Goal: Answer question/provide support: Share knowledge or assist other users

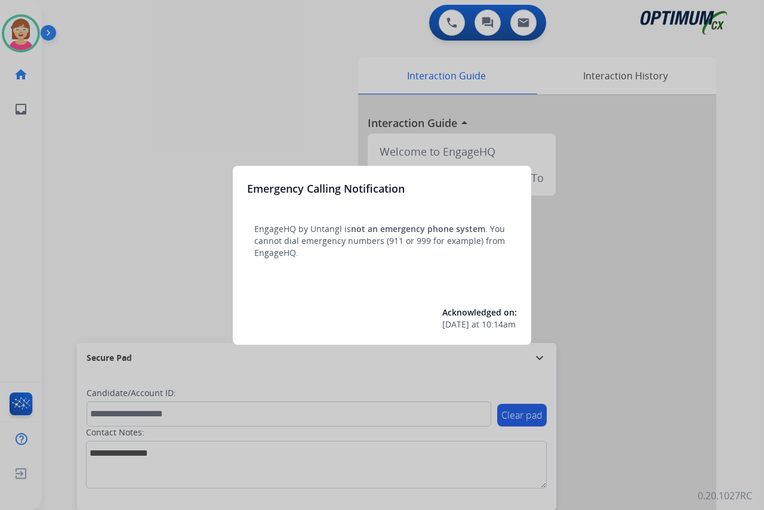
click at [102, 234] on div at bounding box center [382, 255] width 764 height 510
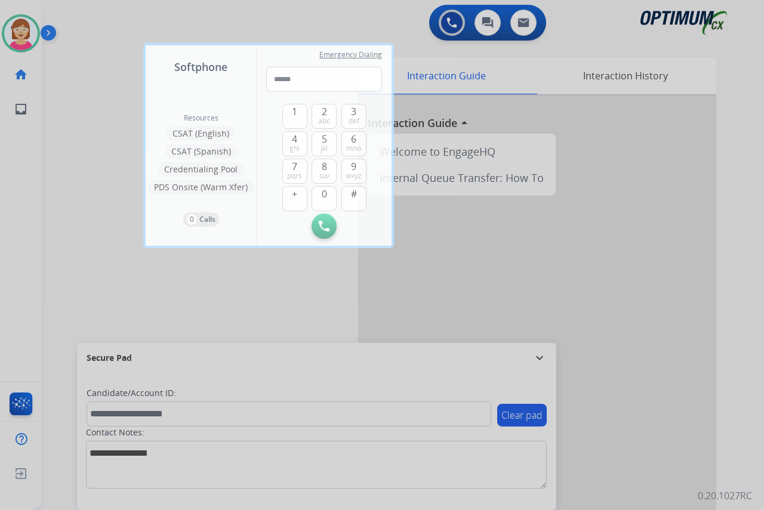
click at [102, 234] on div at bounding box center [382, 255] width 764 height 510
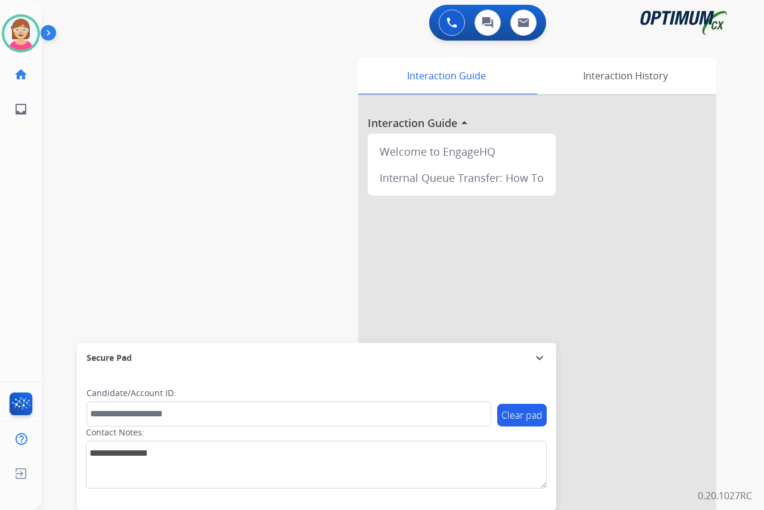
click at [36, 193] on div "[PERSON_NAME] Available Edit Avatar Agent: [PERSON_NAME] Profile: OCX Training …" at bounding box center [21, 255] width 42 height 510
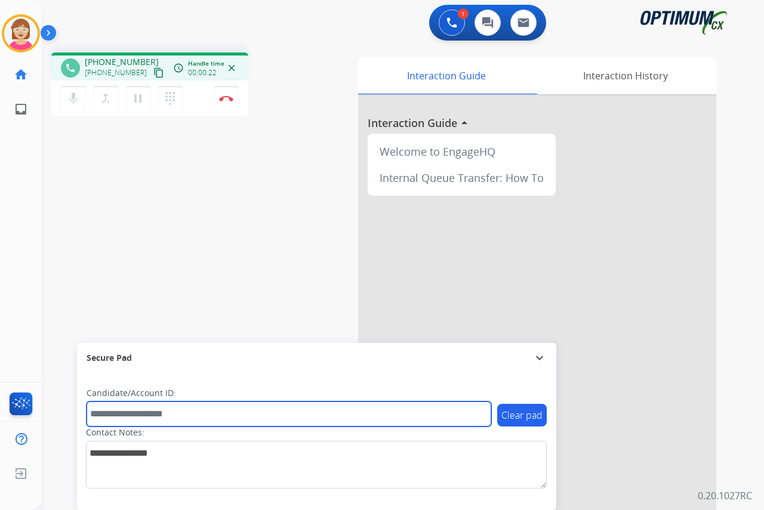
click at [103, 411] on input "text" at bounding box center [288, 413] width 404 height 25
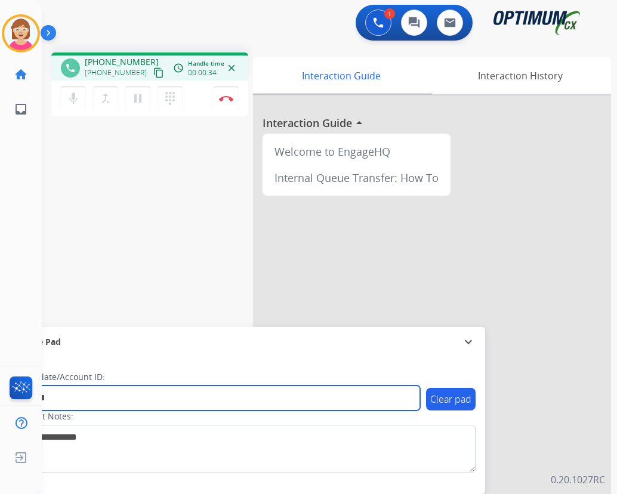
type input "*******"
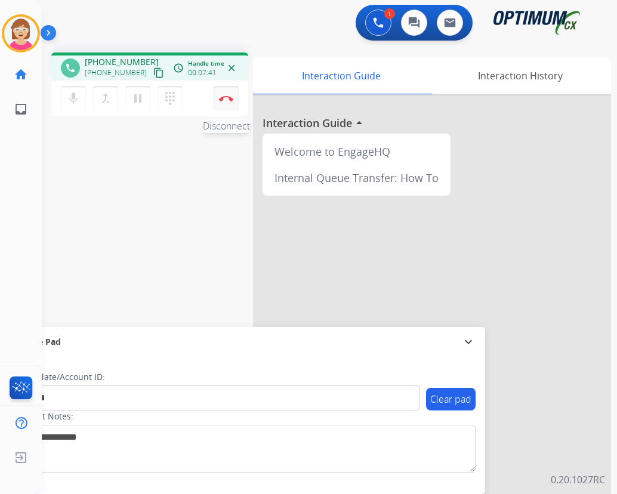
click at [225, 97] on img at bounding box center [226, 98] width 14 height 6
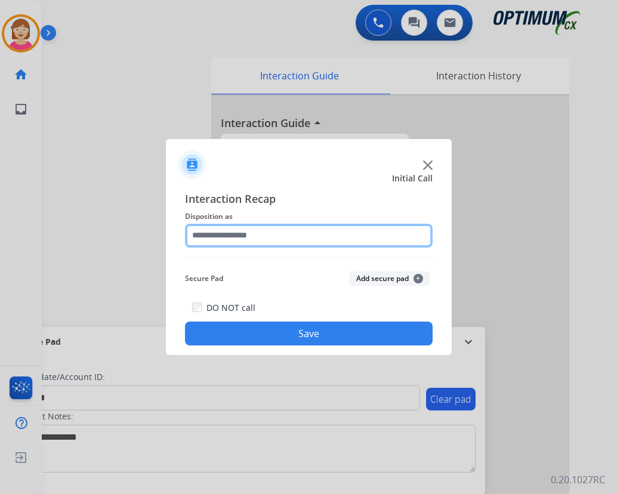
click at [200, 236] on input "text" at bounding box center [309, 236] width 248 height 24
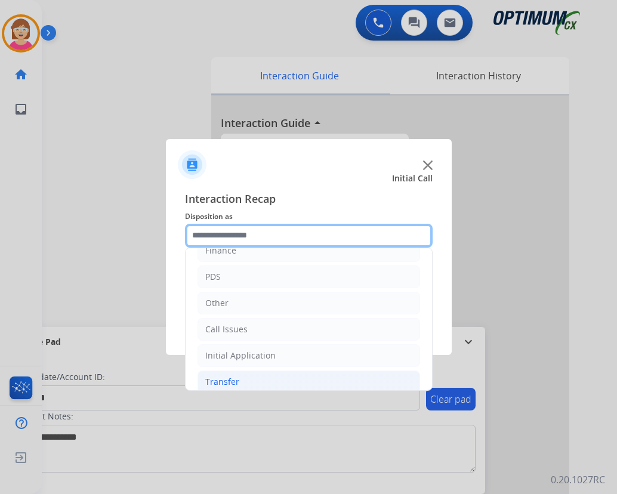
scroll to position [81, 0]
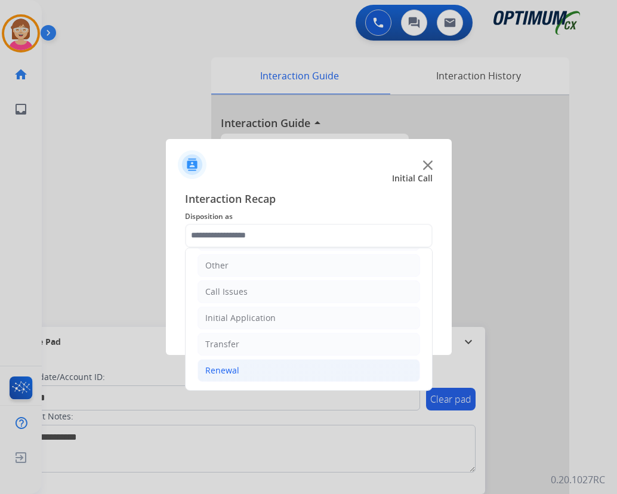
click at [223, 371] on div "Renewal" at bounding box center [222, 370] width 34 height 12
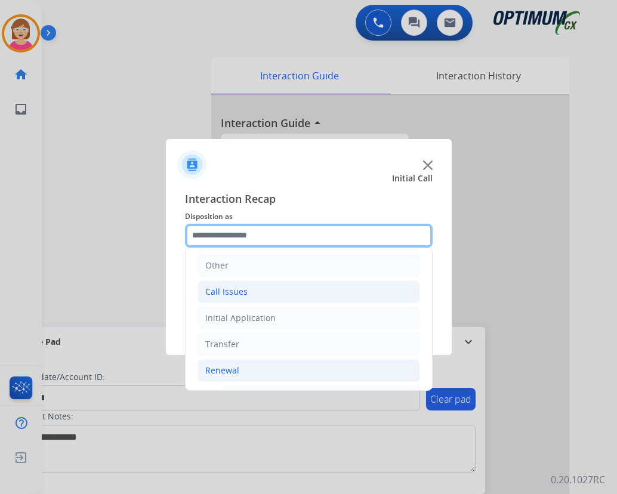
scroll to position [260, 0]
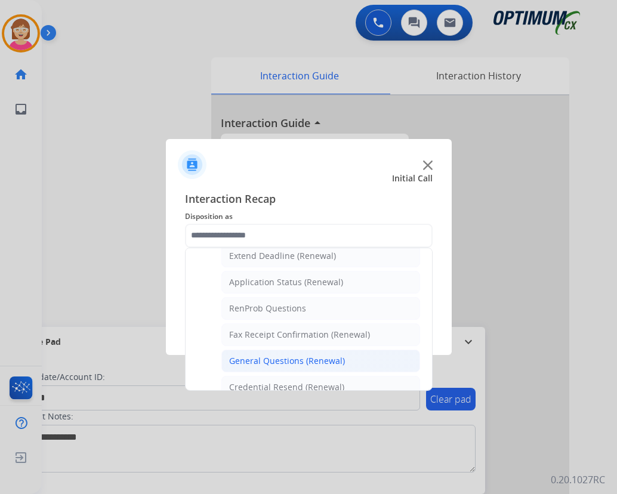
click at [259, 357] on div "General Questions (Renewal)" at bounding box center [287, 361] width 116 height 12
type input "**********"
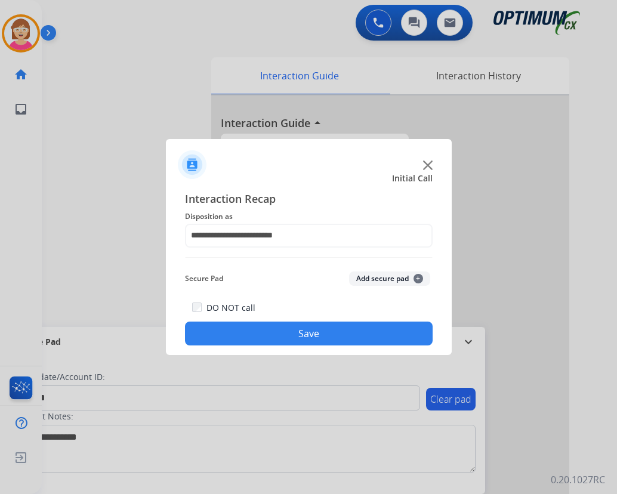
click at [419, 277] on span "+" at bounding box center [418, 279] width 10 height 10
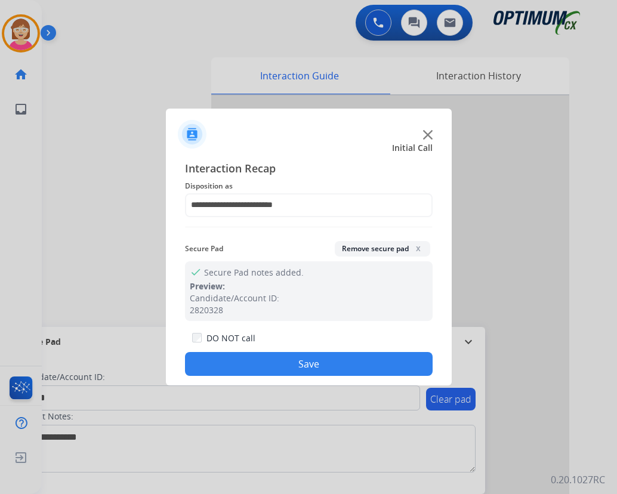
click at [279, 372] on button "Save" at bounding box center [309, 364] width 248 height 24
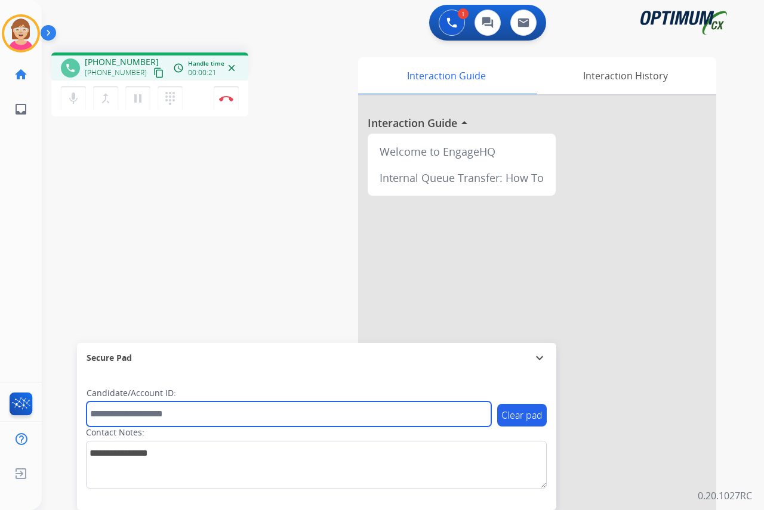
click at [108, 414] on input "text" at bounding box center [288, 413] width 404 height 25
type input "*******"
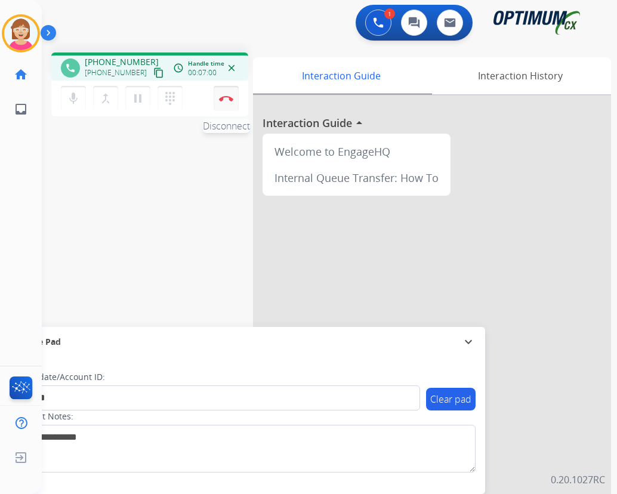
click at [224, 96] on img at bounding box center [226, 98] width 14 height 6
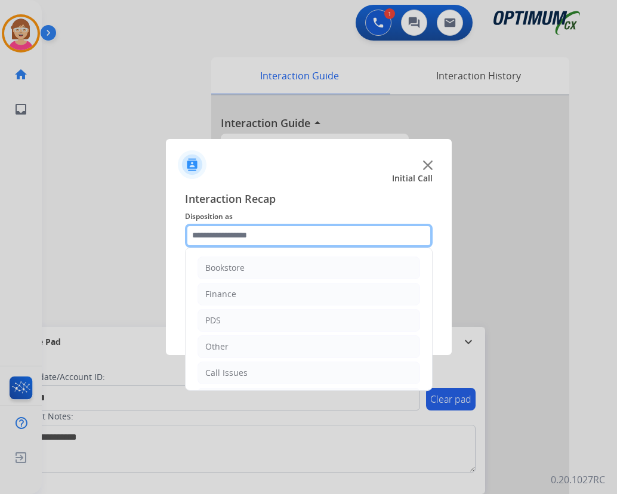
click at [208, 235] on input "text" at bounding box center [309, 236] width 248 height 24
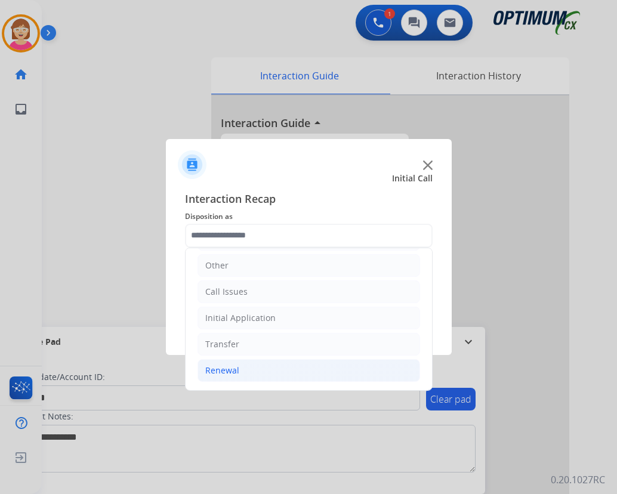
click at [231, 366] on div "Renewal" at bounding box center [222, 370] width 34 height 12
click at [230, 370] on div "Renewal" at bounding box center [222, 370] width 34 height 12
click at [227, 371] on div "Renewal" at bounding box center [222, 370] width 34 height 12
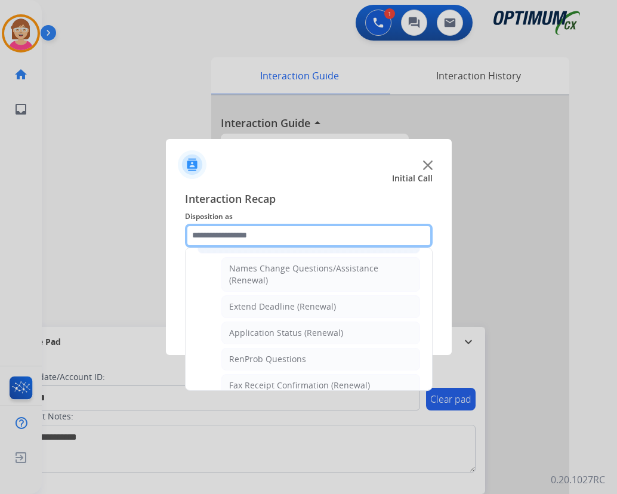
scroll to position [260, 0]
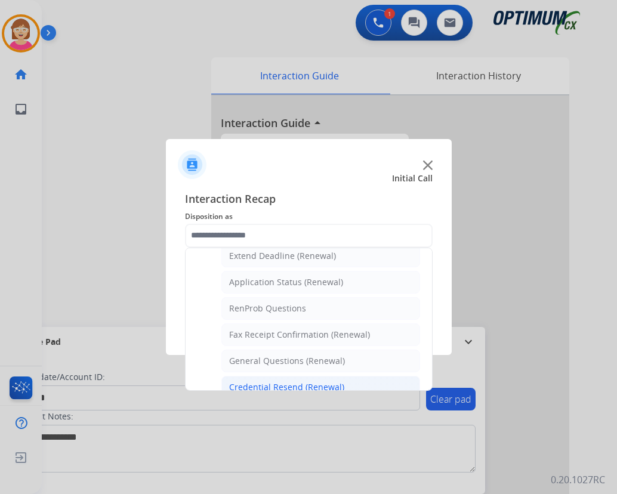
click at [264, 386] on div "Credential Resend (Renewal)" at bounding box center [286, 387] width 115 height 12
type input "**********"
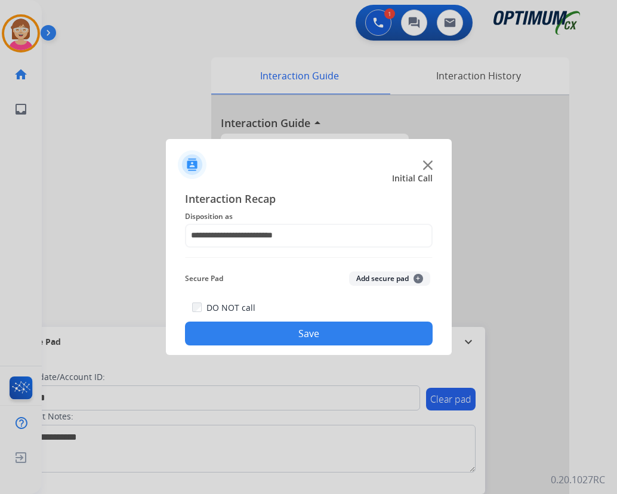
click at [418, 279] on span "+" at bounding box center [418, 279] width 10 height 10
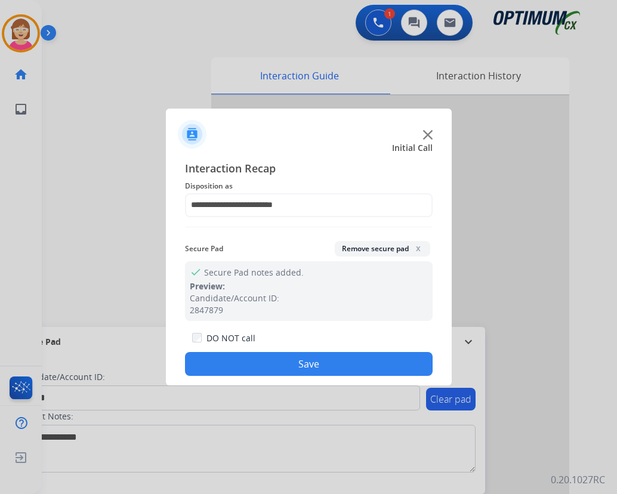
click at [285, 363] on button "Save" at bounding box center [309, 364] width 248 height 24
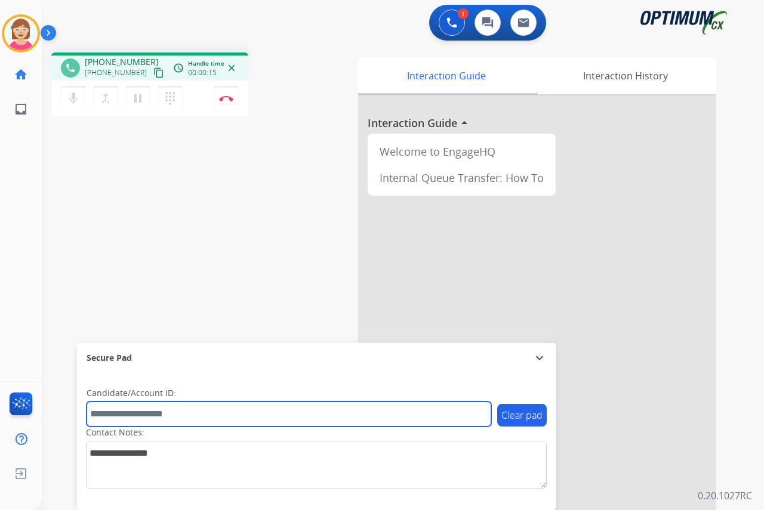
click at [103, 415] on input "text" at bounding box center [288, 413] width 404 height 25
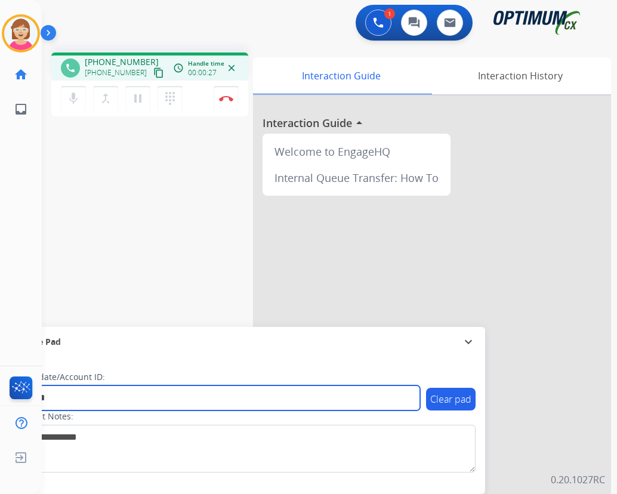
type input "*******"
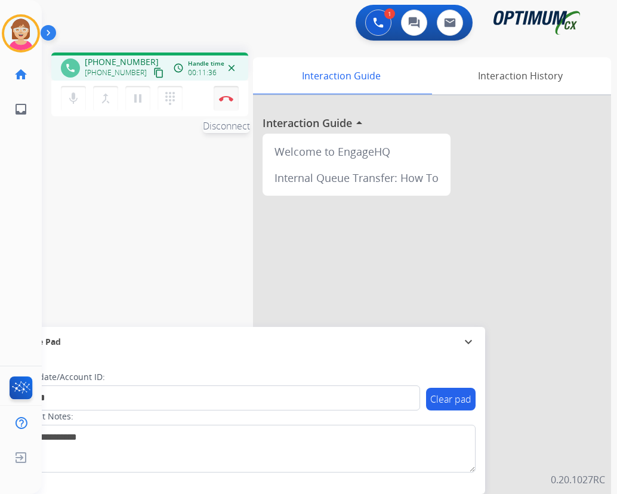
click at [227, 97] on img at bounding box center [226, 98] width 14 height 6
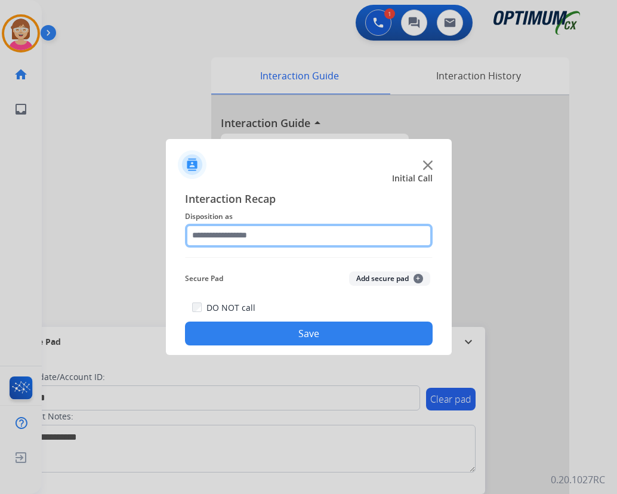
click at [221, 233] on input "text" at bounding box center [309, 236] width 248 height 24
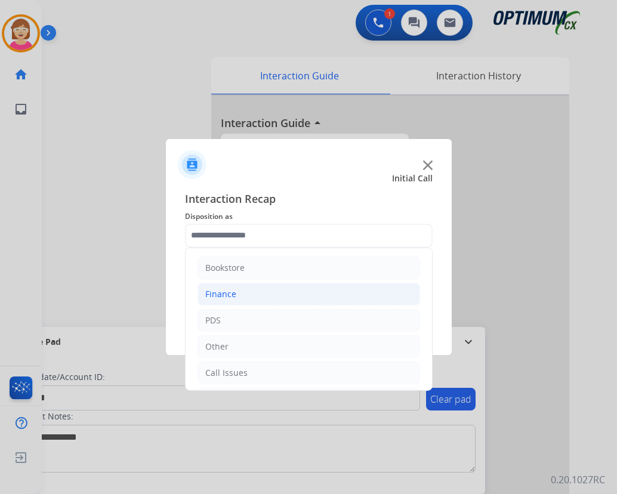
click at [228, 292] on div "Finance" at bounding box center [220, 294] width 31 height 12
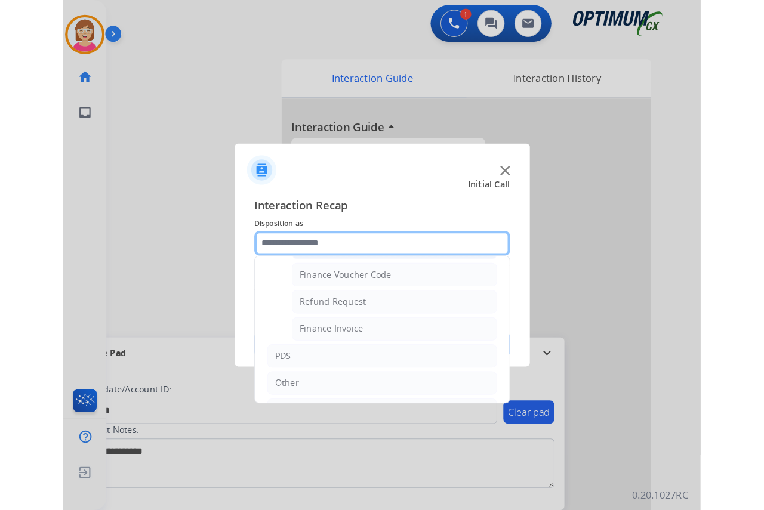
scroll to position [60, 0]
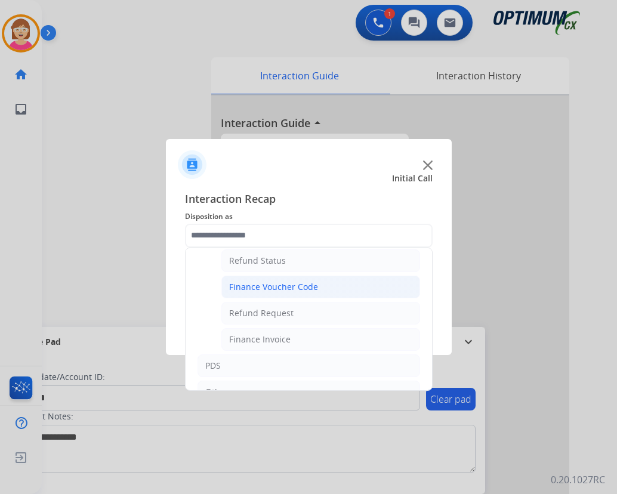
click at [278, 286] on div "Finance Voucher Code" at bounding box center [273, 287] width 89 height 12
type input "**********"
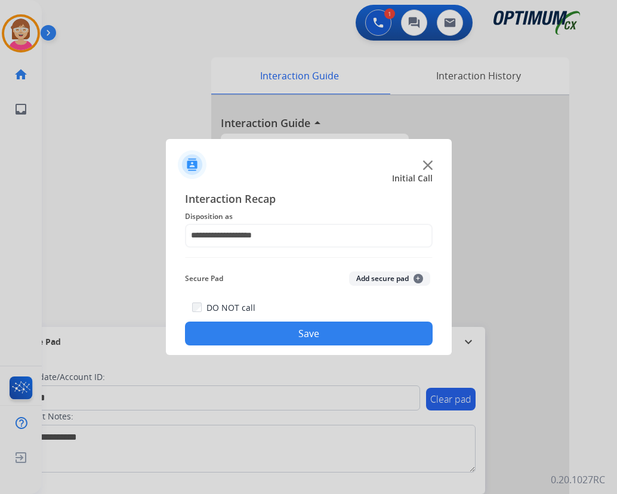
click at [418, 277] on span "+" at bounding box center [418, 279] width 10 height 10
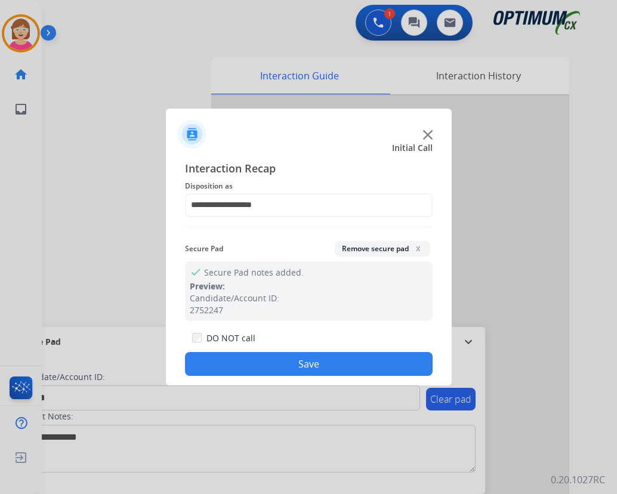
click at [292, 368] on button "Save" at bounding box center [309, 364] width 248 height 24
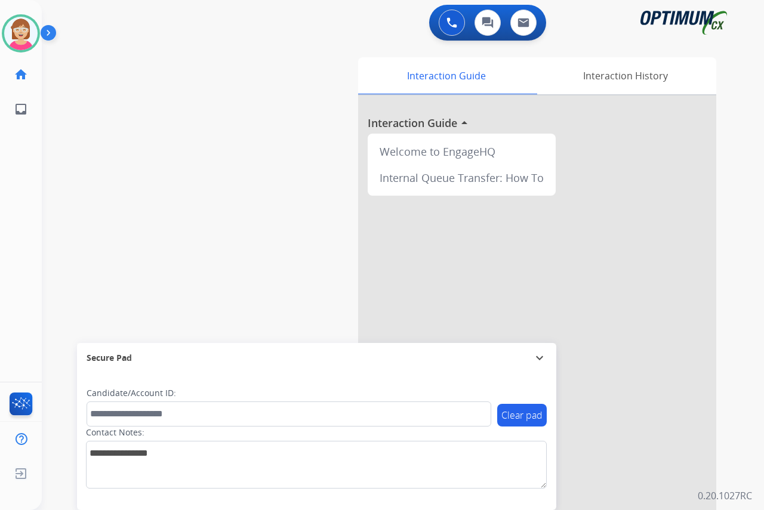
click at [33, 221] on div "[PERSON_NAME] Available Edit Avatar Agent: [PERSON_NAME] Profile: OCX Training …" at bounding box center [21, 255] width 42 height 510
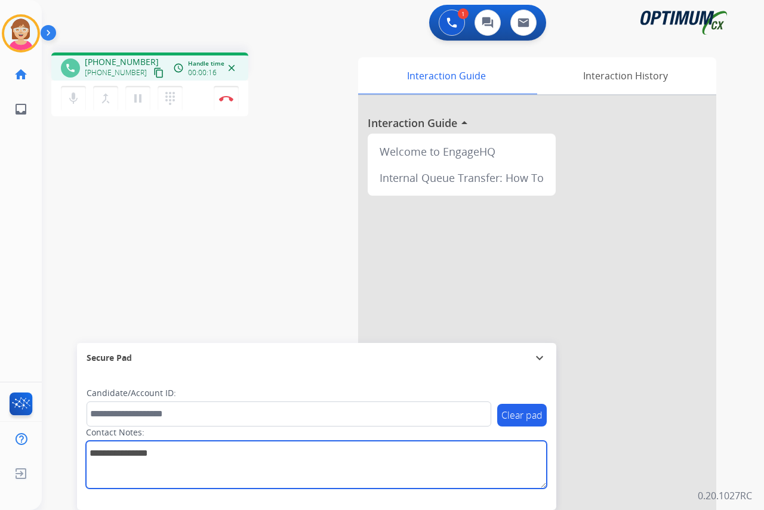
click at [98, 462] on textarea at bounding box center [316, 465] width 461 height 48
type textarea "***"
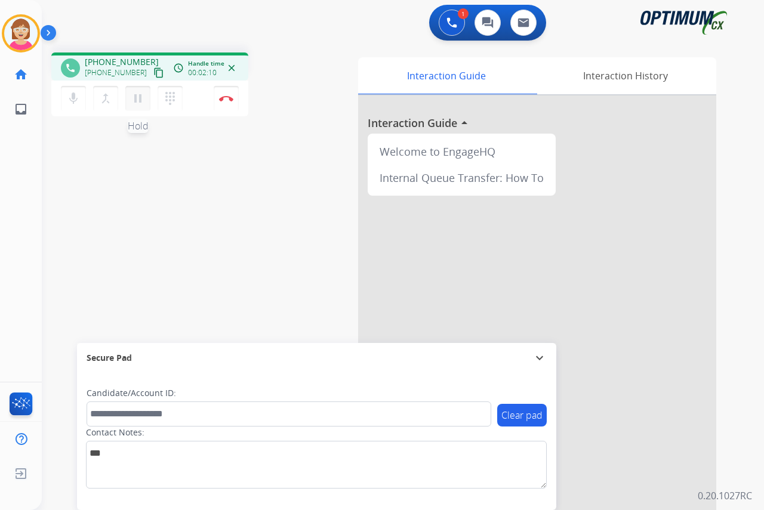
click at [138, 97] on mat-icon "pause" at bounding box center [138, 98] width 14 height 14
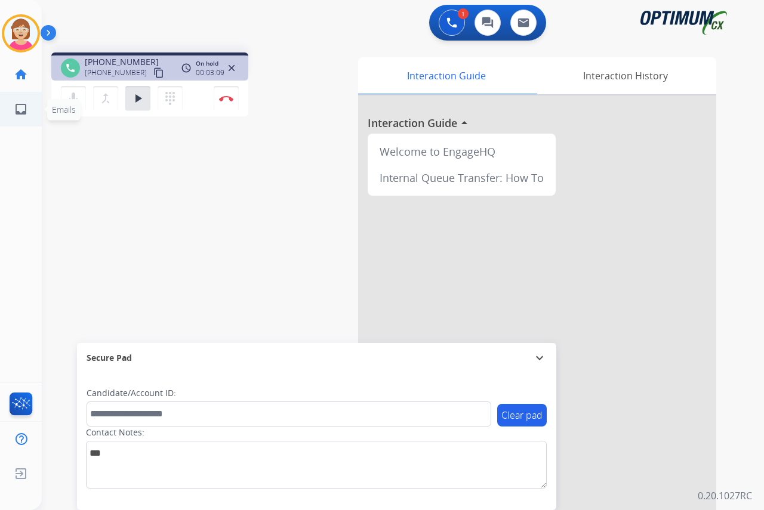
drag, startPoint x: 25, startPoint y: 136, endPoint x: 13, endPoint y: 122, distance: 18.6
click at [25, 136] on div "[PERSON_NAME] Edit Avatar Agent: [PERSON_NAME] Profile: OCX Training home Home …" at bounding box center [21, 255] width 42 height 510
click at [137, 98] on mat-icon "play_arrow" at bounding box center [138, 98] width 14 height 14
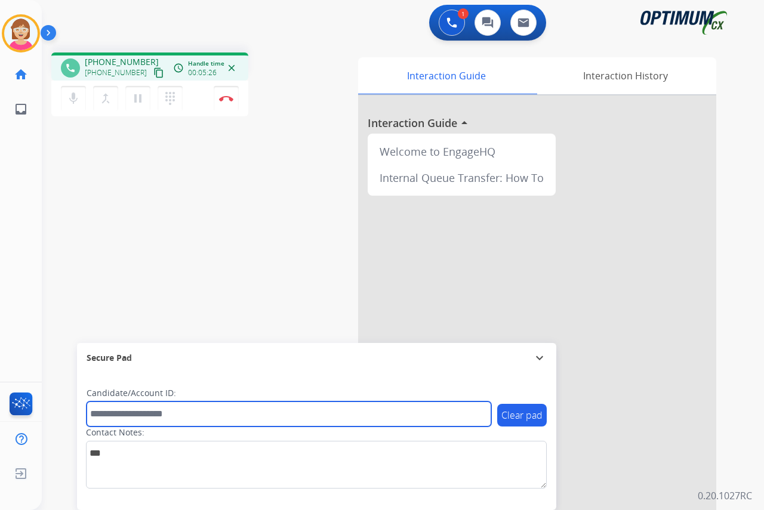
click at [102, 418] on input "text" at bounding box center [288, 413] width 404 height 25
click at [102, 415] on input "text" at bounding box center [288, 413] width 404 height 25
type input "**********"
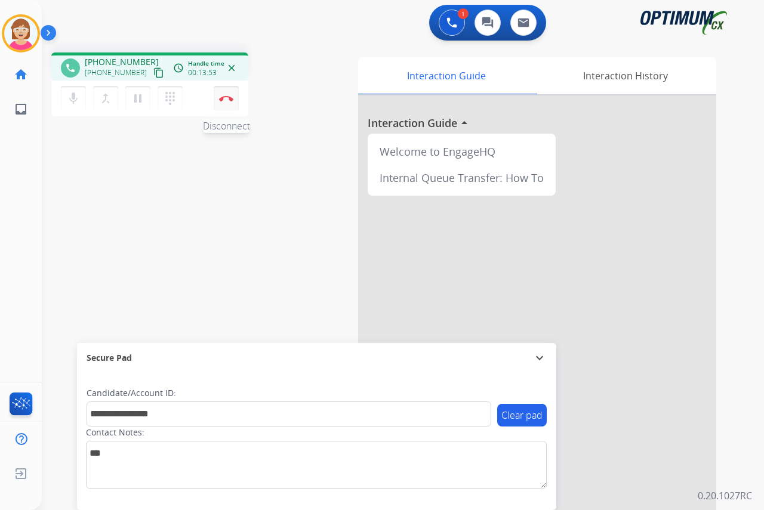
click at [227, 97] on img at bounding box center [226, 98] width 14 height 6
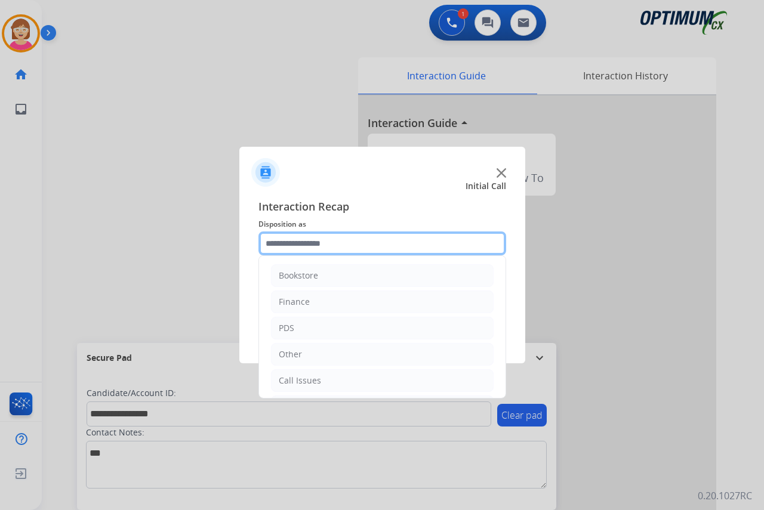
drag, startPoint x: 227, startPoint y: 97, endPoint x: 385, endPoint y: 245, distance: 216.5
click at [385, 245] on input "text" at bounding box center [382, 243] width 248 height 24
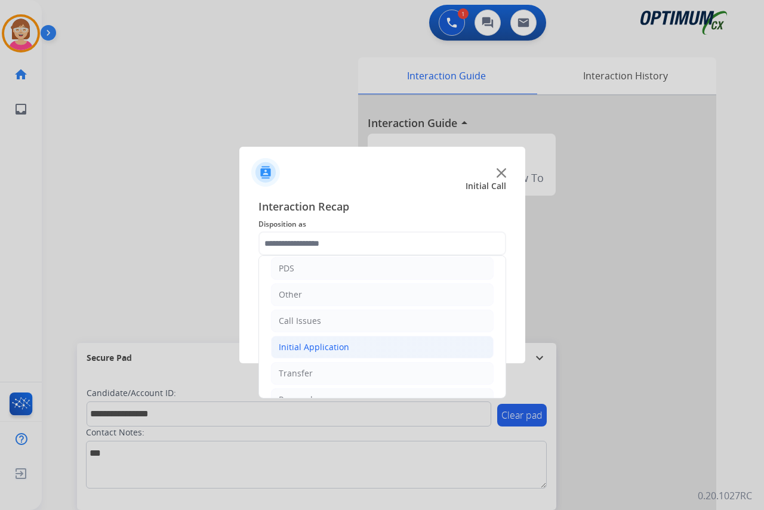
click at [330, 346] on div "Initial Application" at bounding box center [314, 347] width 70 height 12
drag, startPoint x: 330, startPoint y: 346, endPoint x: 296, endPoint y: 346, distance: 34.6
click at [296, 346] on div "Initial Application" at bounding box center [314, 347] width 70 height 12
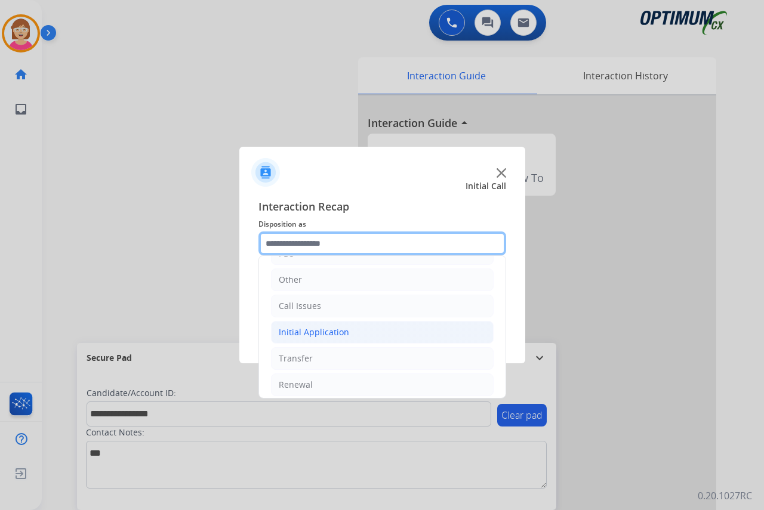
scroll to position [81, 0]
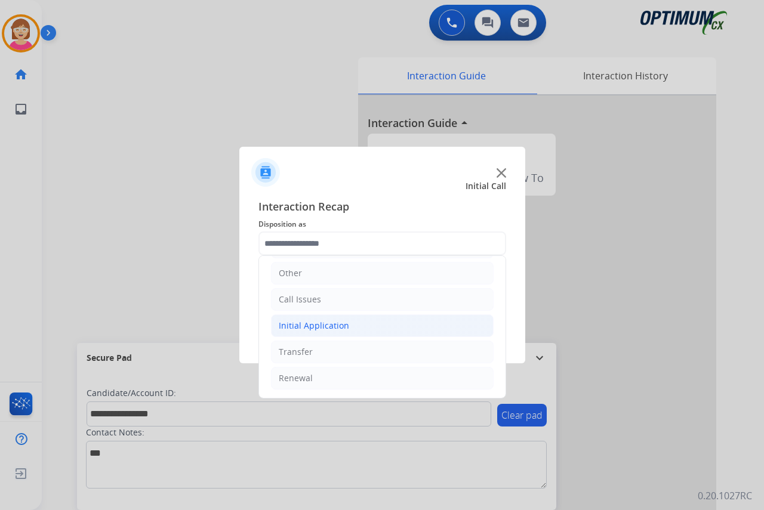
drag, startPoint x: 319, startPoint y: 323, endPoint x: 327, endPoint y: 326, distance: 9.6
click at [319, 323] on div "Initial Application" at bounding box center [314, 326] width 70 height 12
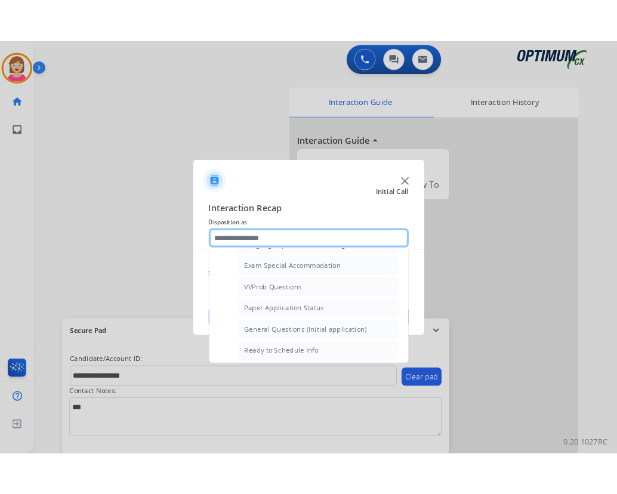
scroll to position [618, 0]
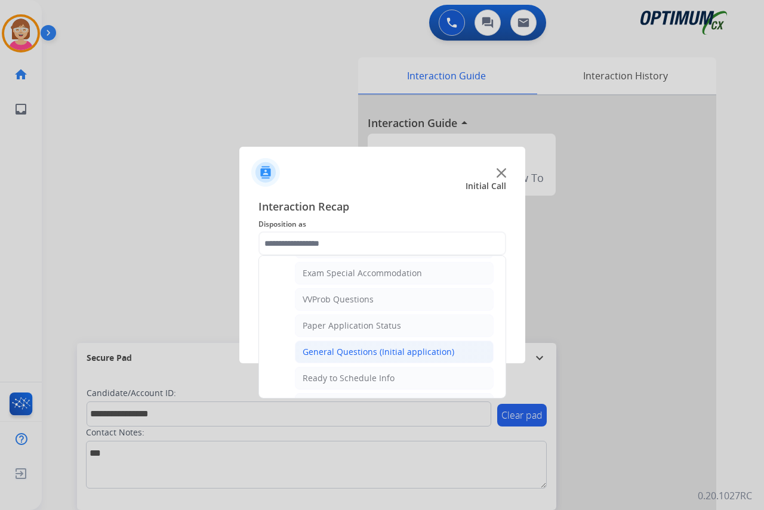
click at [354, 350] on div "General Questions (Initial application)" at bounding box center [378, 352] width 152 height 12
type input "**********"
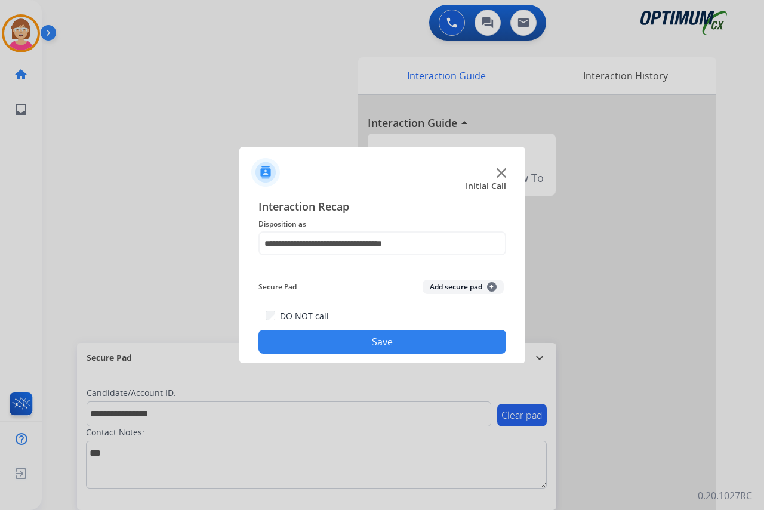
click at [492, 285] on span "+" at bounding box center [492, 287] width 10 height 10
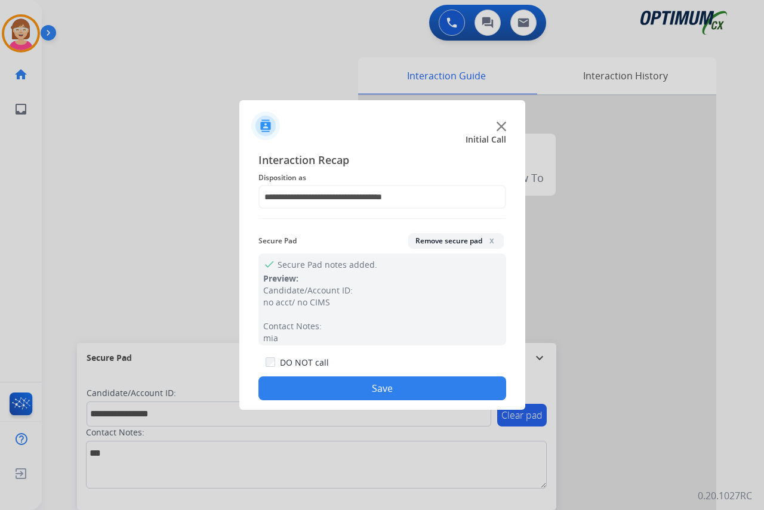
click at [347, 384] on button "Save" at bounding box center [382, 388] width 248 height 24
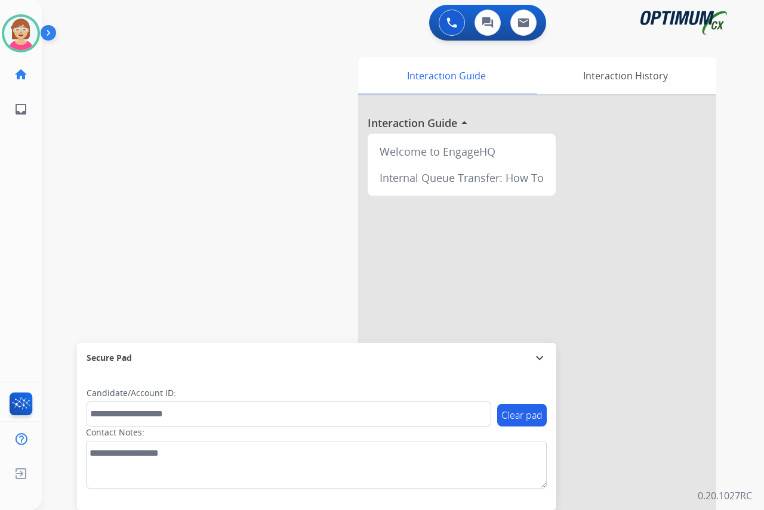
click at [18, 229] on div "[PERSON_NAME] Available Edit Avatar Agent: [PERSON_NAME] Profile: OCX Training …" at bounding box center [21, 255] width 42 height 510
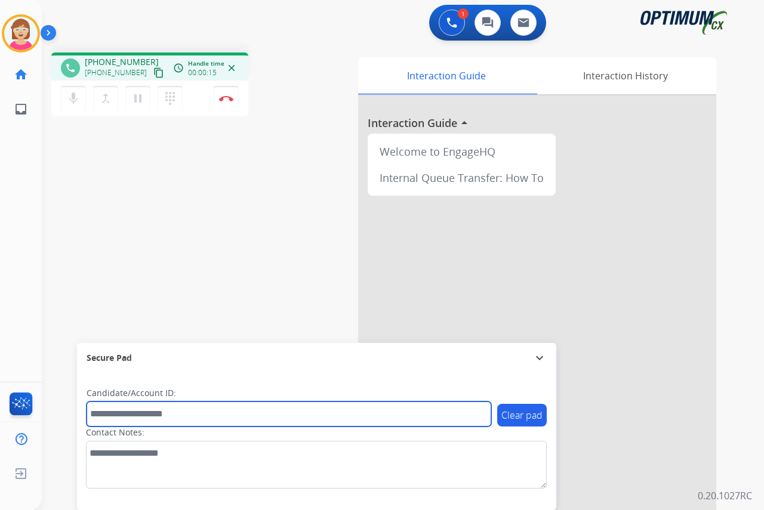
click at [125, 419] on input "text" at bounding box center [288, 413] width 404 height 25
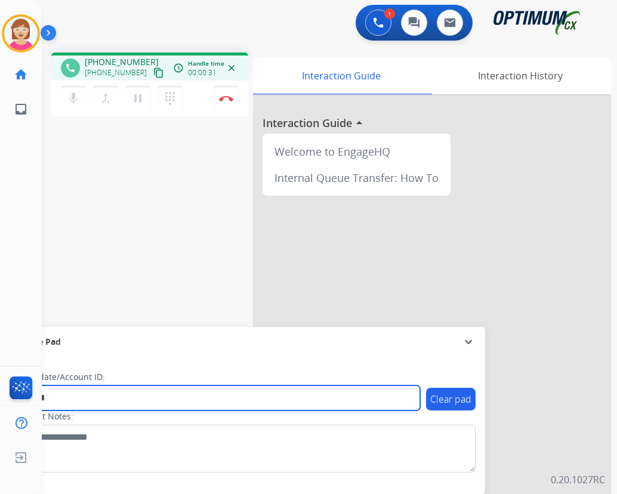
type input "*******"
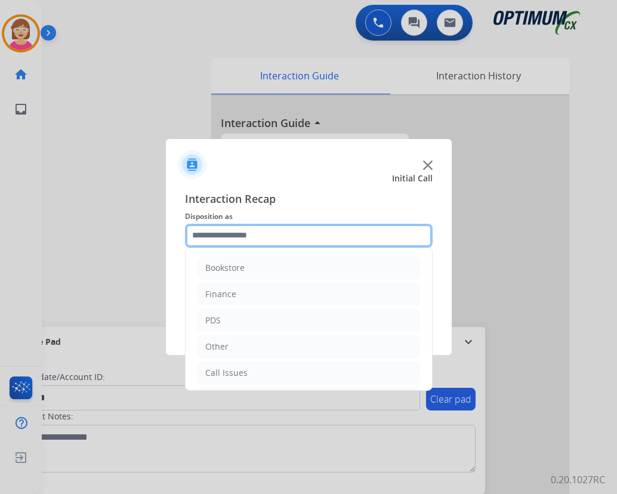
click at [212, 234] on input "text" at bounding box center [309, 236] width 248 height 24
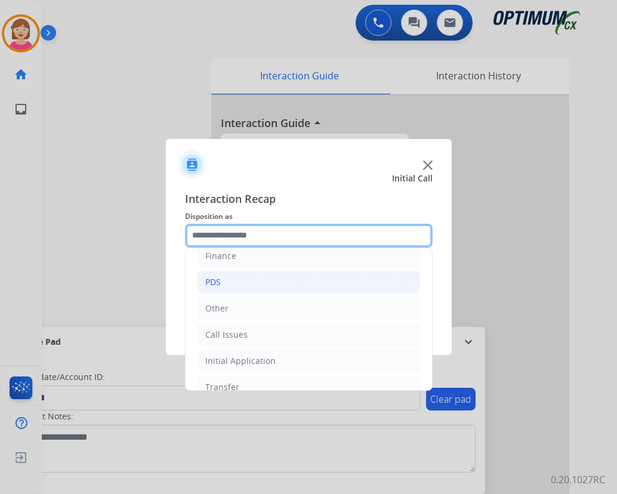
scroll to position [81, 0]
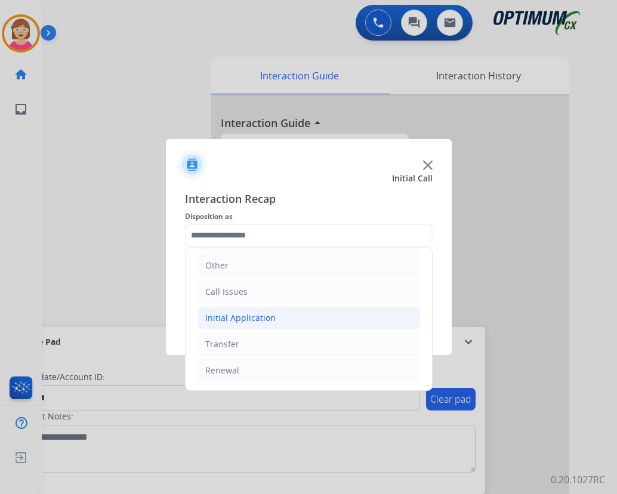
click at [252, 319] on div "Initial Application" at bounding box center [240, 318] width 70 height 12
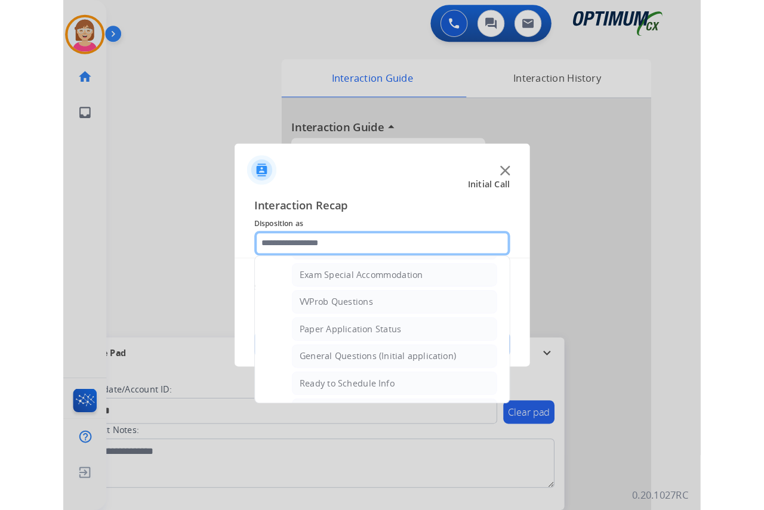
scroll to position [618, 0]
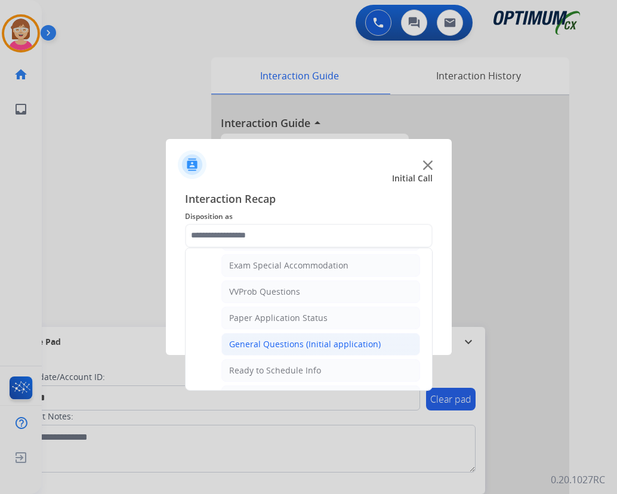
click at [292, 341] on div "General Questions (Initial application)" at bounding box center [305, 344] width 152 height 12
type input "**********"
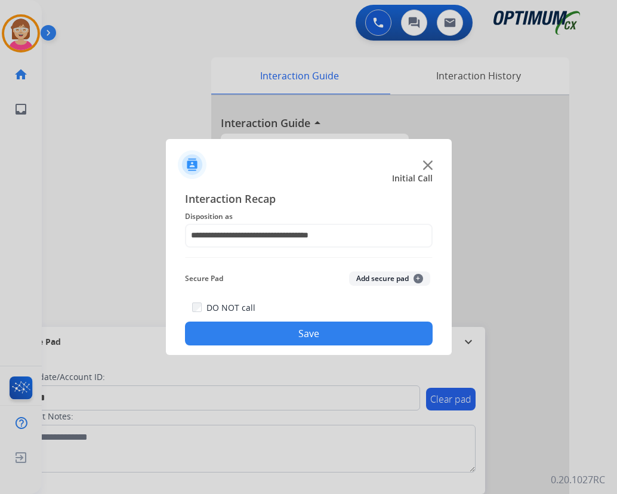
click at [422, 275] on button "Add secure pad +" at bounding box center [389, 278] width 81 height 14
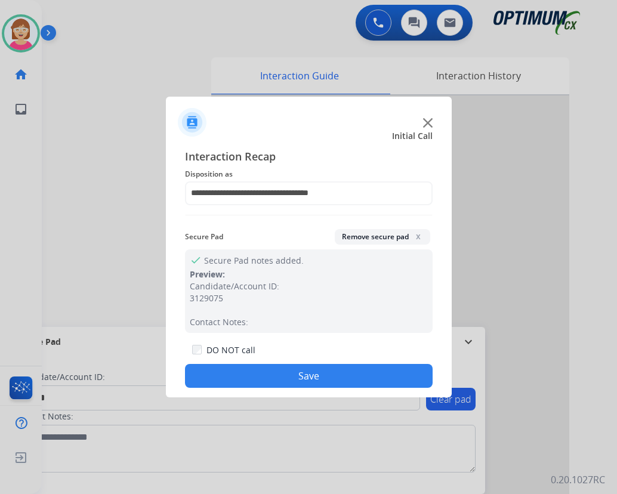
click at [246, 377] on button "Save" at bounding box center [309, 376] width 248 height 24
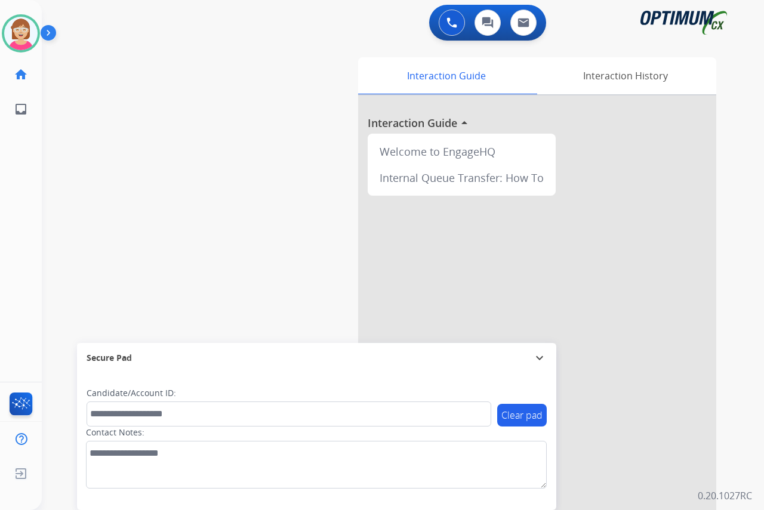
click at [20, 167] on div "[PERSON_NAME] Available Edit Avatar Agent: [PERSON_NAME] Profile: OCX Training …" at bounding box center [21, 255] width 42 height 510
drag, startPoint x: 20, startPoint y: 167, endPoint x: 277, endPoint y: 251, distance: 270.3
click at [277, 251] on div "swap_horiz Break voice bridge close_fullscreen Connect 3-Way Call merge_type Se…" at bounding box center [388, 291] width 693 height 497
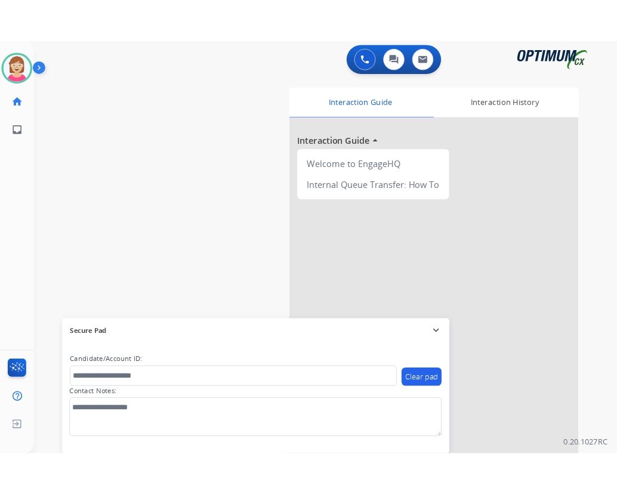
scroll to position [30, 0]
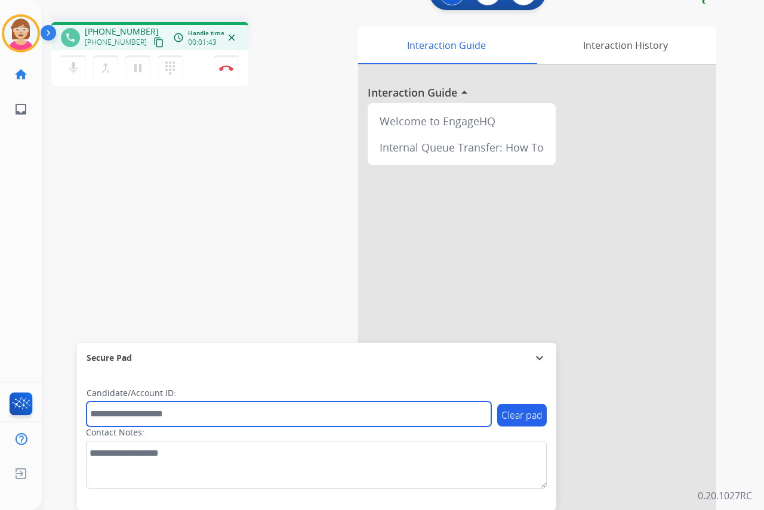
click at [112, 414] on input "text" at bounding box center [288, 413] width 404 height 25
type input "*******"
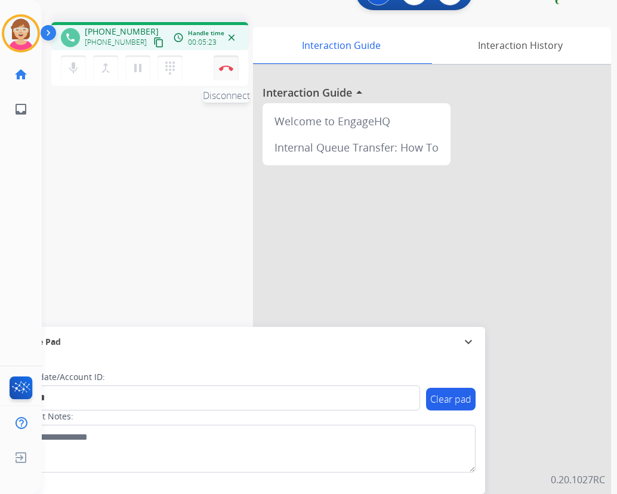
click at [227, 66] on img at bounding box center [226, 68] width 14 height 6
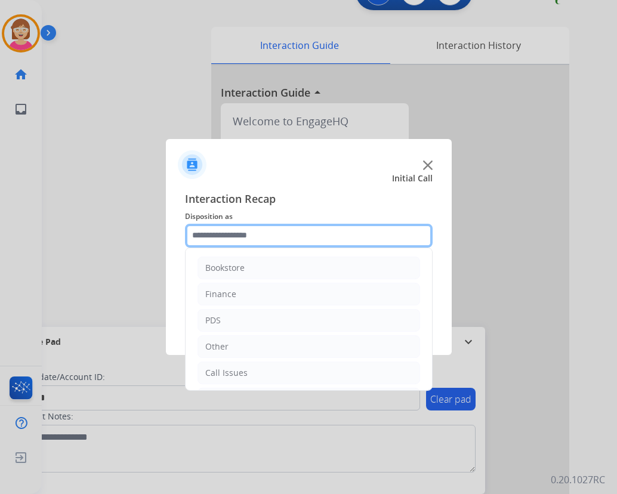
click at [215, 235] on input "text" at bounding box center [309, 236] width 248 height 24
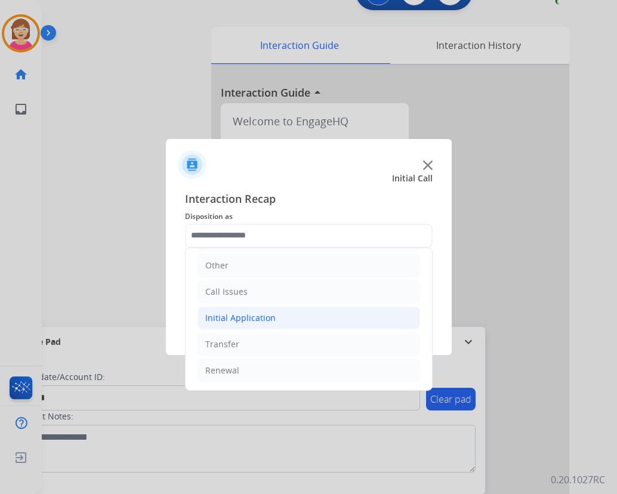
click at [252, 317] on div "Initial Application" at bounding box center [240, 318] width 70 height 12
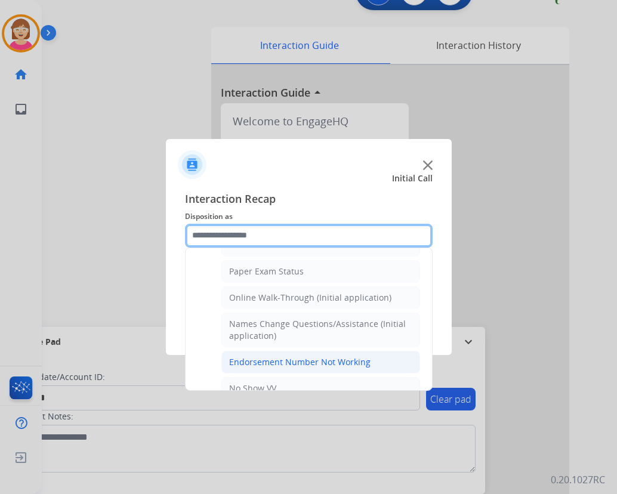
scroll to position [260, 0]
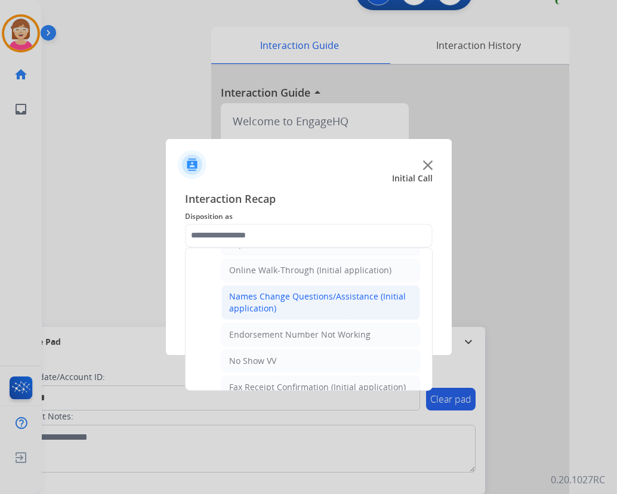
click at [259, 302] on div "Names Change Questions/Assistance (Initial application)" at bounding box center [320, 302] width 183 height 24
type input "**********"
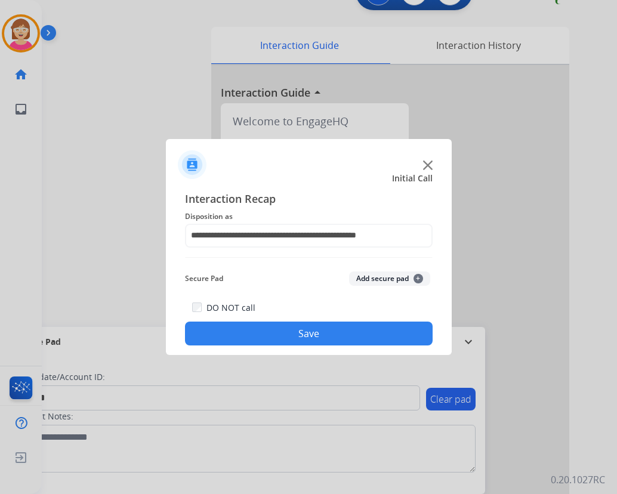
click at [418, 277] on span "+" at bounding box center [418, 279] width 10 height 10
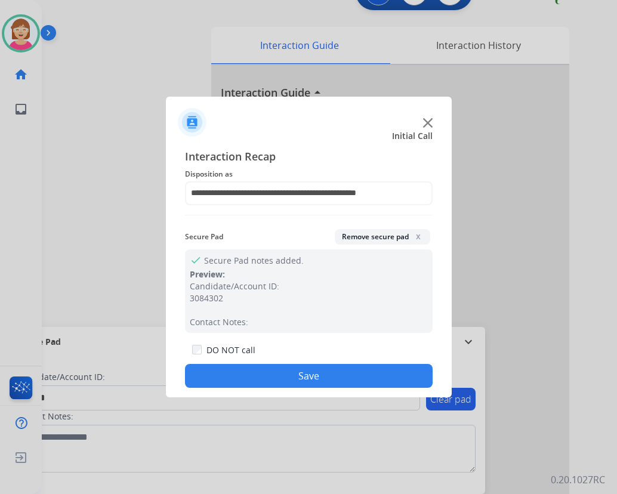
click at [208, 373] on button "Save" at bounding box center [309, 376] width 248 height 24
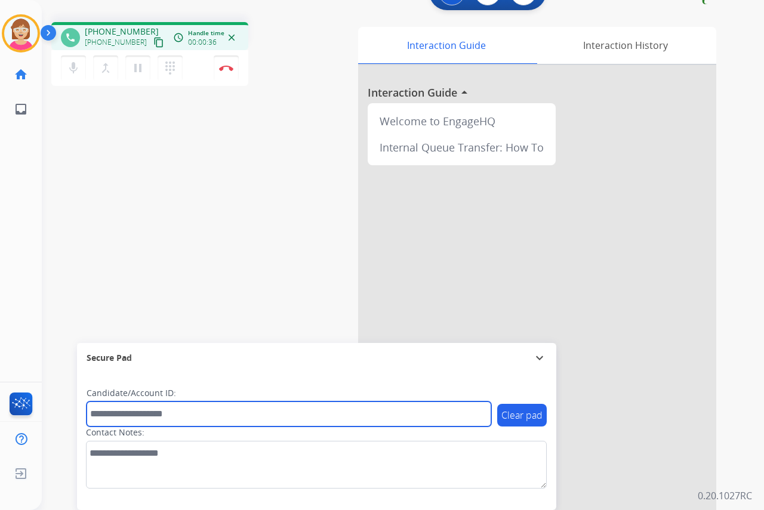
click at [125, 411] on input "text" at bounding box center [288, 413] width 404 height 25
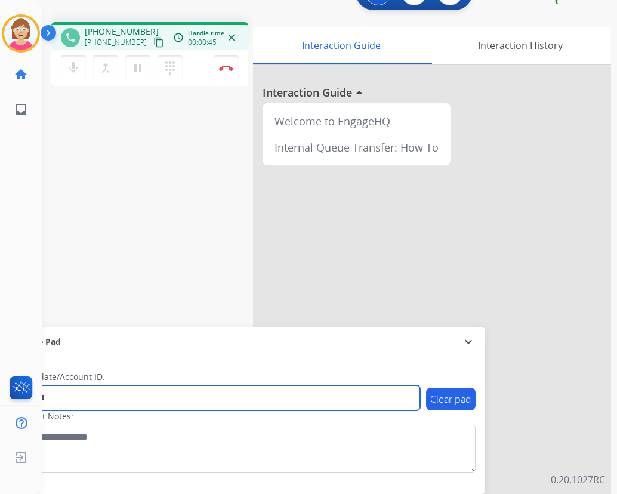
type input "*******"
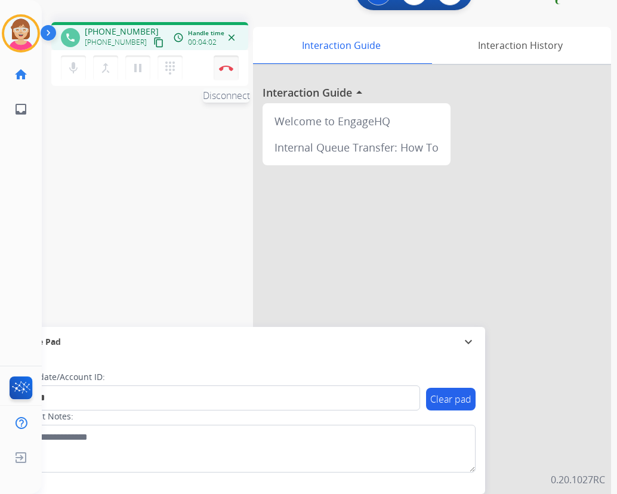
click at [226, 67] on img at bounding box center [226, 68] width 14 height 6
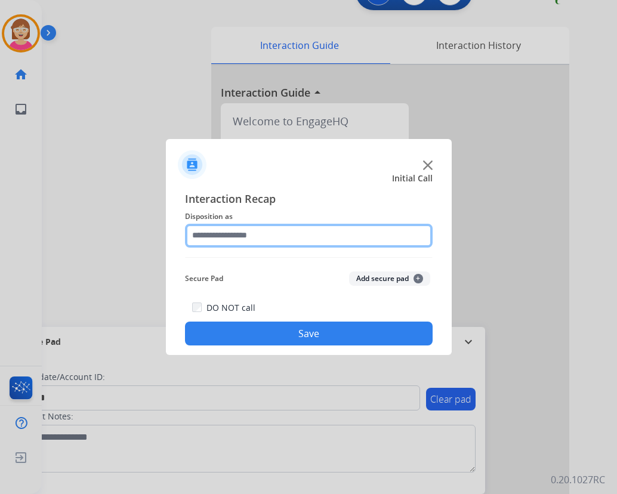
click at [225, 239] on input "text" at bounding box center [309, 236] width 248 height 24
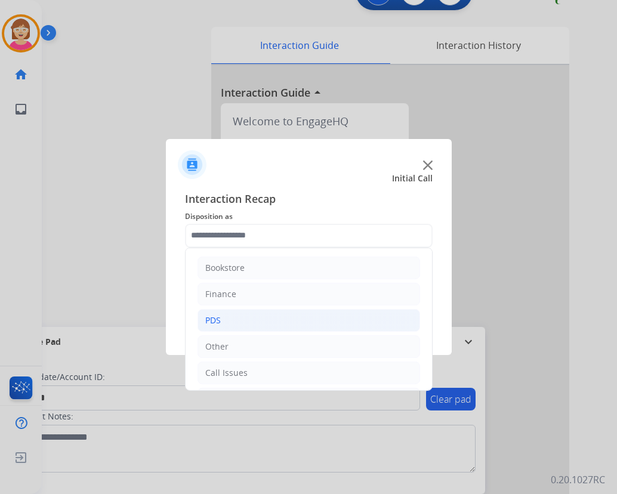
click at [233, 324] on li "PDS" at bounding box center [308, 320] width 222 height 23
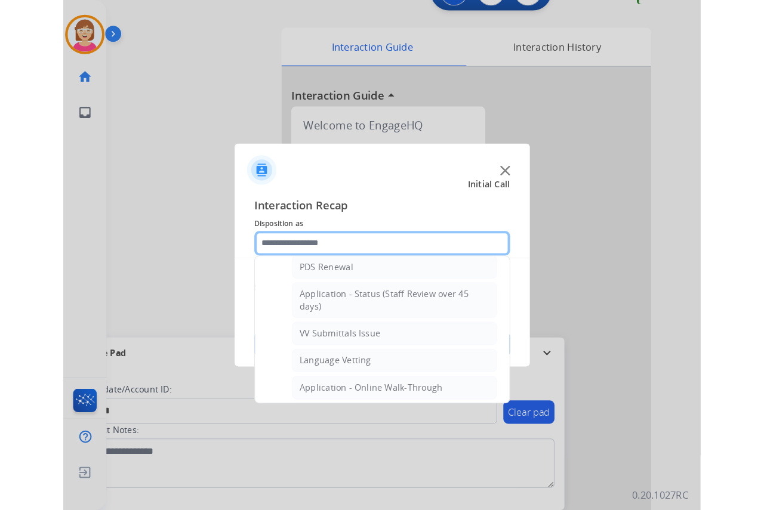
scroll to position [239, 0]
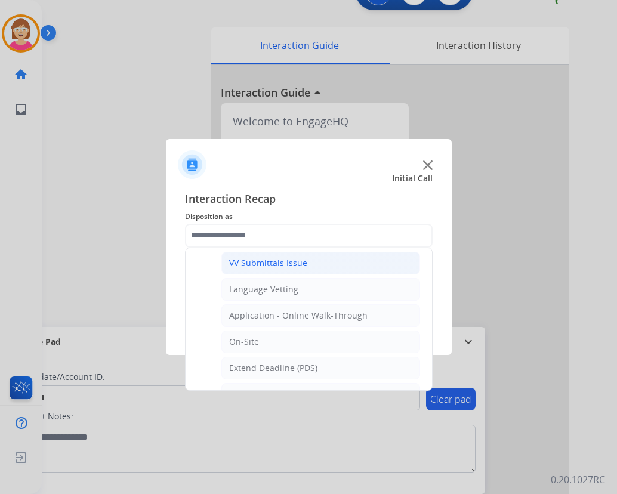
click at [296, 259] on div "VV Submittals Issue" at bounding box center [268, 263] width 78 height 12
type input "**********"
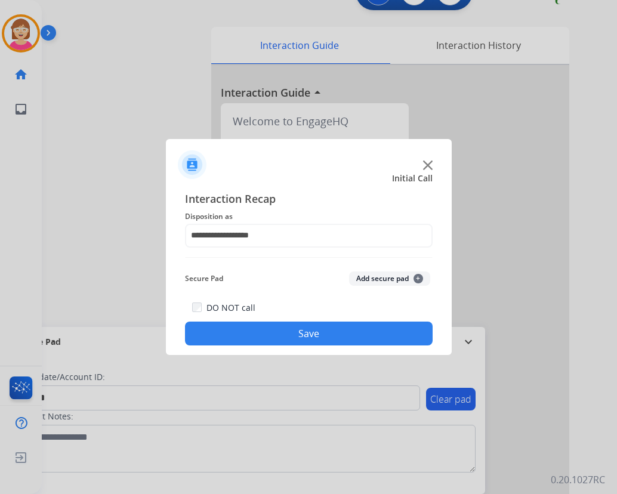
click at [421, 277] on button "Add secure pad +" at bounding box center [389, 278] width 81 height 14
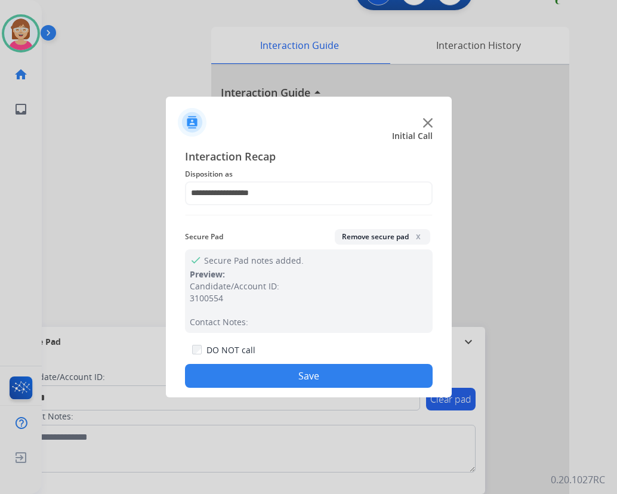
click at [240, 375] on button "Save" at bounding box center [309, 376] width 248 height 24
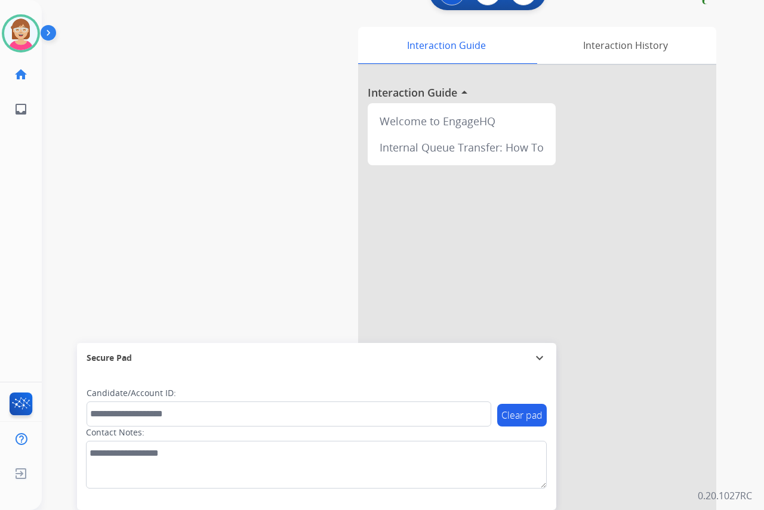
click at [24, 181] on div "[PERSON_NAME] Available Edit Avatar Agent: [PERSON_NAME] Profile: OCX Training …" at bounding box center [21, 255] width 42 height 510
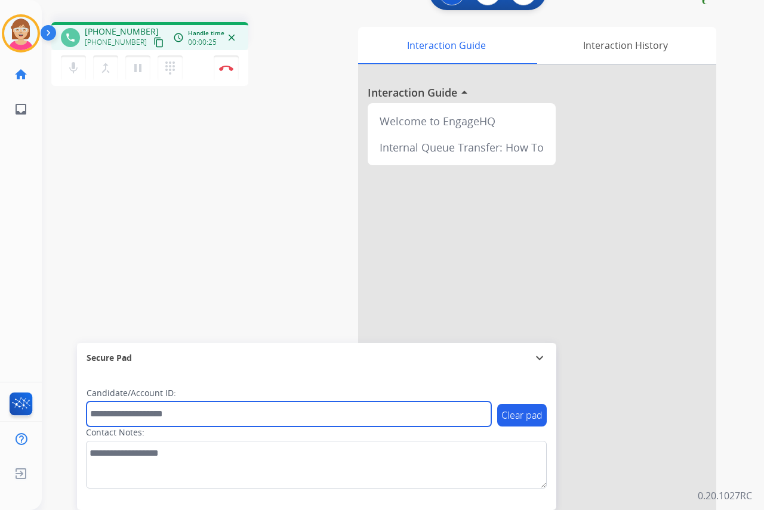
click at [110, 422] on input "text" at bounding box center [288, 413] width 404 height 25
type input "*******"
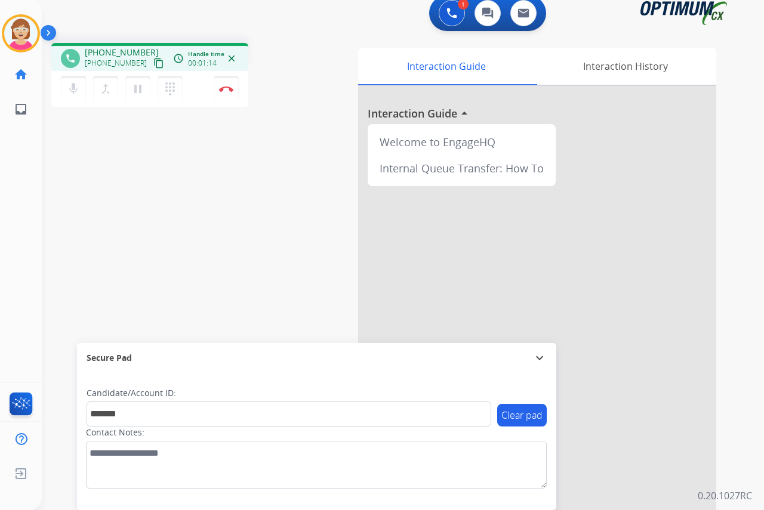
scroll to position [0, 0]
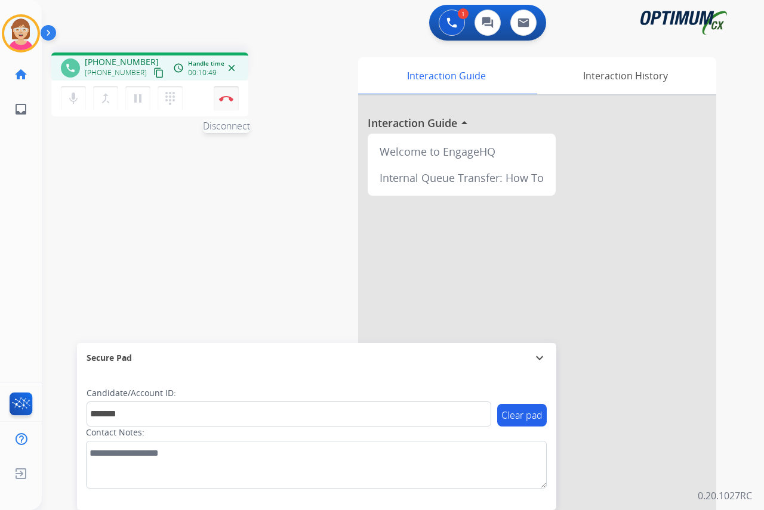
click at [225, 97] on img at bounding box center [226, 98] width 14 height 6
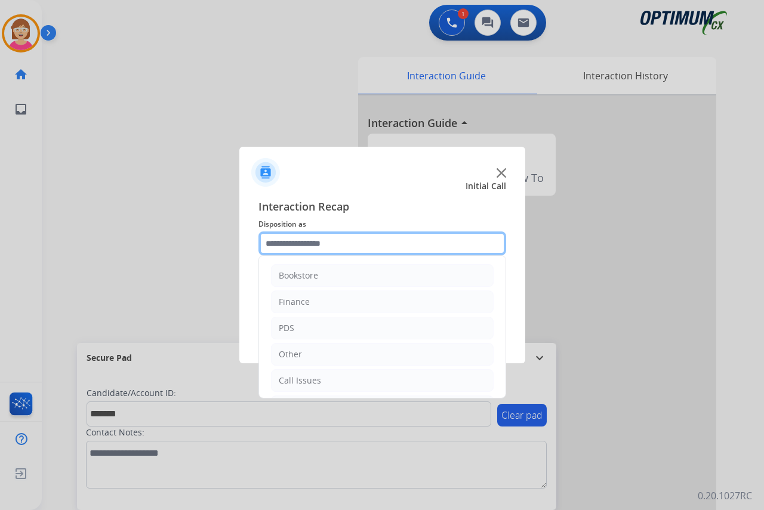
click at [283, 245] on input "text" at bounding box center [382, 243] width 248 height 24
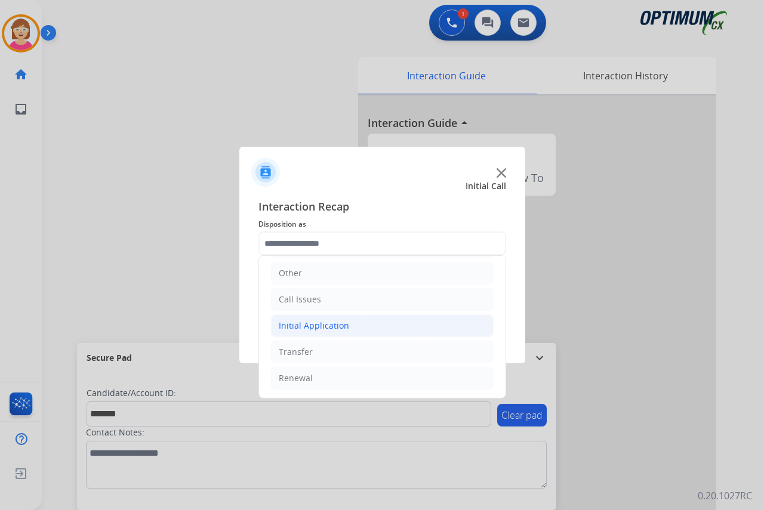
click at [309, 326] on div "Initial Application" at bounding box center [314, 326] width 70 height 12
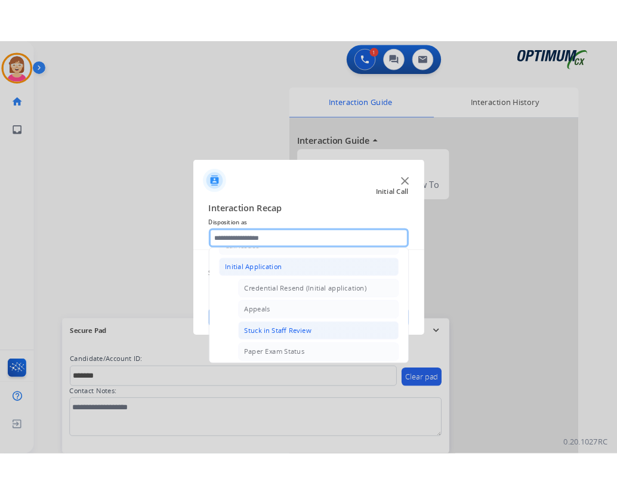
scroll to position [200, 0]
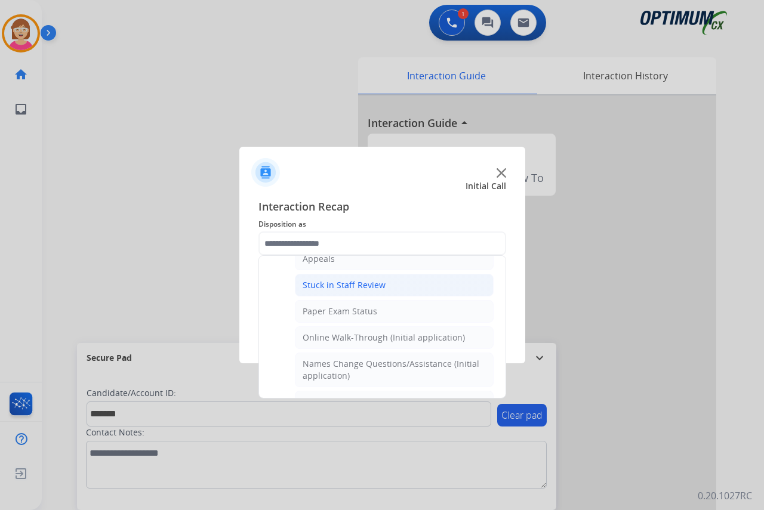
click at [327, 285] on div "Stuck in Staff Review" at bounding box center [343, 285] width 83 height 12
type input "**********"
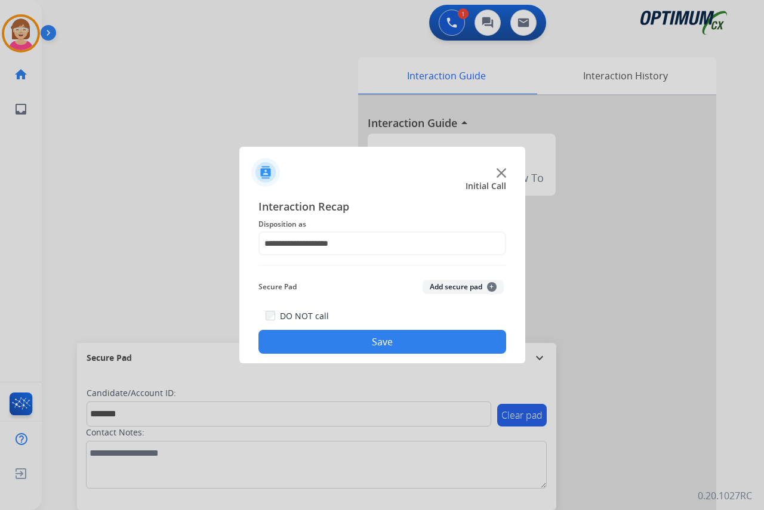
click at [489, 288] on span "+" at bounding box center [492, 287] width 10 height 10
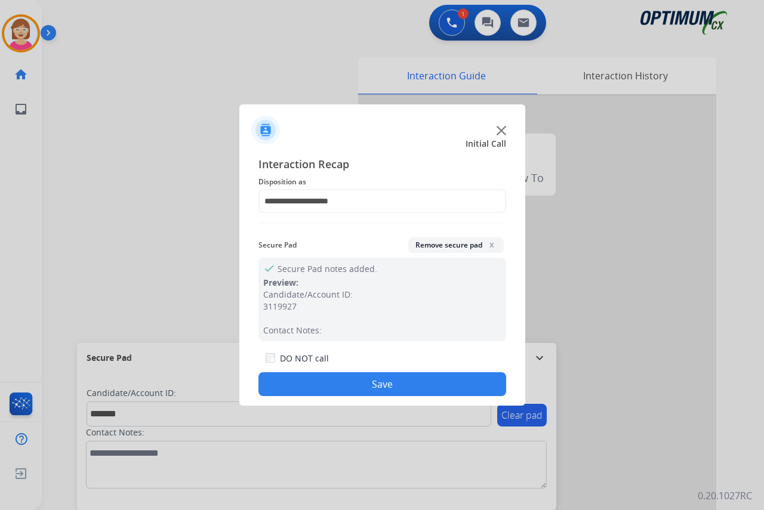
click at [318, 382] on button "Save" at bounding box center [382, 384] width 248 height 24
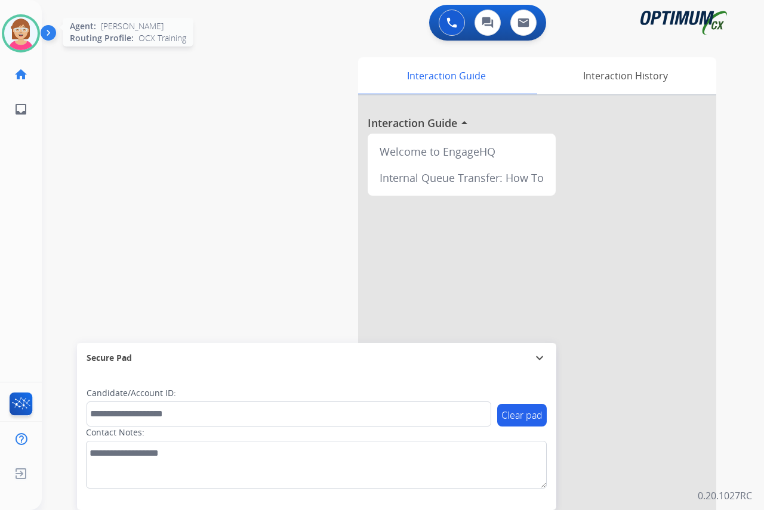
click at [24, 33] on img at bounding box center [20, 33] width 33 height 33
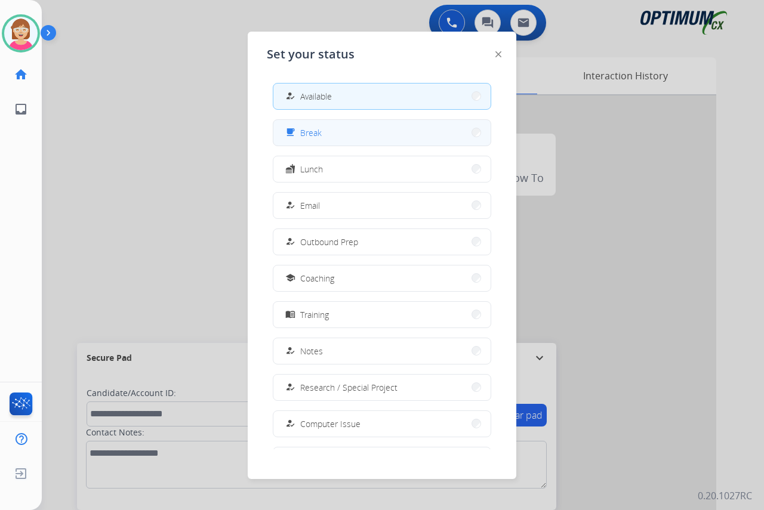
click at [329, 129] on button "free_breakfast Break" at bounding box center [381, 133] width 217 height 26
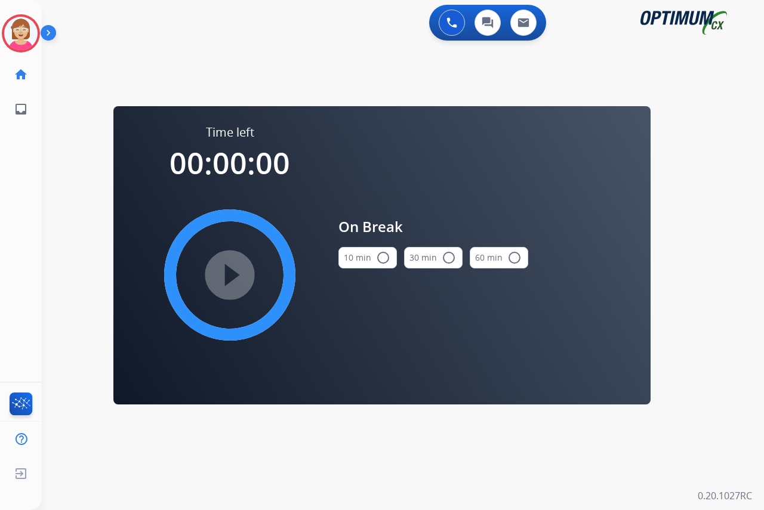
click at [383, 258] on mat-icon "radio_button_unchecked" at bounding box center [383, 258] width 14 height 14
click at [228, 270] on mat-icon "play_circle_filled" at bounding box center [229, 275] width 14 height 14
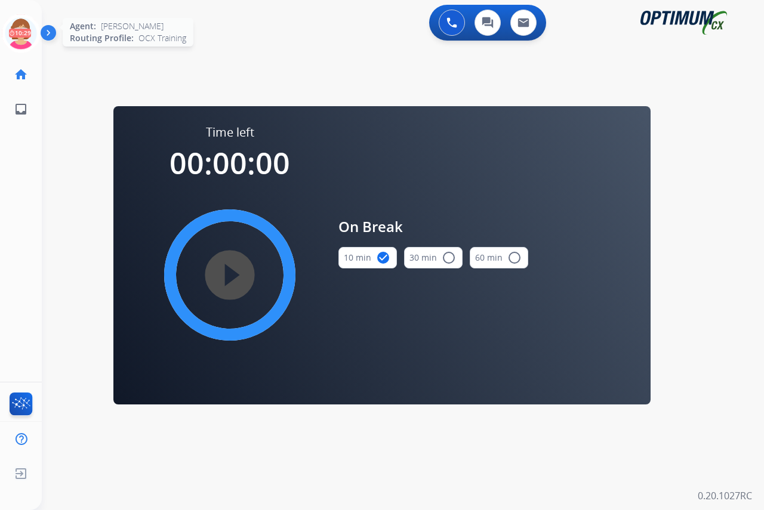
drag, startPoint x: 18, startPoint y: 17, endPoint x: 22, endPoint y: 25, distance: 8.8
click at [18, 19] on icon at bounding box center [21, 33] width 39 height 39
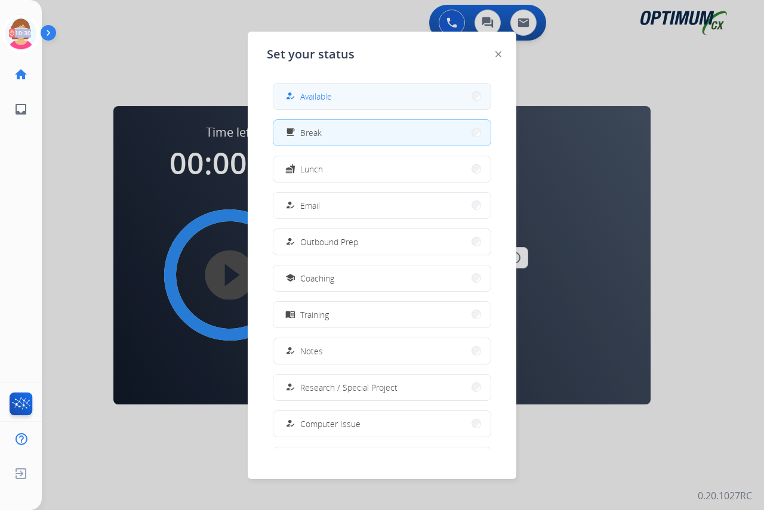
drag, startPoint x: 313, startPoint y: 95, endPoint x: 318, endPoint y: 112, distance: 17.4
click at [314, 95] on span "Available" at bounding box center [316, 96] width 32 height 13
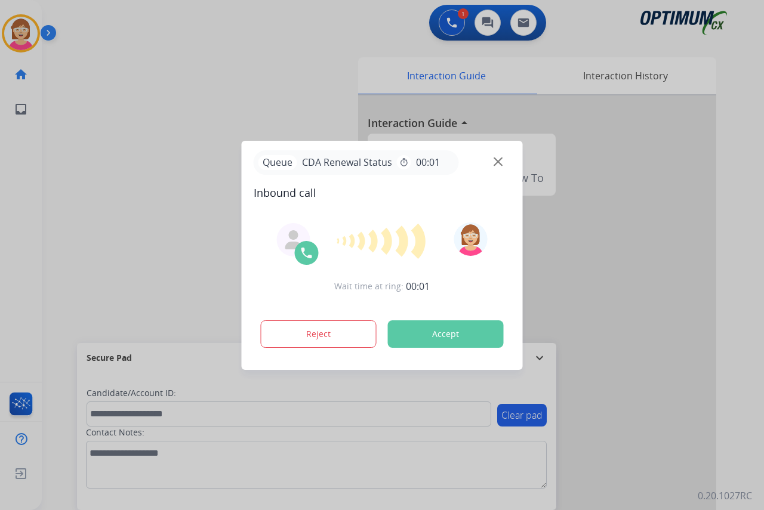
click at [25, 168] on div at bounding box center [382, 255] width 764 height 510
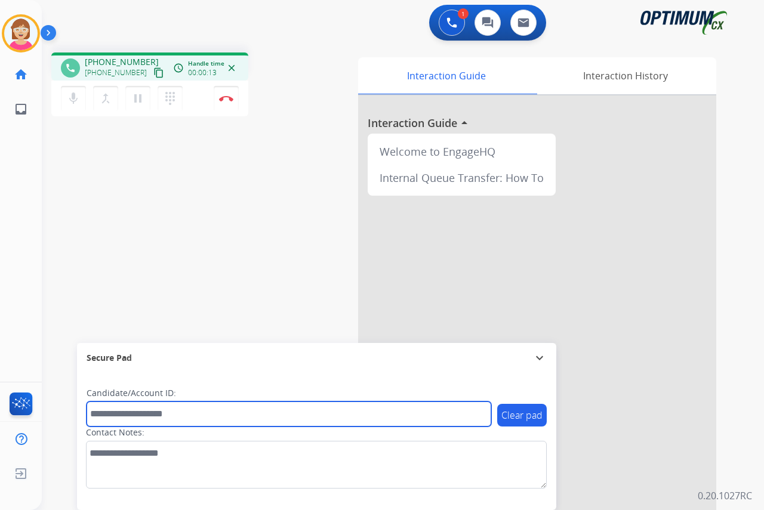
click at [109, 419] on input "text" at bounding box center [288, 413] width 404 height 25
type input "*******"
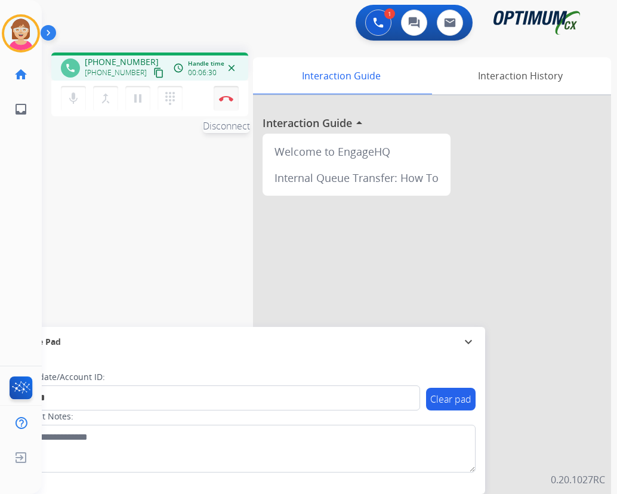
click at [227, 96] on img at bounding box center [226, 98] width 14 height 6
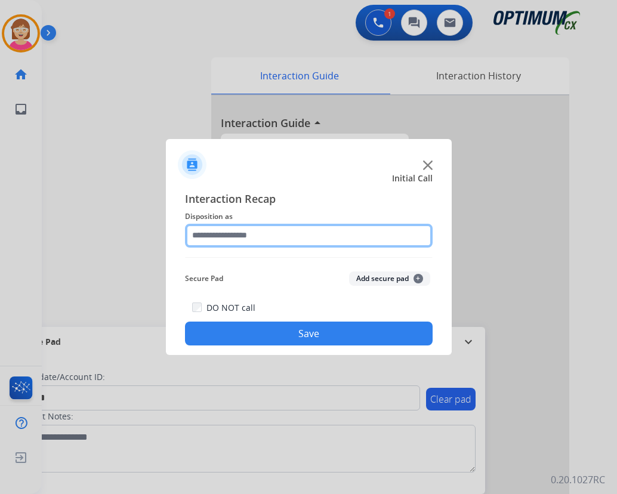
click at [225, 237] on input "text" at bounding box center [309, 236] width 248 height 24
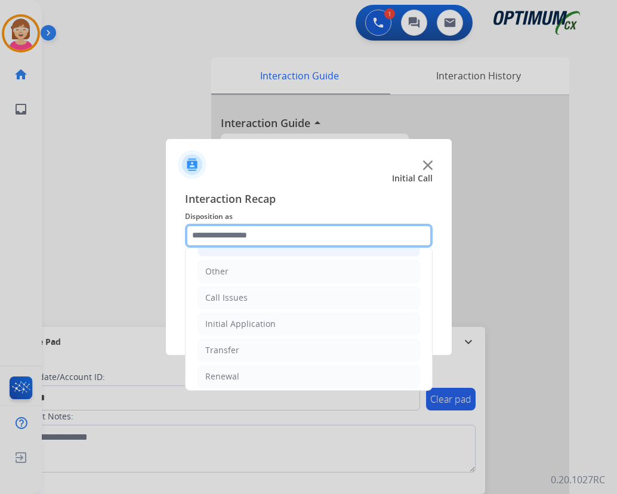
scroll to position [81, 0]
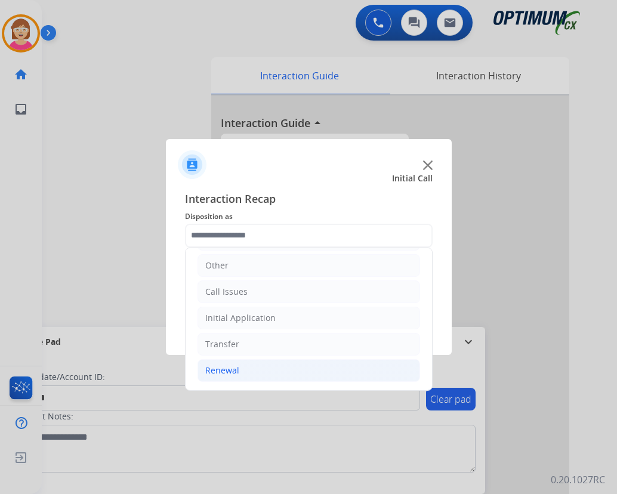
click at [240, 372] on li "Renewal" at bounding box center [308, 370] width 222 height 23
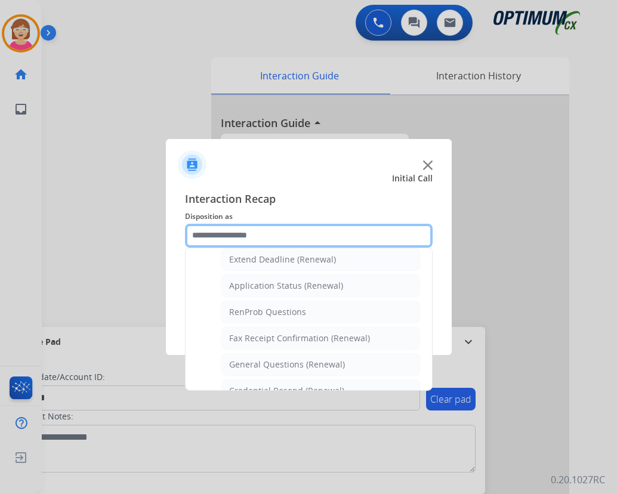
scroll to position [260, 0]
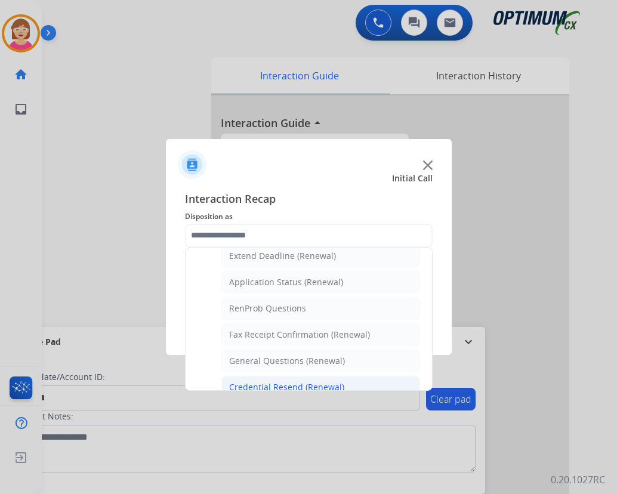
click at [281, 385] on div "Credential Resend (Renewal)" at bounding box center [286, 387] width 115 height 12
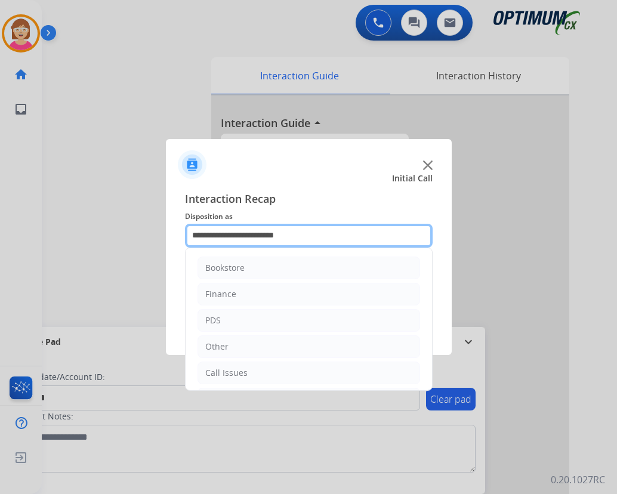
click at [309, 236] on input "**********" at bounding box center [309, 236] width 248 height 24
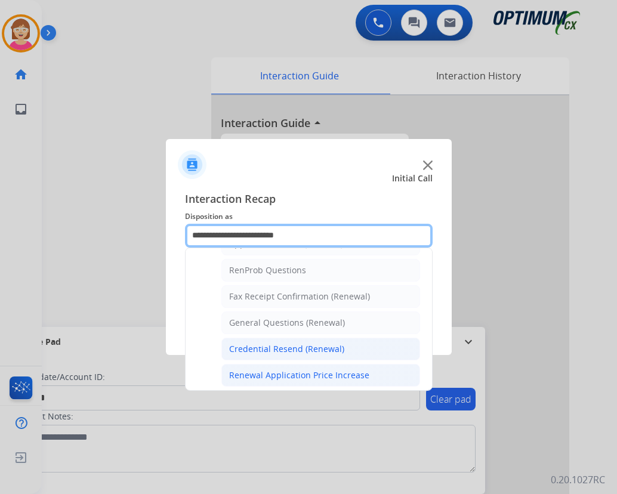
scroll to position [239, 0]
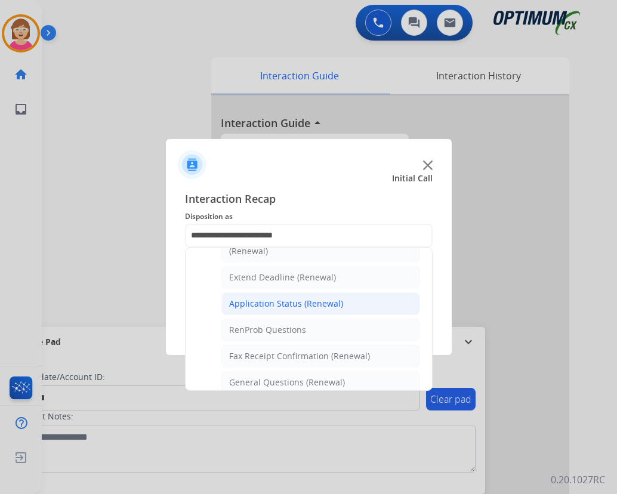
click at [283, 304] on div "Application Status (Renewal)" at bounding box center [286, 304] width 114 height 12
type input "**********"
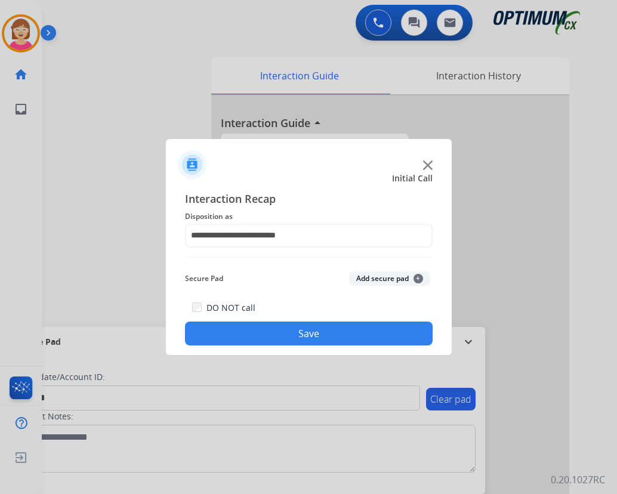
click at [421, 277] on span "+" at bounding box center [418, 279] width 10 height 10
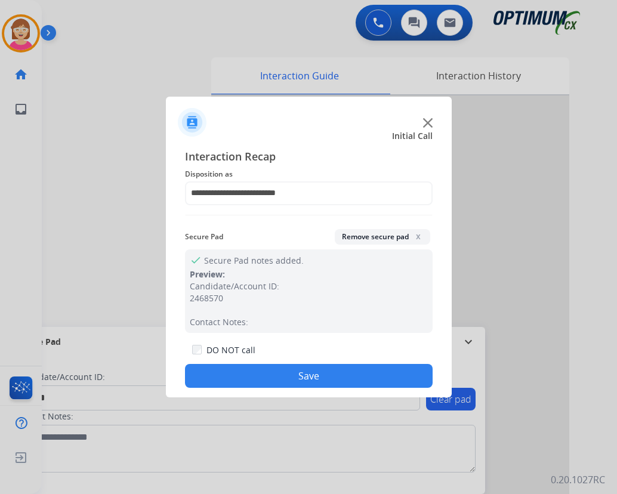
click at [285, 370] on button "Save" at bounding box center [309, 376] width 248 height 24
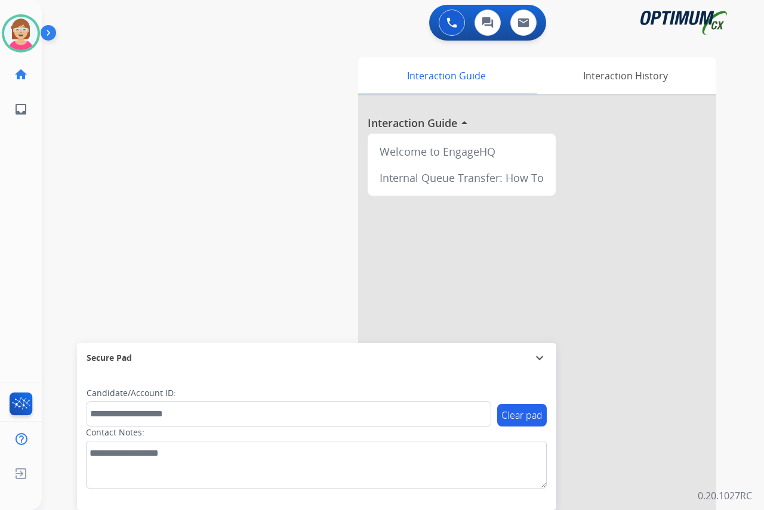
click at [21, 196] on div "[PERSON_NAME] Available Edit Avatar Agent: [PERSON_NAME] Profile: OCX Training …" at bounding box center [21, 255] width 42 height 510
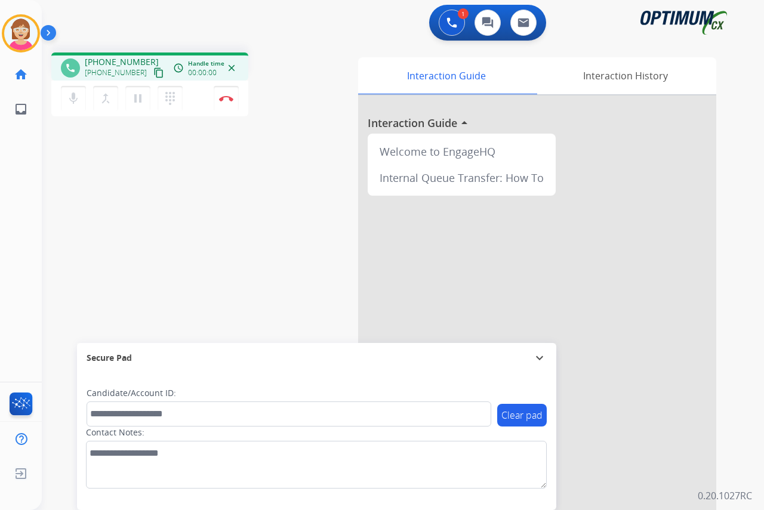
click at [17, 212] on div "[PERSON_NAME] Edit Avatar Agent: [PERSON_NAME] Profile: OCX Training home Home …" at bounding box center [21, 255] width 42 height 510
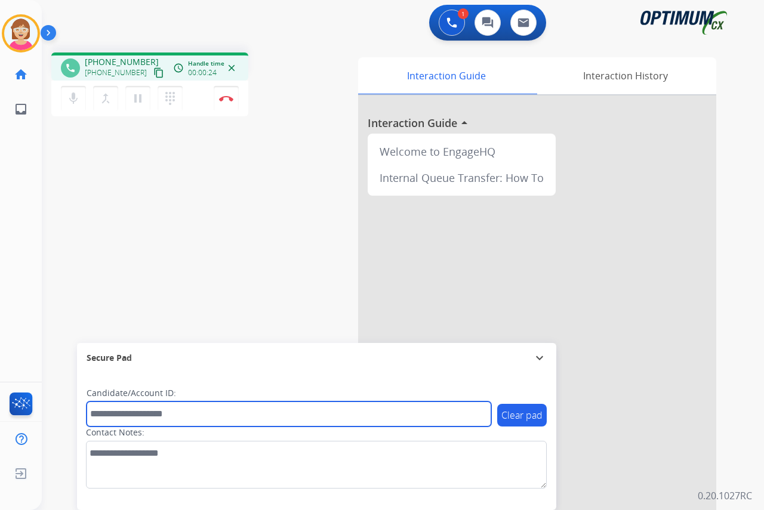
click at [112, 414] on input "text" at bounding box center [288, 413] width 404 height 25
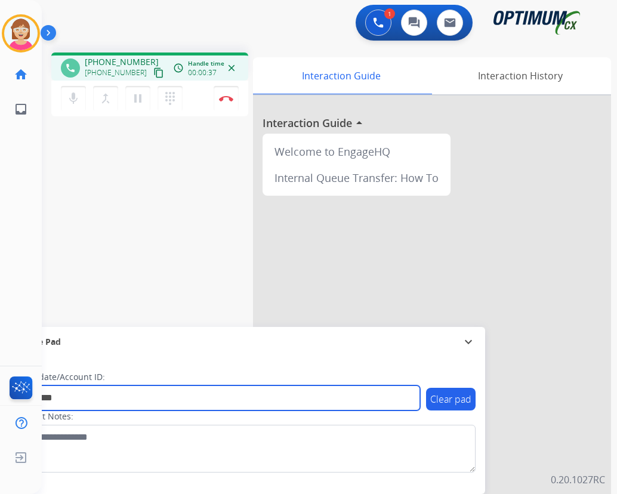
type input "*********"
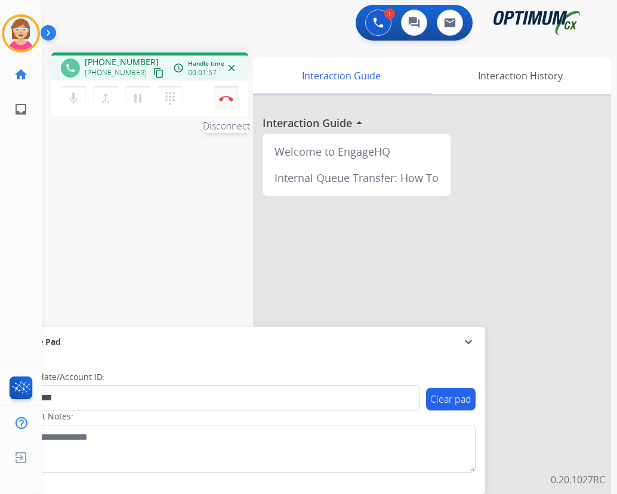
click at [225, 96] on img at bounding box center [226, 98] width 14 height 6
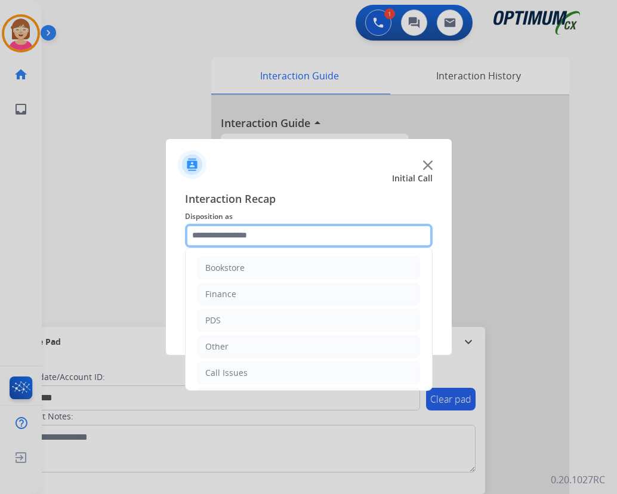
click at [227, 236] on input "text" at bounding box center [309, 236] width 248 height 24
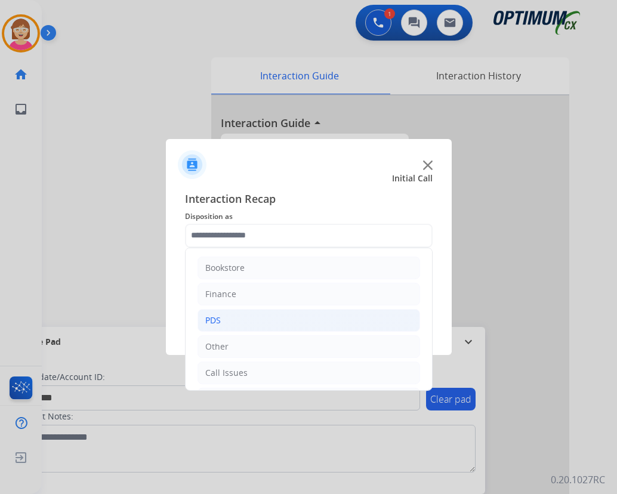
click at [220, 323] on div "PDS" at bounding box center [213, 320] width 16 height 12
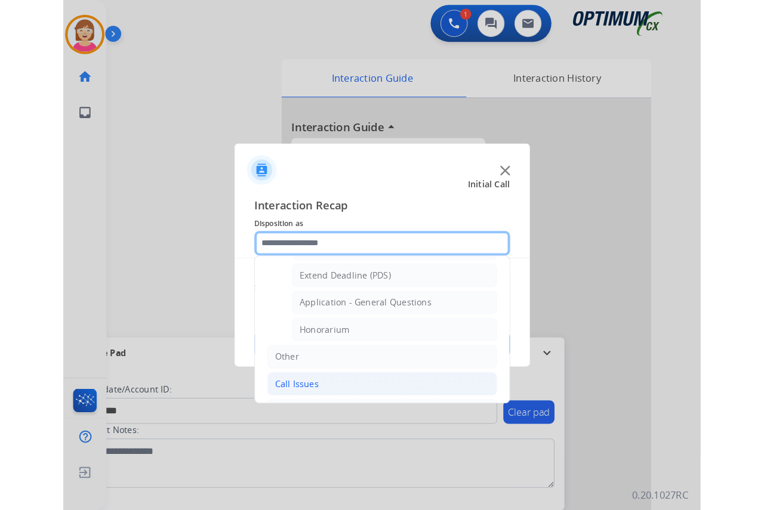
scroll to position [358, 0]
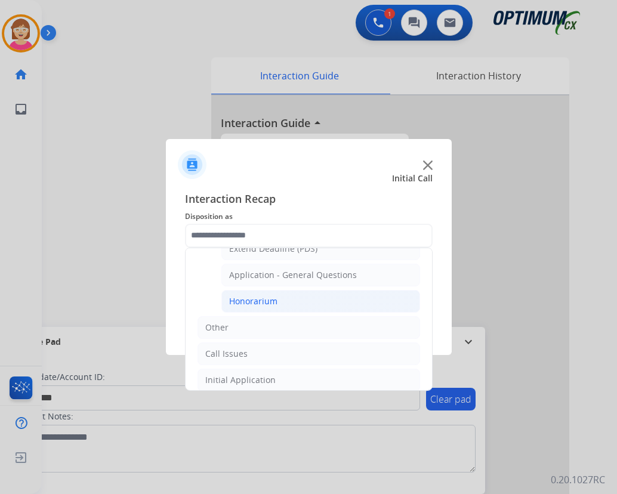
click at [254, 301] on div "Honorarium" at bounding box center [253, 301] width 48 height 12
type input "**********"
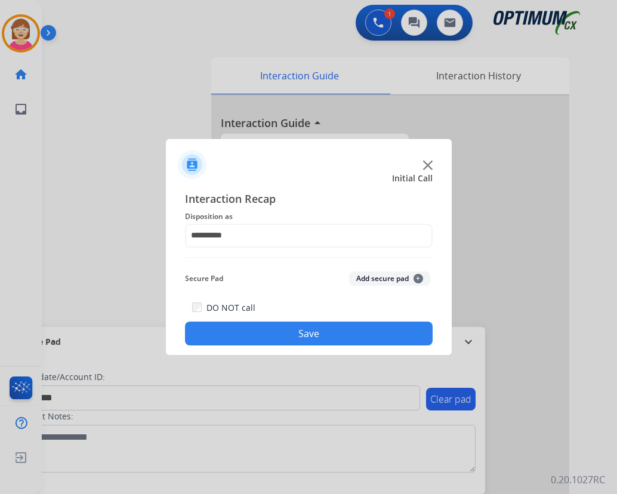
click at [420, 278] on span "+" at bounding box center [418, 279] width 10 height 10
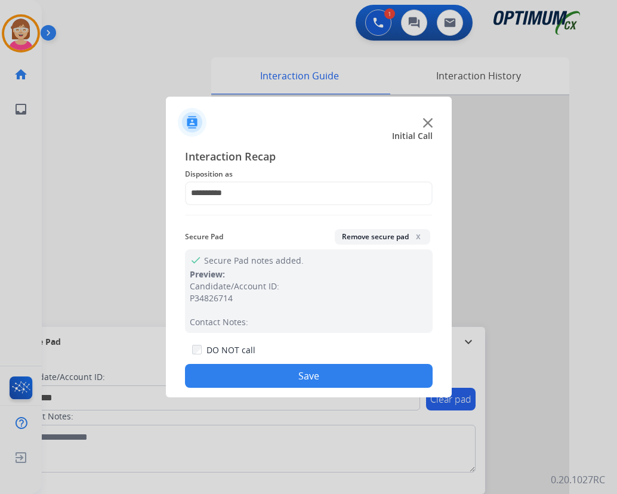
click at [265, 375] on button "Save" at bounding box center [309, 376] width 248 height 24
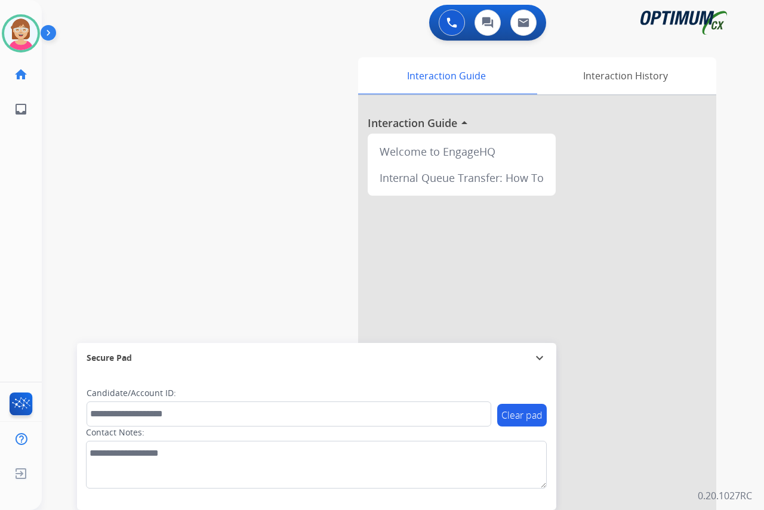
click at [21, 268] on div "[PERSON_NAME] Available Edit Avatar Agent: [PERSON_NAME] Profile: OCX Training …" at bounding box center [21, 255] width 42 height 510
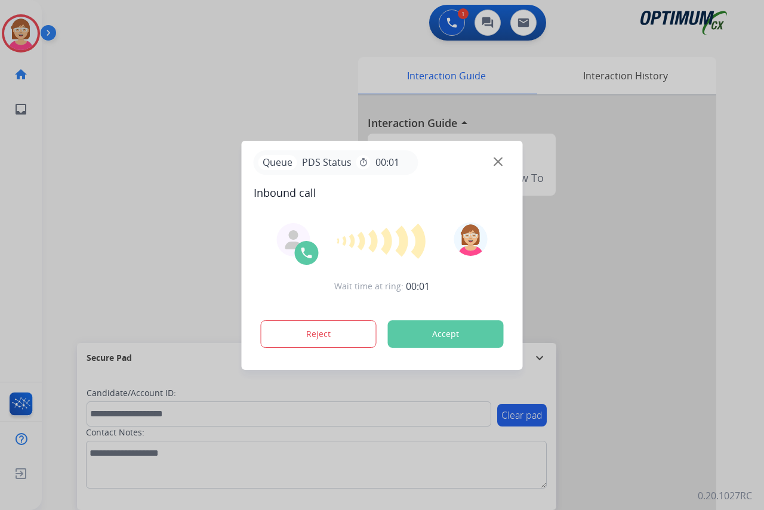
click at [10, 230] on div at bounding box center [382, 255] width 764 height 510
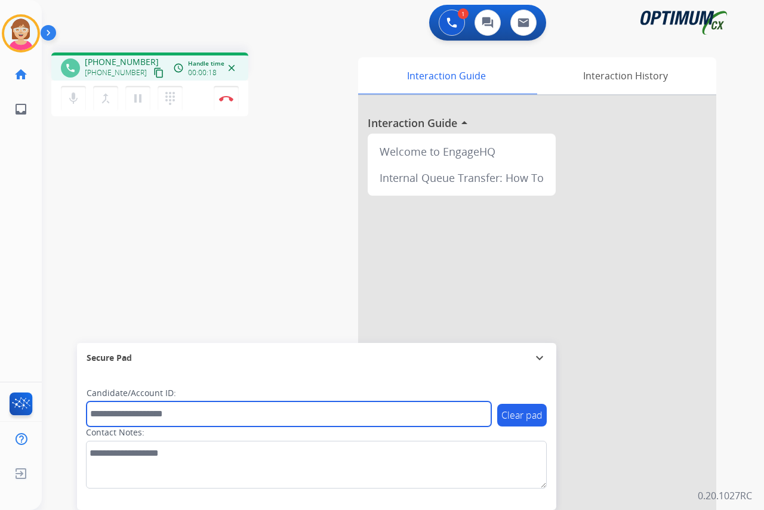
click at [101, 416] on input "text" at bounding box center [288, 413] width 404 height 25
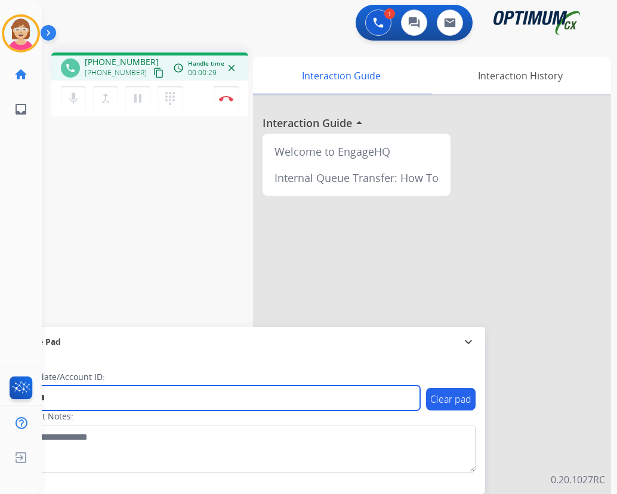
type input "*******"
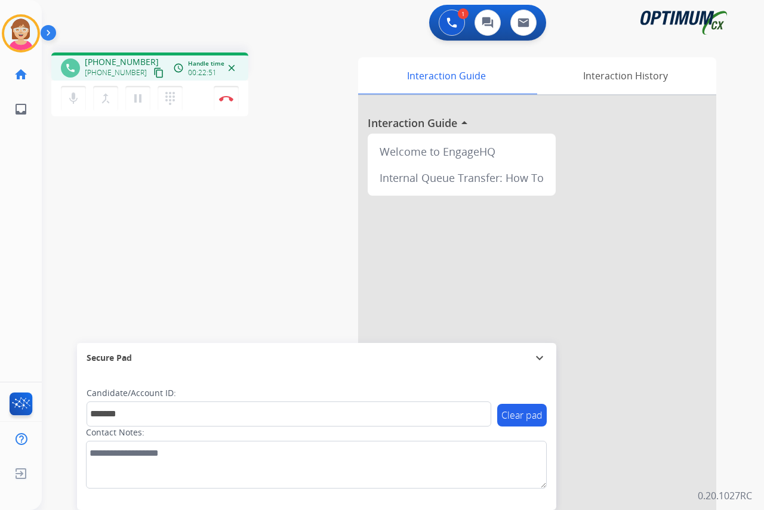
click at [27, 170] on div "[PERSON_NAME] Edit Avatar Agent: [PERSON_NAME] Profile: OCX Training home Home …" at bounding box center [21, 255] width 42 height 510
click at [226, 96] on img at bounding box center [226, 98] width 14 height 6
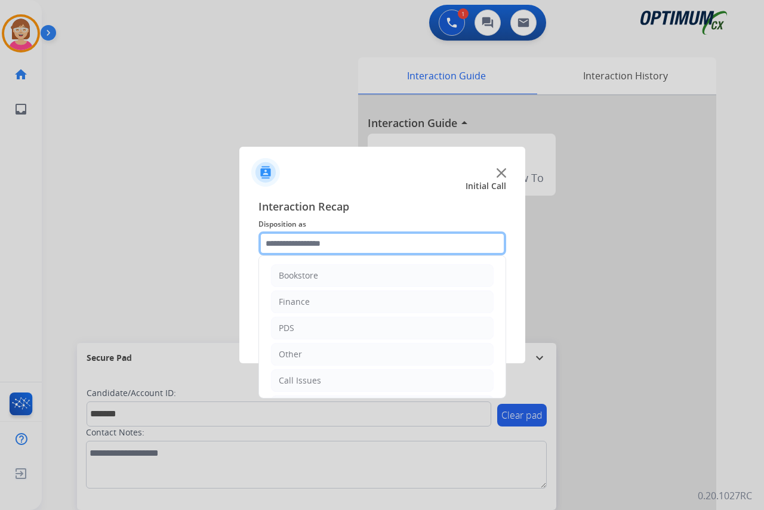
click at [281, 248] on input "text" at bounding box center [382, 243] width 248 height 24
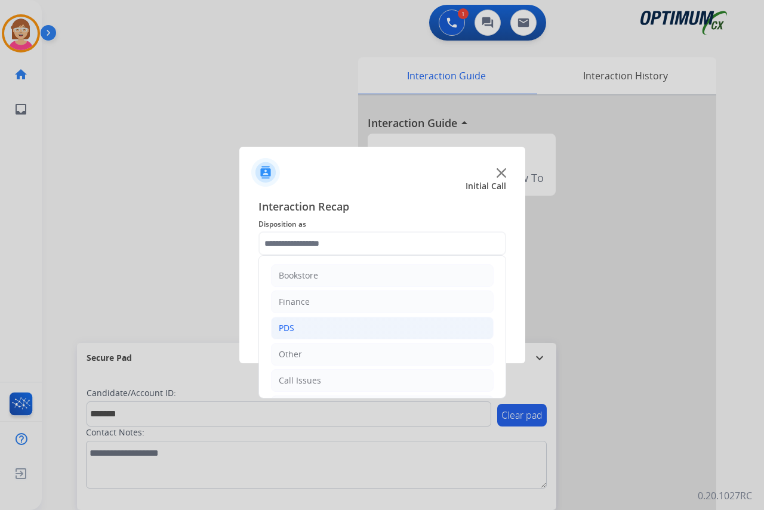
click at [301, 328] on li "PDS" at bounding box center [382, 328] width 222 height 23
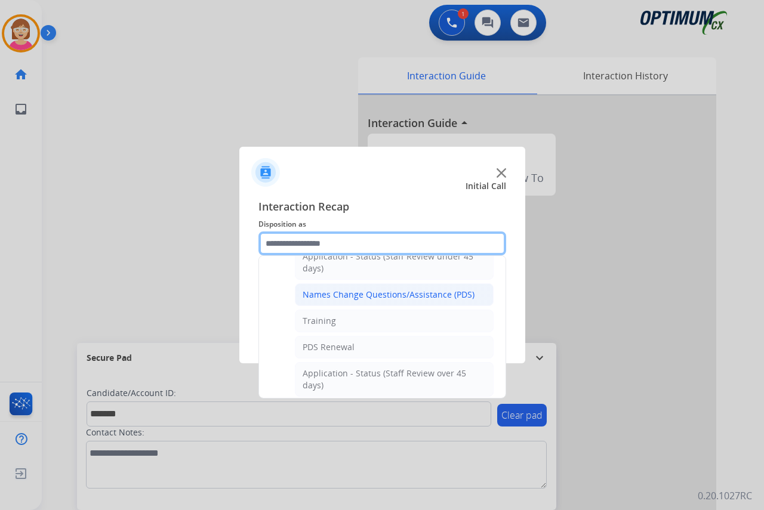
scroll to position [119, 0]
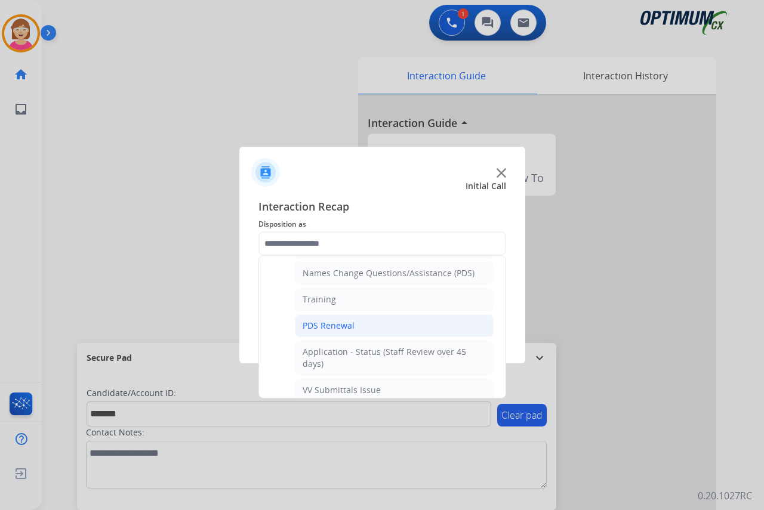
click at [333, 326] on div "PDS Renewal" at bounding box center [328, 326] width 52 height 12
type input "**********"
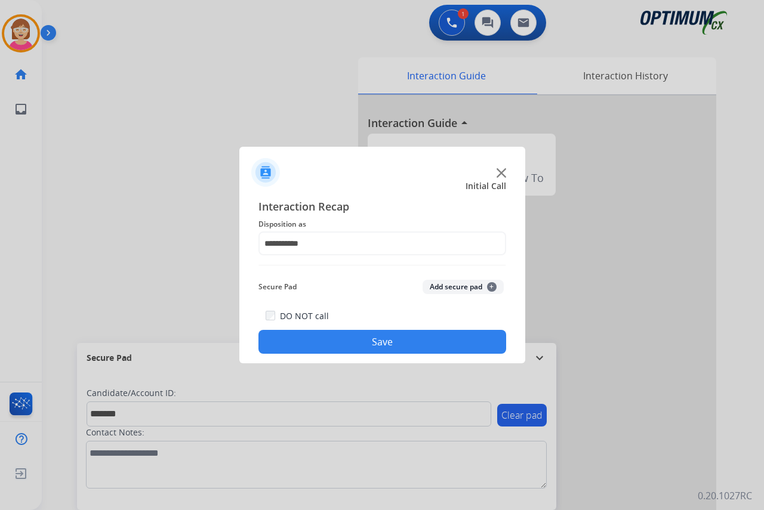
click at [492, 286] on span "+" at bounding box center [492, 287] width 10 height 10
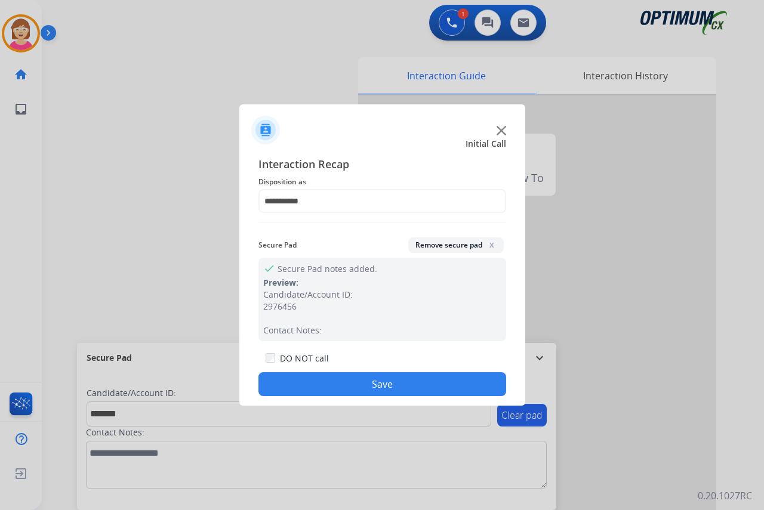
click at [304, 381] on button "Save" at bounding box center [382, 384] width 248 height 24
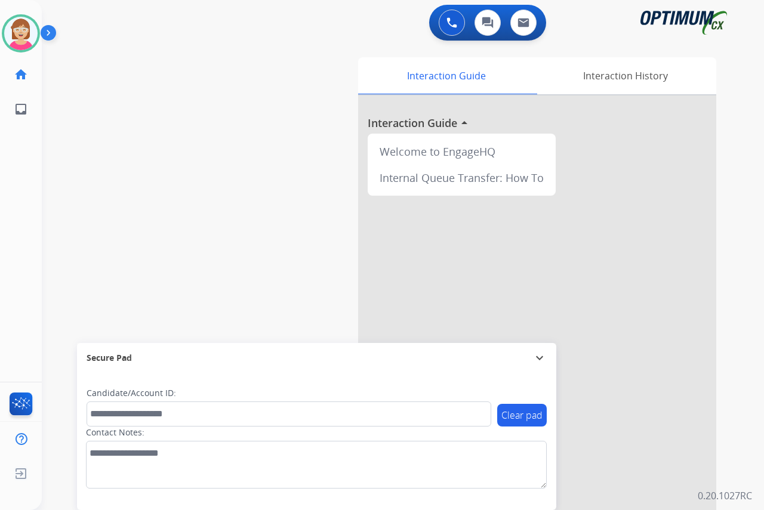
click at [22, 197] on div "[PERSON_NAME] Available Edit Avatar Agent: [PERSON_NAME] Profile: OCX Training …" at bounding box center [21, 255] width 42 height 510
click at [16, 30] on img at bounding box center [20, 33] width 33 height 33
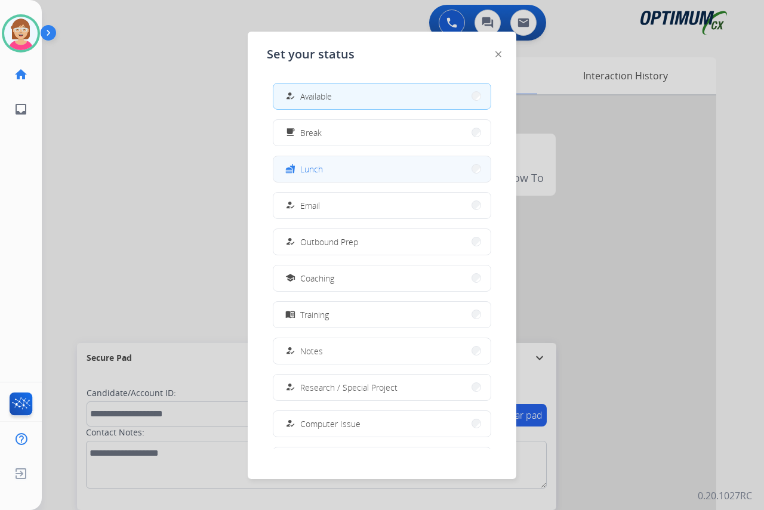
click at [331, 173] on button "fastfood Lunch" at bounding box center [381, 169] width 217 height 26
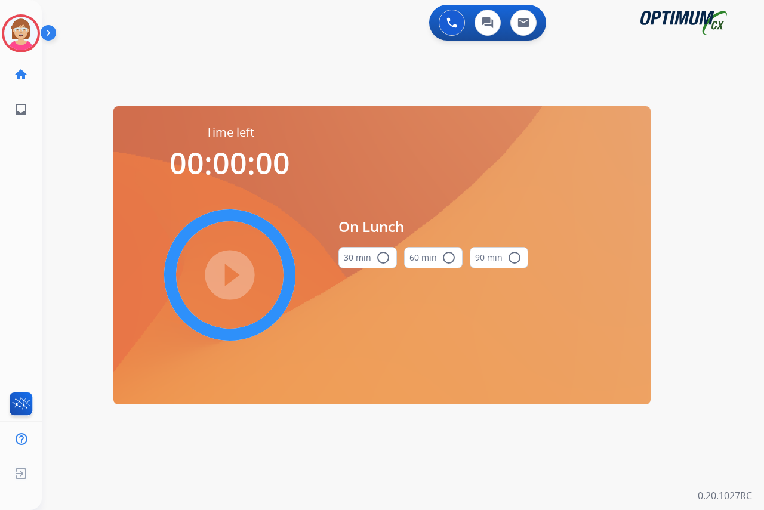
click at [381, 258] on mat-icon "radio_button_unchecked" at bounding box center [383, 258] width 14 height 14
drag, startPoint x: 381, startPoint y: 258, endPoint x: 231, endPoint y: 274, distance: 151.1
click at [231, 274] on mat-icon "play_circle_filled" at bounding box center [229, 275] width 14 height 14
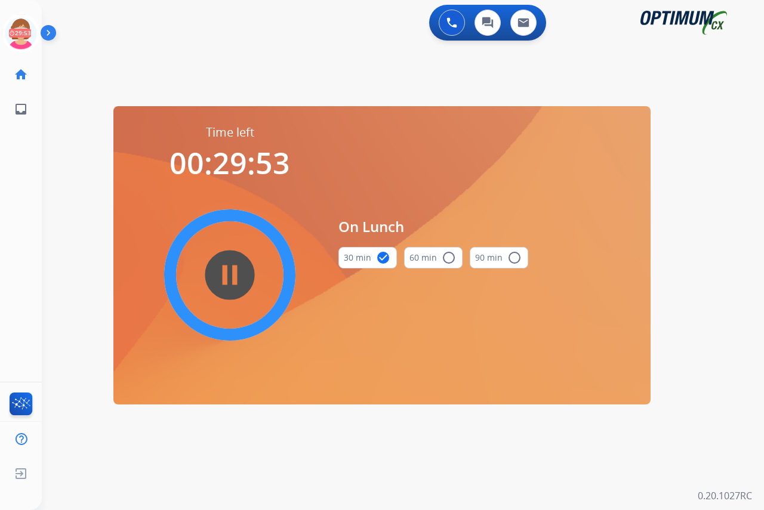
drag, startPoint x: 229, startPoint y: 285, endPoint x: 218, endPoint y: 282, distance: 11.6
drag, startPoint x: 218, startPoint y: 282, endPoint x: 350, endPoint y: 356, distance: 151.7
click at [350, 356] on div "On Lunch 30 min check_circle 60 min radio_button_unchecked 90 min radio_button_…" at bounding box center [433, 247] width 190 height 246
click at [20, 23] on icon at bounding box center [21, 33] width 39 height 39
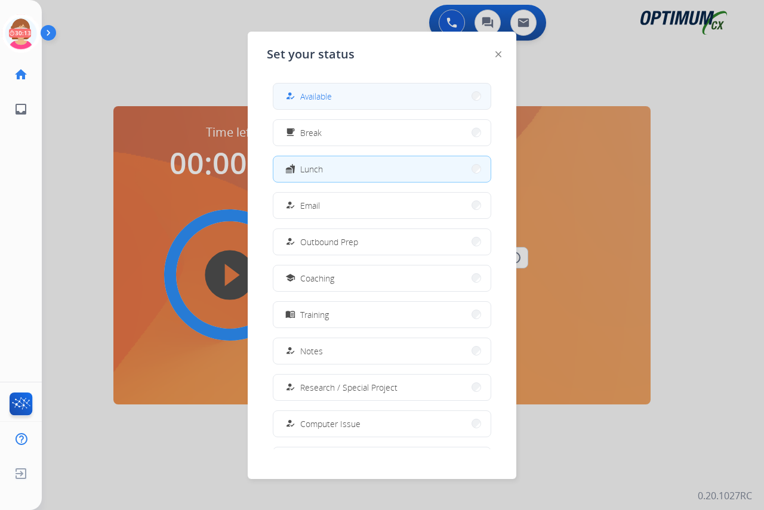
drag, startPoint x: 20, startPoint y: 23, endPoint x: 311, endPoint y: 98, distance: 300.6
drag, startPoint x: 311, startPoint y: 98, endPoint x: 298, endPoint y: 92, distance: 14.7
drag, startPoint x: 298, startPoint y: 92, endPoint x: 211, endPoint y: 63, distance: 91.9
click at [211, 63] on div at bounding box center [382, 255] width 764 height 510
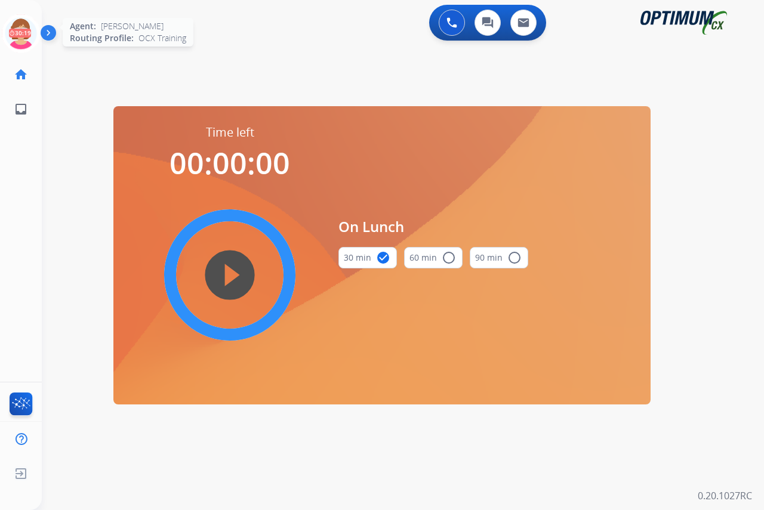
click at [18, 29] on icon at bounding box center [21, 33] width 39 height 39
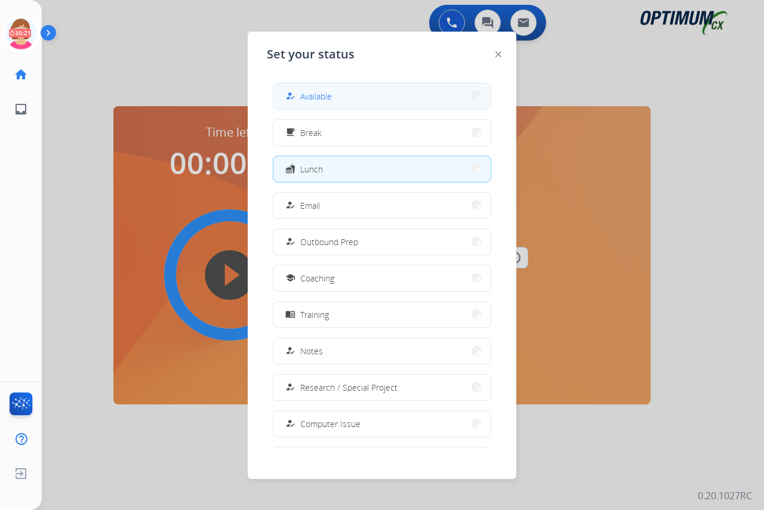
drag, startPoint x: 325, startPoint y: 90, endPoint x: 311, endPoint y: 98, distance: 16.3
click at [311, 98] on span "Available" at bounding box center [316, 96] width 32 height 13
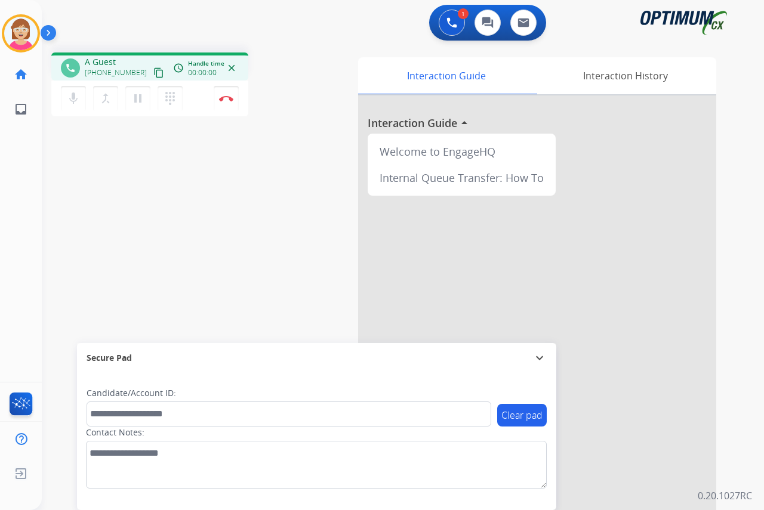
click at [4, 236] on div "[PERSON_NAME] Edit Avatar Agent: [PERSON_NAME] Profile: OCX Training home Home …" at bounding box center [21, 255] width 42 height 510
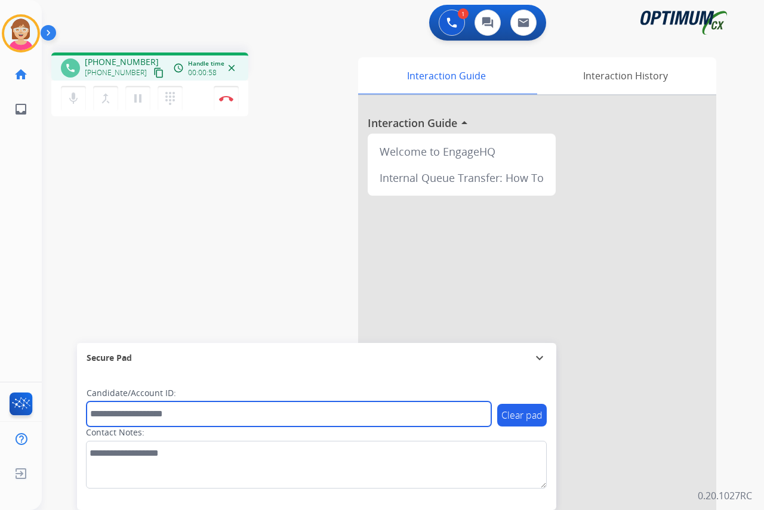
click at [102, 414] on input "text" at bounding box center [288, 413] width 404 height 25
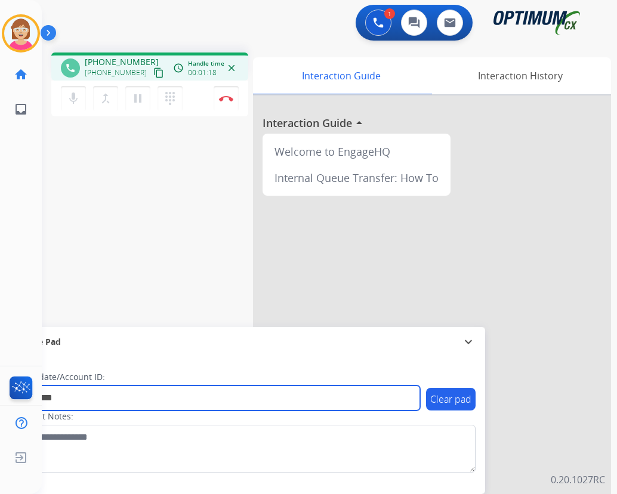
type input "*********"
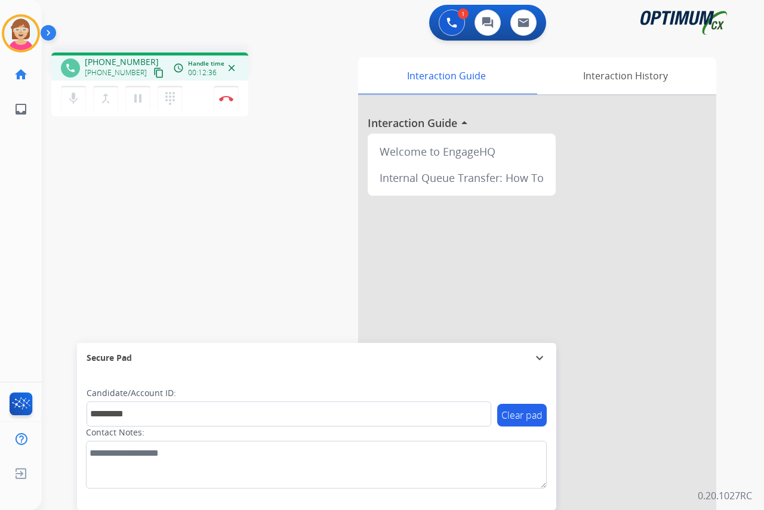
click at [21, 239] on div "[PERSON_NAME] Edit Avatar Agent: [PERSON_NAME] Profile: OCX Training home Home …" at bounding box center [21, 255] width 42 height 510
click at [226, 97] on img at bounding box center [226, 98] width 14 height 6
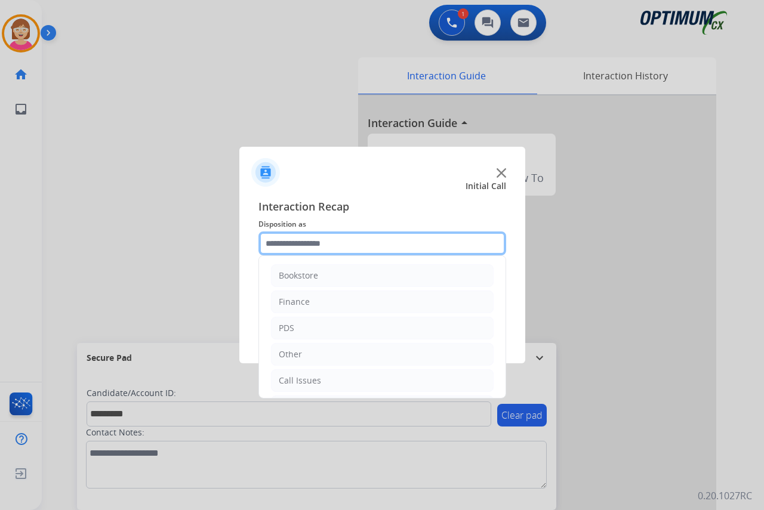
drag, startPoint x: 280, startPoint y: 244, endPoint x: 293, endPoint y: 240, distance: 13.6
click at [281, 244] on input "text" at bounding box center [382, 243] width 248 height 24
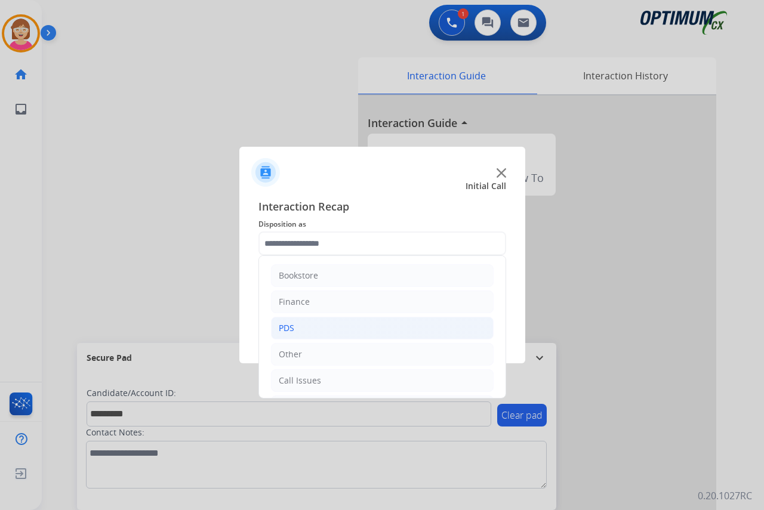
click at [293, 326] on div "PDS" at bounding box center [287, 328] width 16 height 12
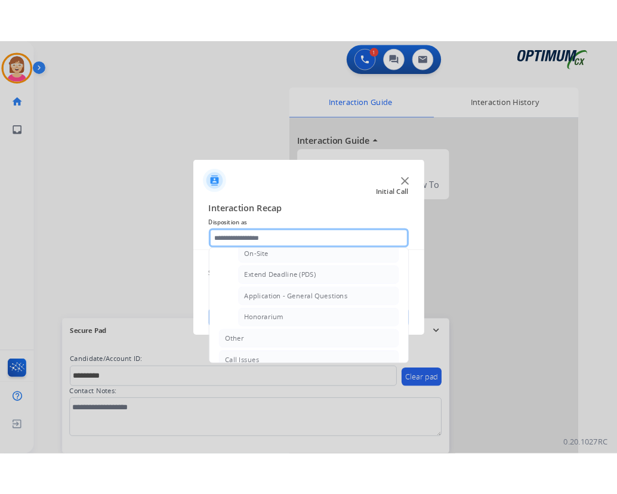
scroll to position [358, 0]
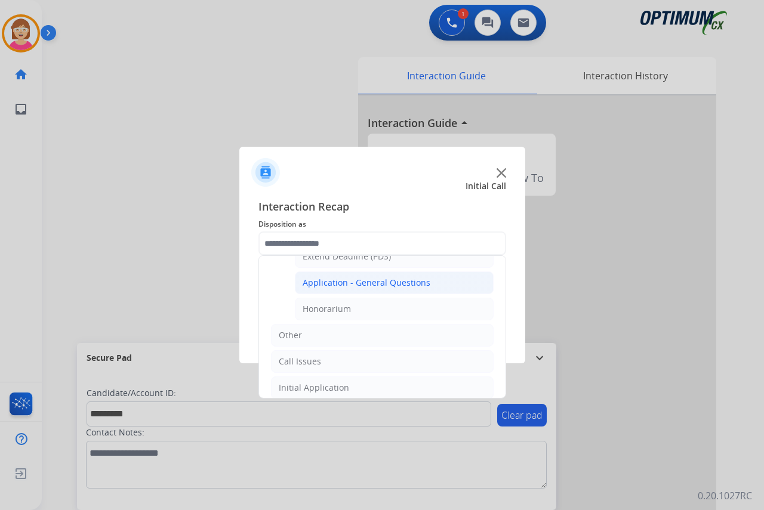
click at [372, 280] on div "Application - General Questions" at bounding box center [366, 283] width 128 height 12
type input "**********"
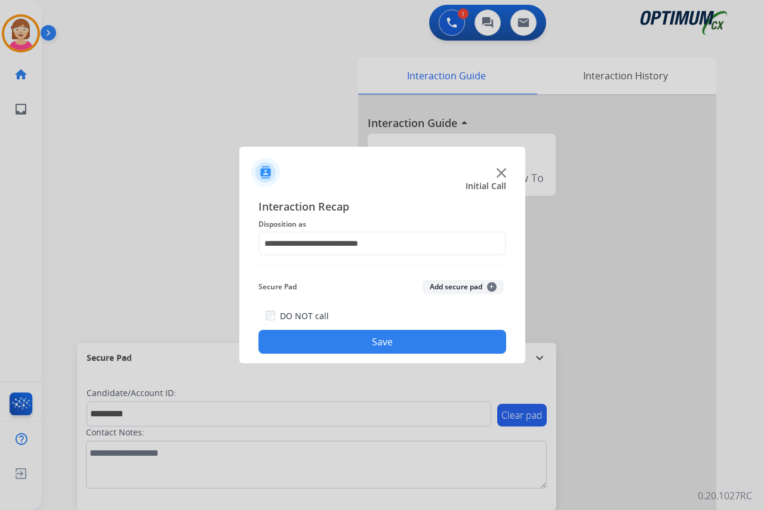
click at [490, 286] on span "+" at bounding box center [492, 287] width 10 height 10
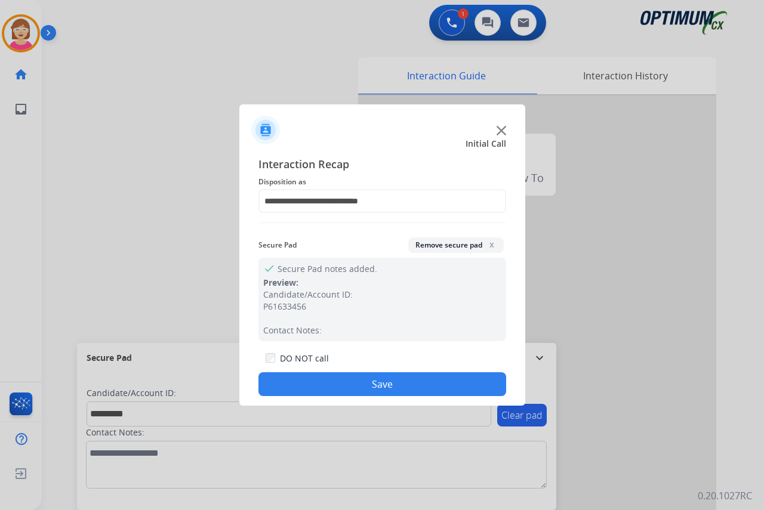
click at [332, 384] on button "Save" at bounding box center [382, 384] width 248 height 24
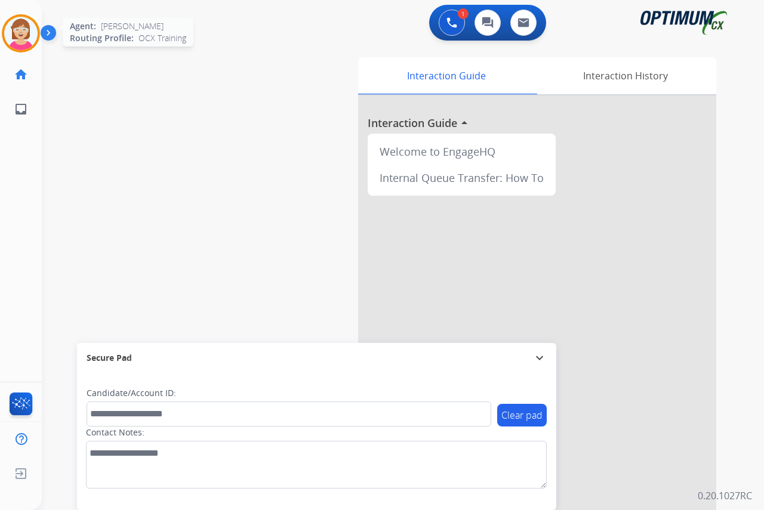
click at [22, 33] on img at bounding box center [20, 33] width 33 height 33
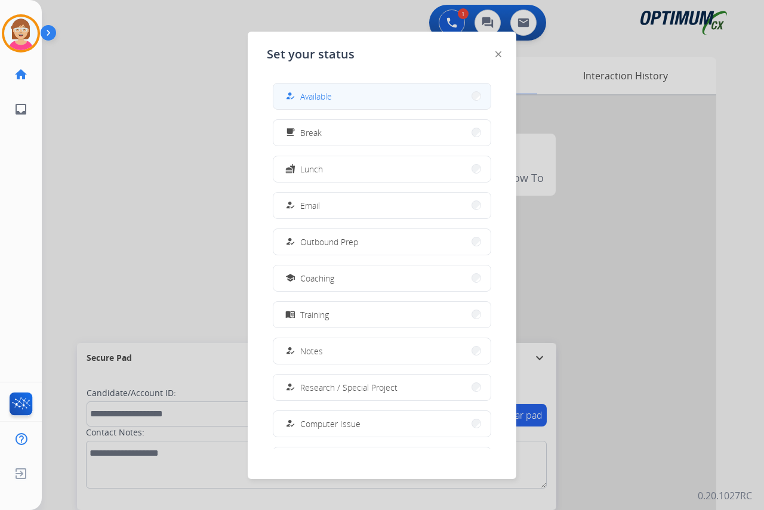
click at [313, 91] on span "Available" at bounding box center [316, 96] width 32 height 13
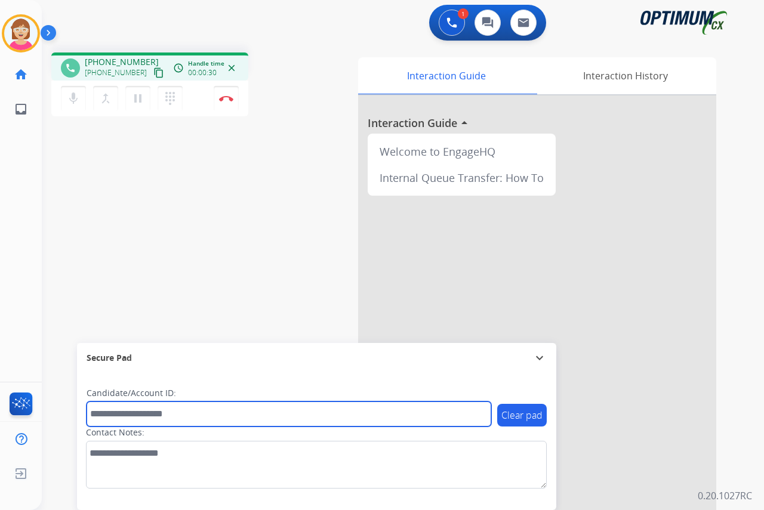
click at [108, 413] on input "text" at bounding box center [288, 413] width 404 height 25
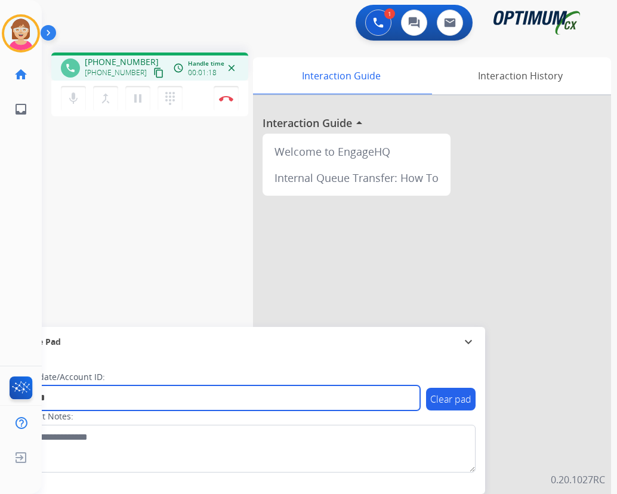
type input "*******"
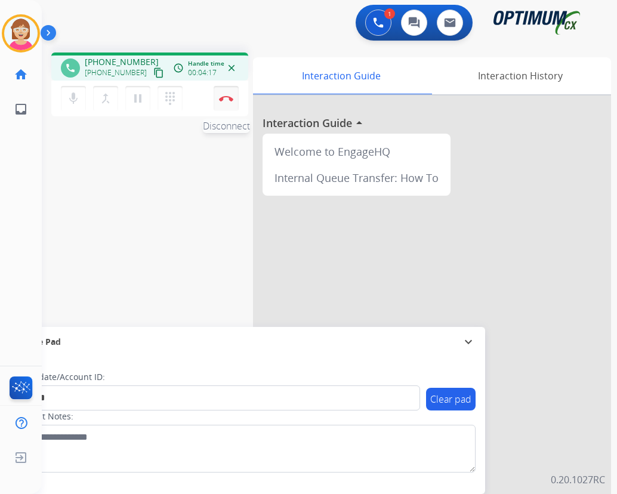
click at [225, 97] on img at bounding box center [226, 98] width 14 height 6
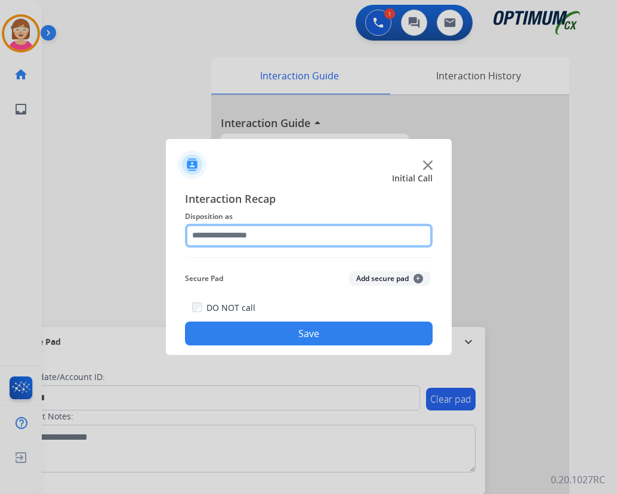
click at [233, 234] on input "text" at bounding box center [309, 236] width 248 height 24
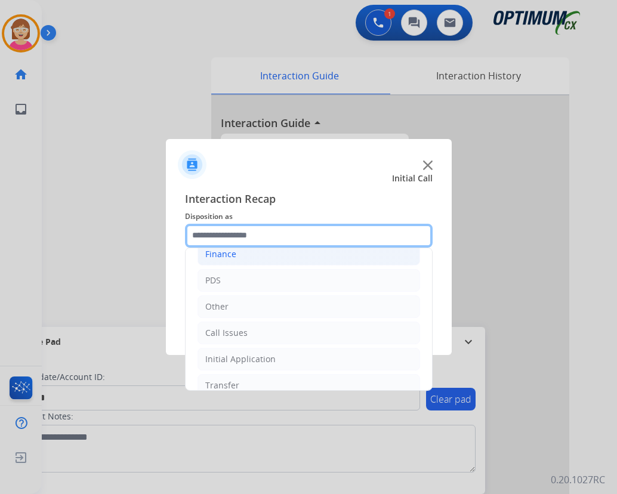
scroll to position [81, 0]
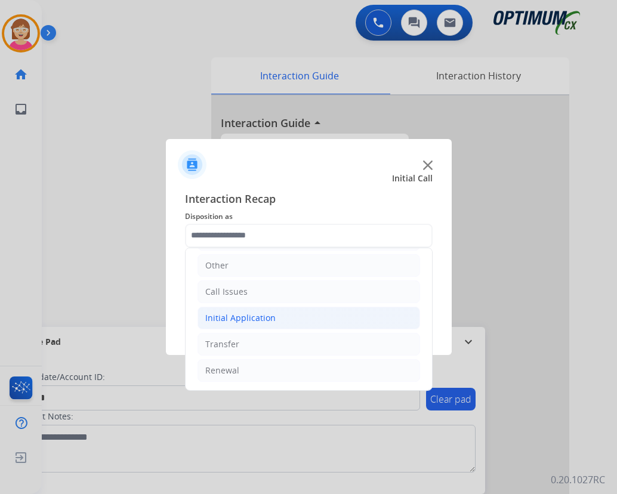
click at [244, 321] on div "Initial Application" at bounding box center [240, 318] width 70 height 12
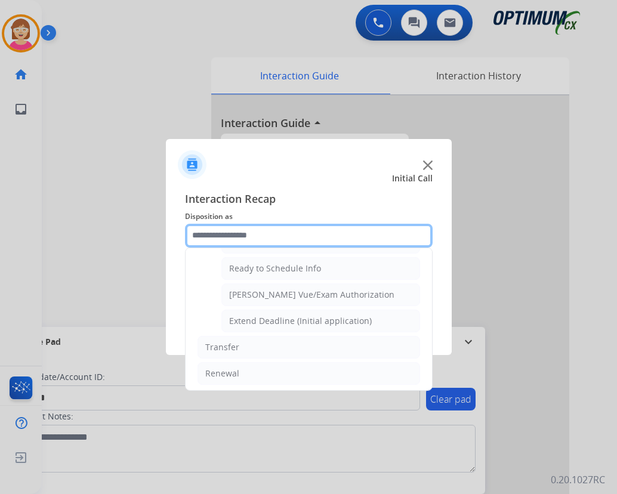
scroll to position [723, 0]
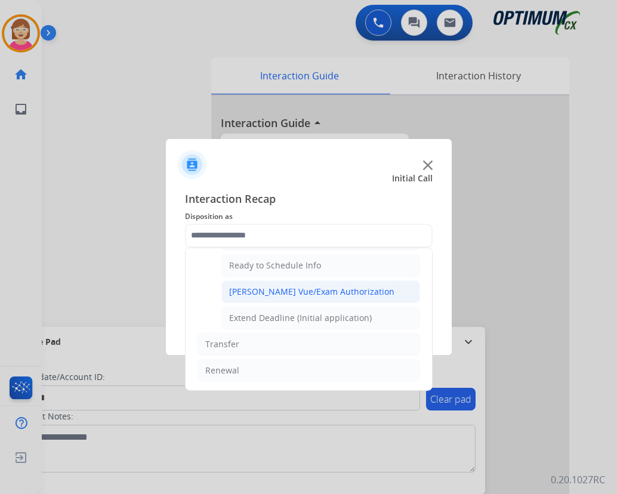
click at [271, 290] on div "[PERSON_NAME] Vue/Exam Authorization" at bounding box center [311, 292] width 165 height 12
type input "**********"
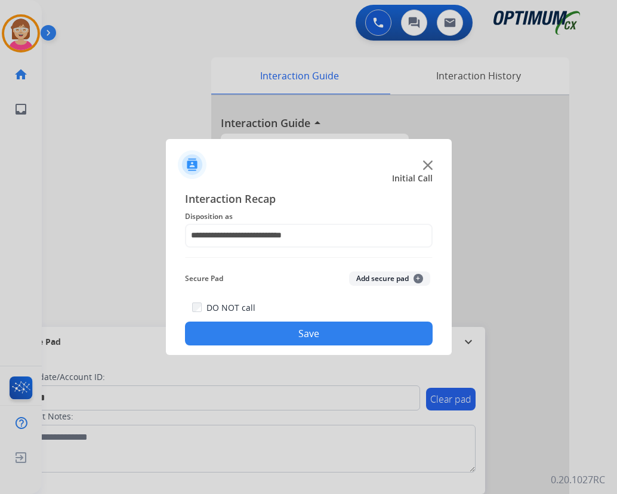
click at [417, 278] on span "+" at bounding box center [418, 279] width 10 height 10
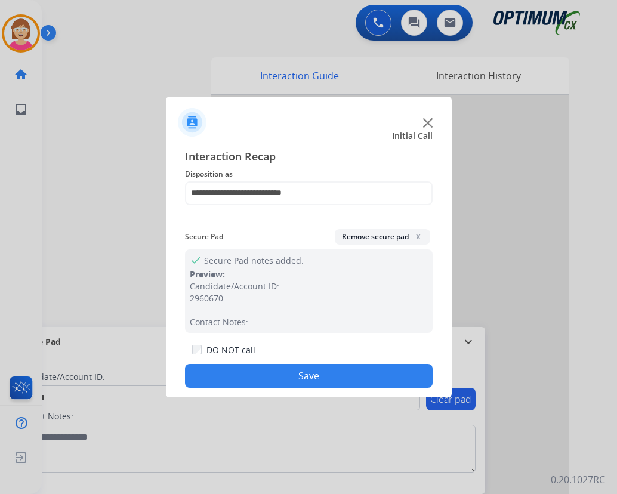
click at [322, 375] on button "Save" at bounding box center [309, 376] width 248 height 24
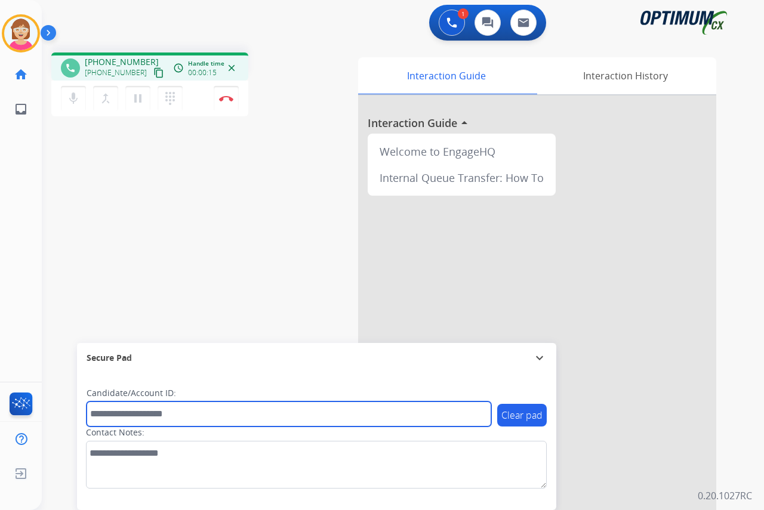
click at [126, 410] on input "text" at bounding box center [288, 413] width 404 height 25
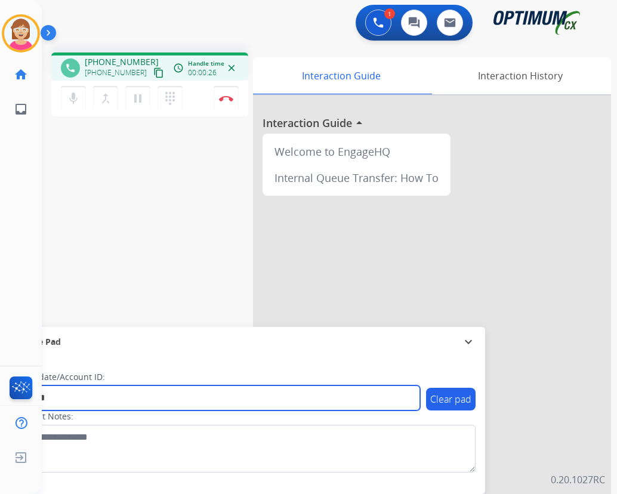
type input "*******"
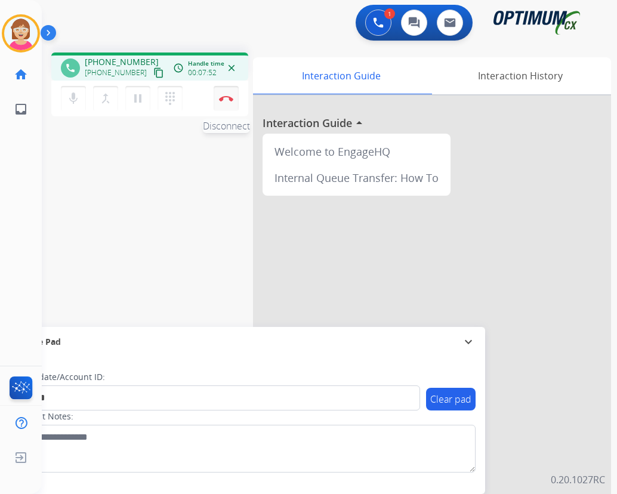
click at [225, 95] on button "Disconnect" at bounding box center [226, 98] width 25 height 25
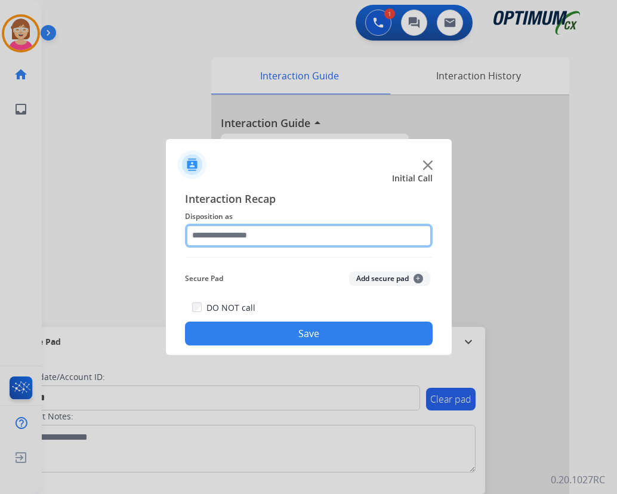
click at [204, 238] on input "text" at bounding box center [309, 236] width 248 height 24
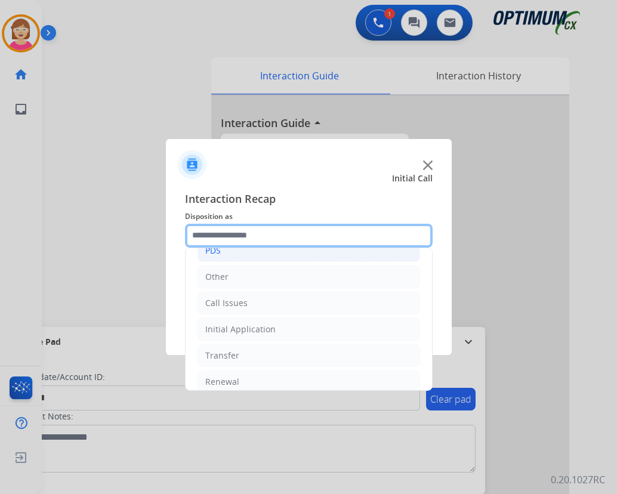
scroll to position [81, 0]
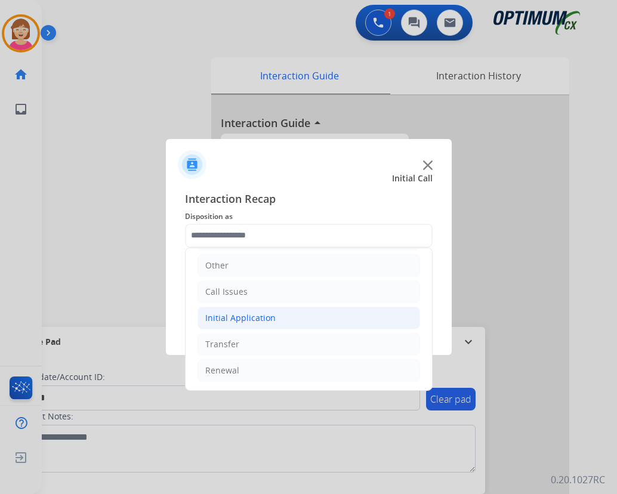
click at [231, 317] on div "Initial Application" at bounding box center [240, 318] width 70 height 12
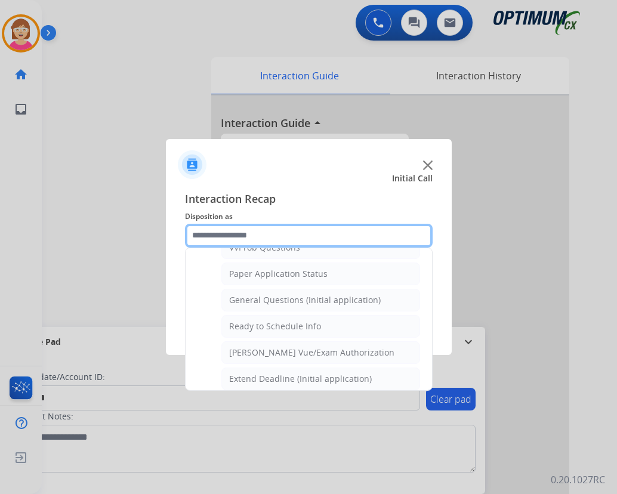
scroll to position [678, 0]
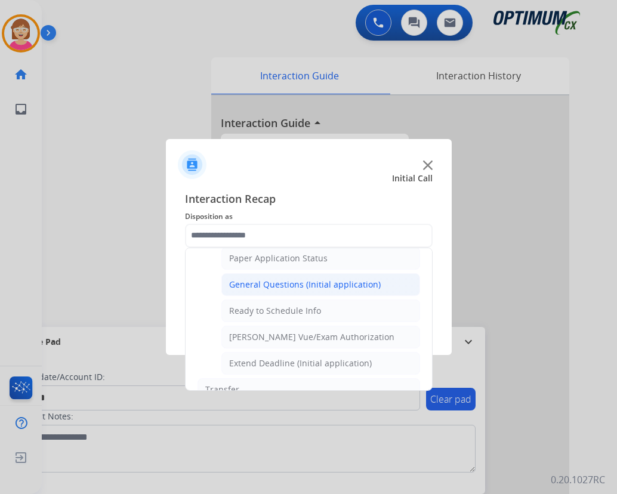
click at [288, 280] on div "General Questions (Initial application)" at bounding box center [305, 285] width 152 height 12
type input "**********"
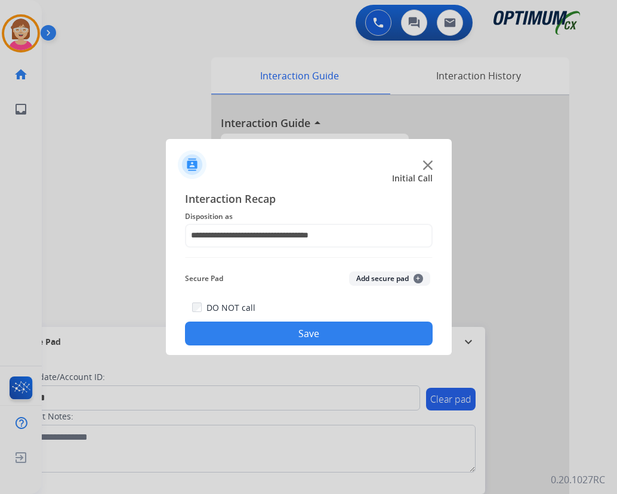
click at [416, 275] on span "+" at bounding box center [418, 279] width 10 height 10
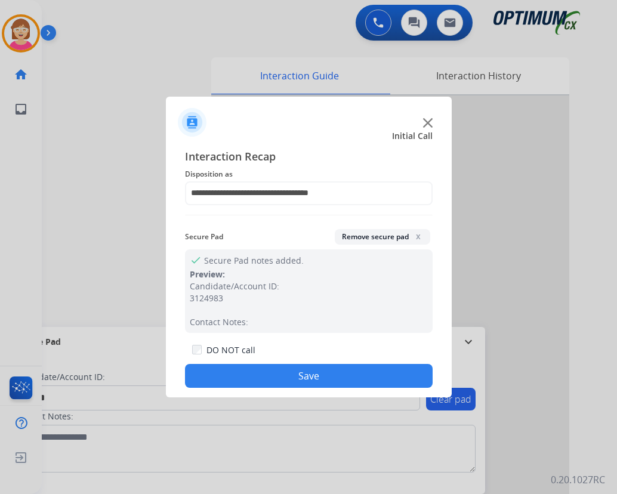
click at [255, 372] on button "Save" at bounding box center [309, 376] width 248 height 24
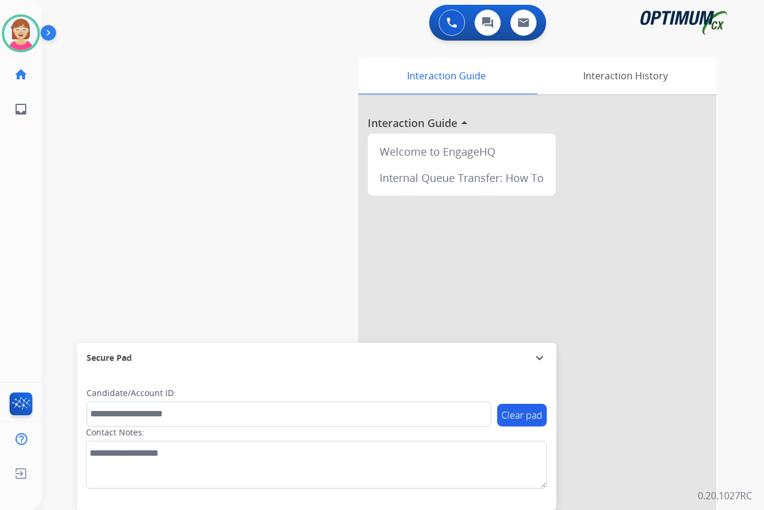
click at [16, 141] on div "[PERSON_NAME] Available Edit Avatar Agent: [PERSON_NAME] Profile: OCX Training …" at bounding box center [21, 255] width 42 height 510
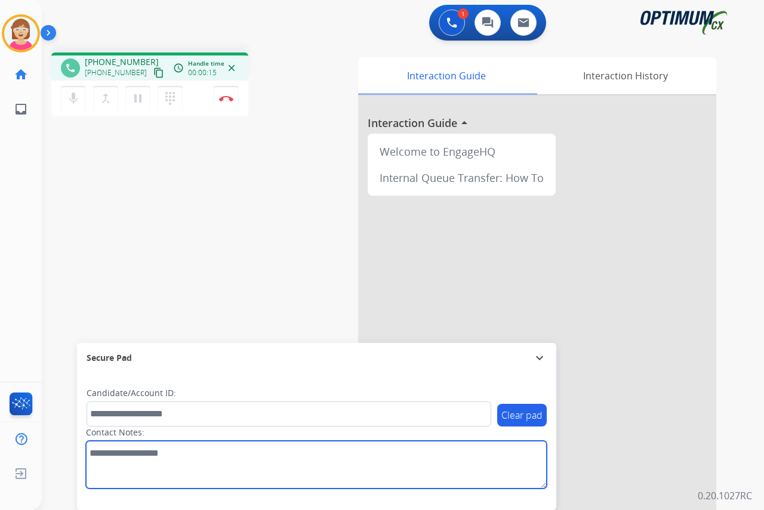
click at [100, 454] on textarea at bounding box center [316, 465] width 461 height 48
type textarea "*****"
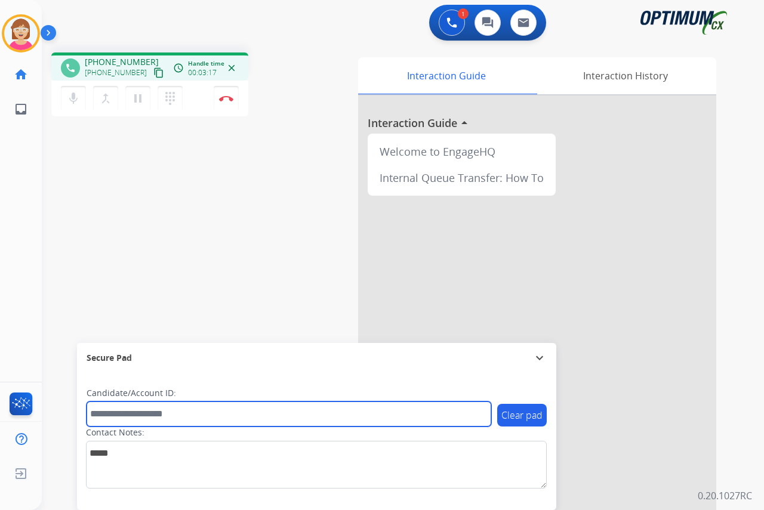
click at [103, 413] on input "text" at bounding box center [288, 413] width 404 height 25
type input "*******"
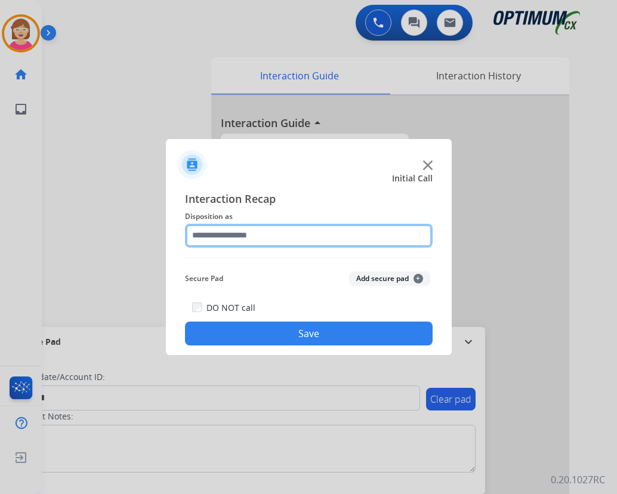
click at [208, 234] on input "text" at bounding box center [309, 236] width 248 height 24
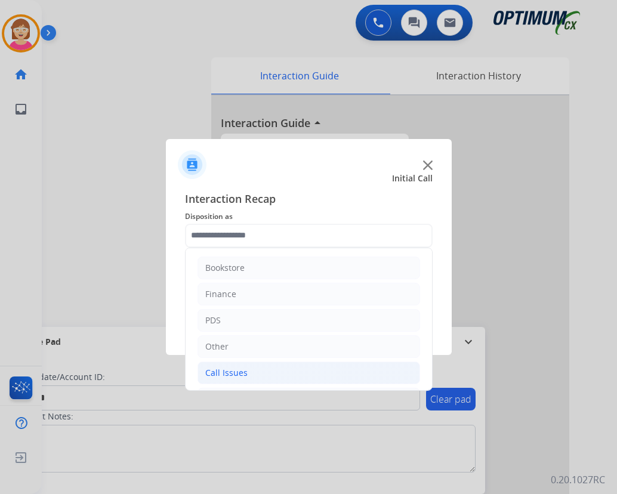
click at [254, 366] on li "Call Issues" at bounding box center [308, 372] width 222 height 23
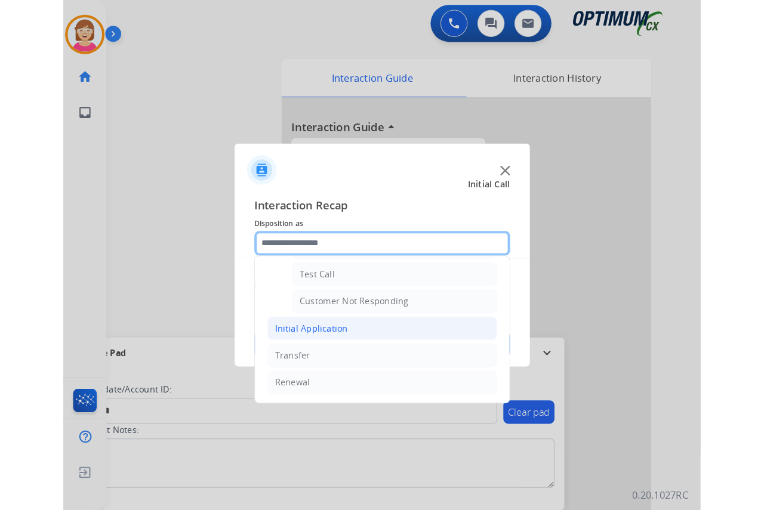
scroll to position [153, 0]
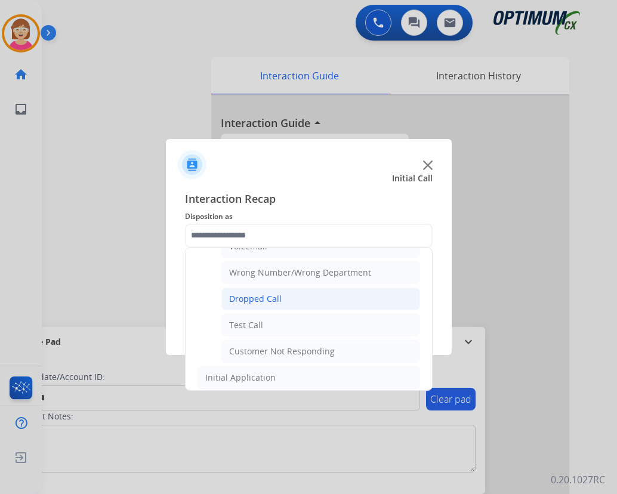
click at [261, 299] on div "Dropped Call" at bounding box center [255, 299] width 52 height 12
type input "**********"
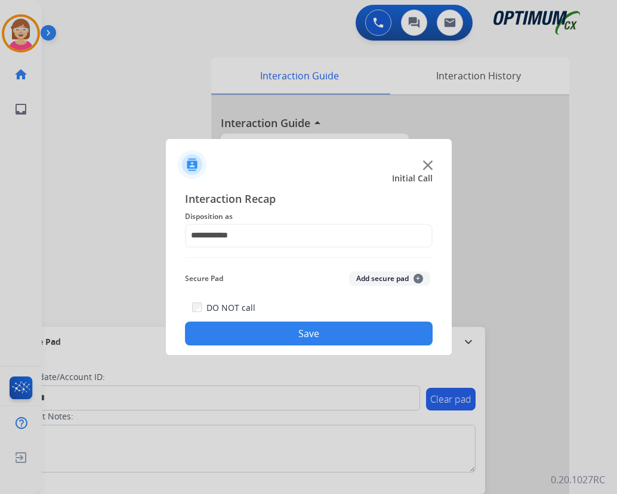
click at [418, 276] on span "+" at bounding box center [418, 279] width 10 height 10
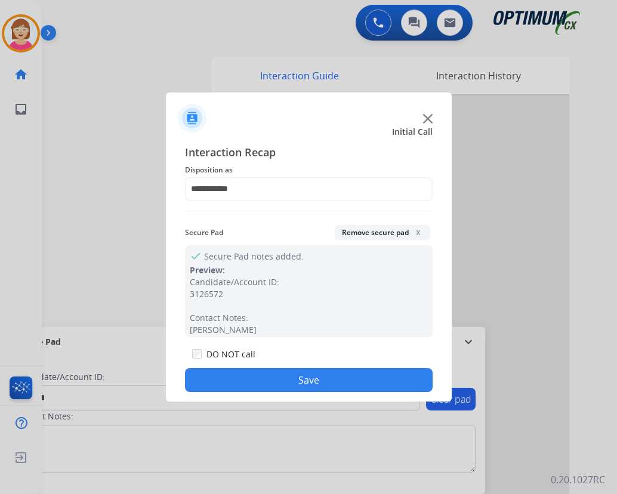
click at [263, 374] on button "Save" at bounding box center [309, 380] width 248 height 24
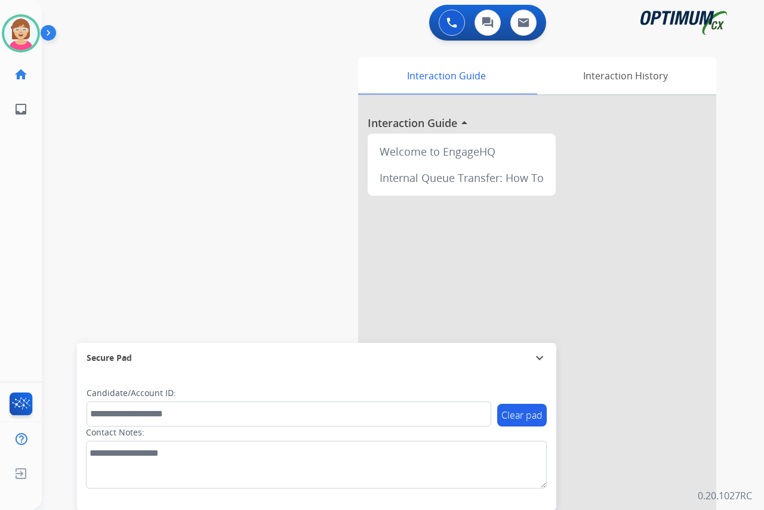
click at [16, 187] on div "[PERSON_NAME] Available Edit Avatar Agent: [PERSON_NAME] Profile: OCX Training …" at bounding box center [21, 255] width 42 height 510
click at [629, 72] on div "Interaction History" at bounding box center [625, 75] width 182 height 37
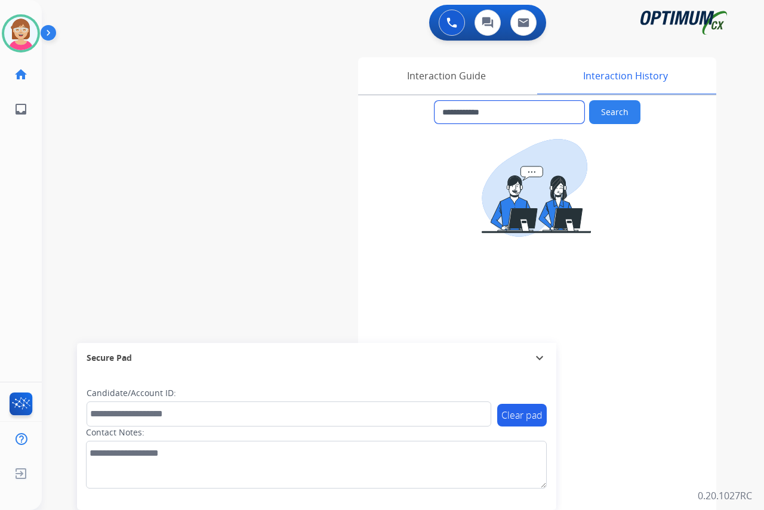
drag, startPoint x: 509, startPoint y: 110, endPoint x: 452, endPoint y: 113, distance: 57.4
click at [452, 113] on input "**********" at bounding box center [509, 112] width 150 height 23
click at [444, 76] on div "Interaction Guide" at bounding box center [446, 75] width 176 height 37
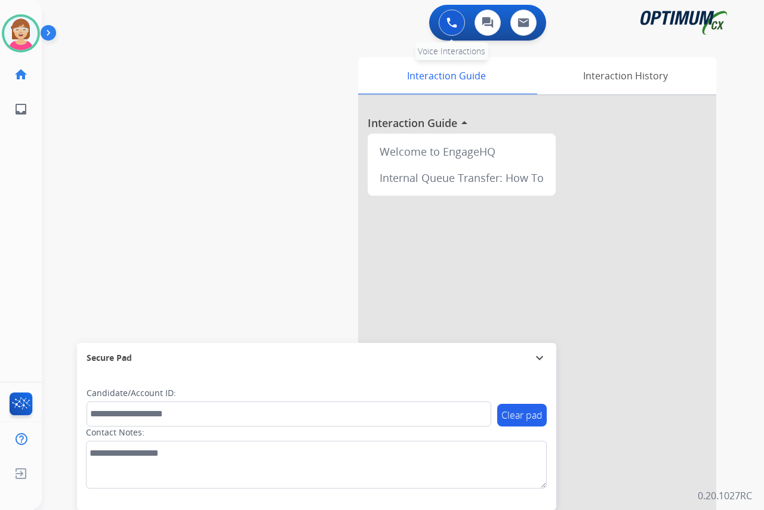
click at [455, 18] on img at bounding box center [451, 22] width 11 height 11
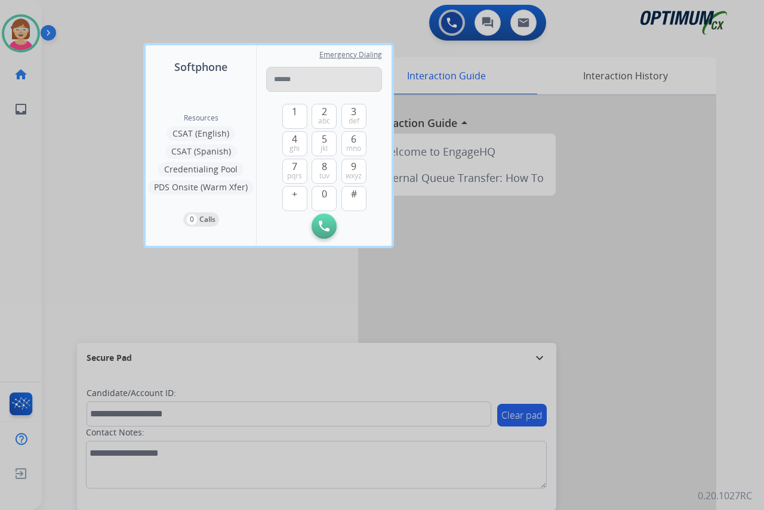
click at [278, 80] on input "tel" at bounding box center [324, 79] width 116 height 25
type input "**********"
click at [324, 225] on img at bounding box center [324, 226] width 11 height 11
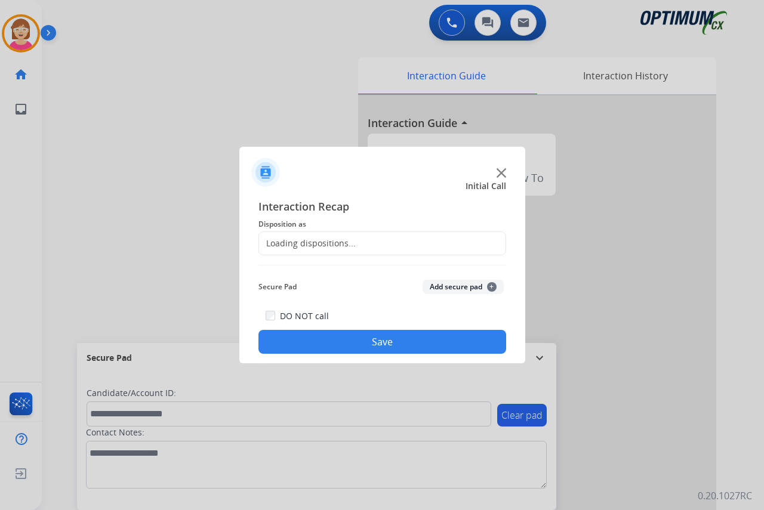
click at [5, 186] on div at bounding box center [382, 255] width 764 height 510
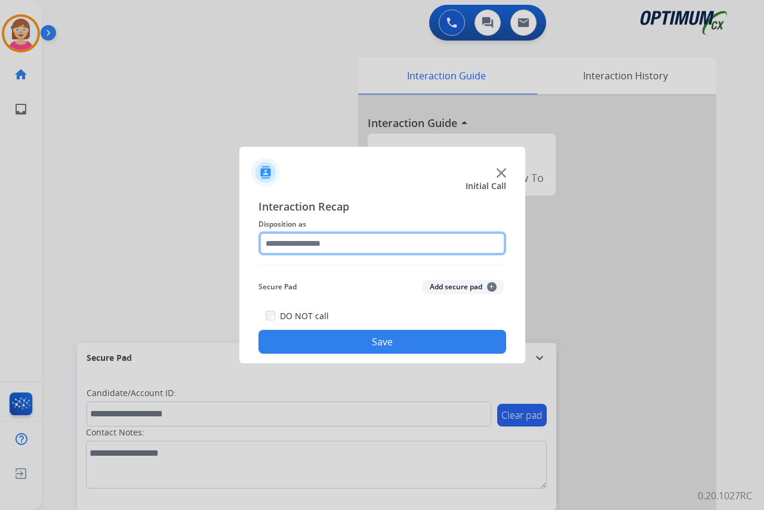
click at [299, 246] on input "text" at bounding box center [382, 243] width 248 height 24
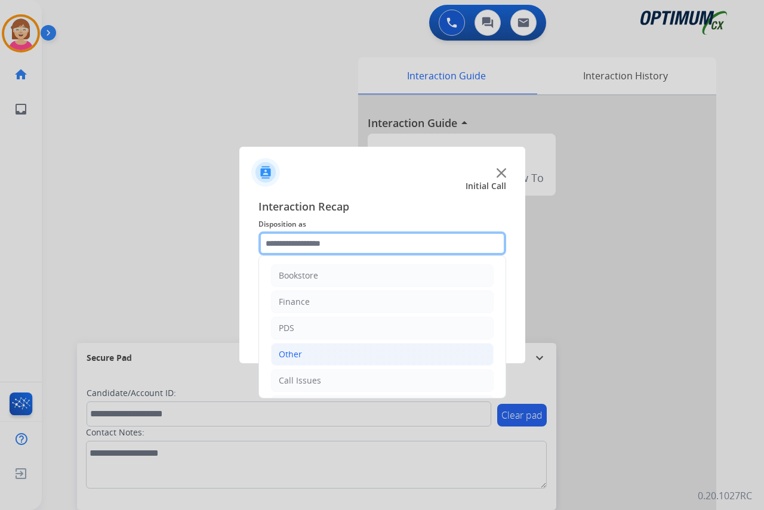
scroll to position [60, 0]
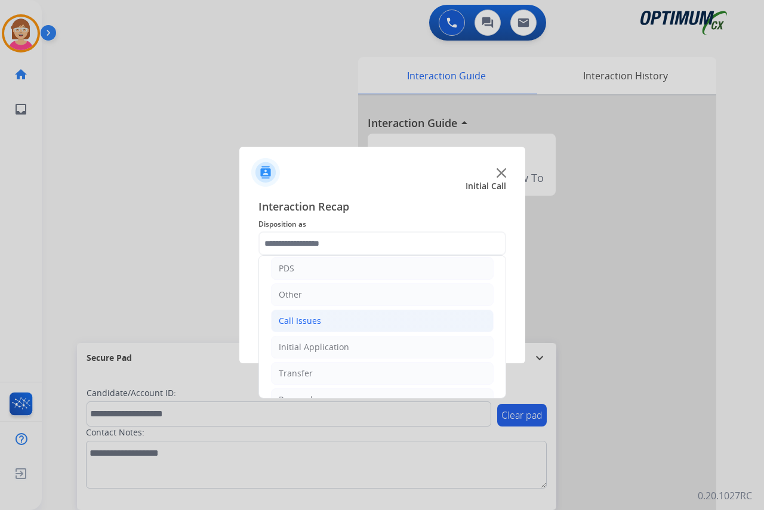
click at [292, 319] on div "Call Issues" at bounding box center [300, 321] width 42 height 12
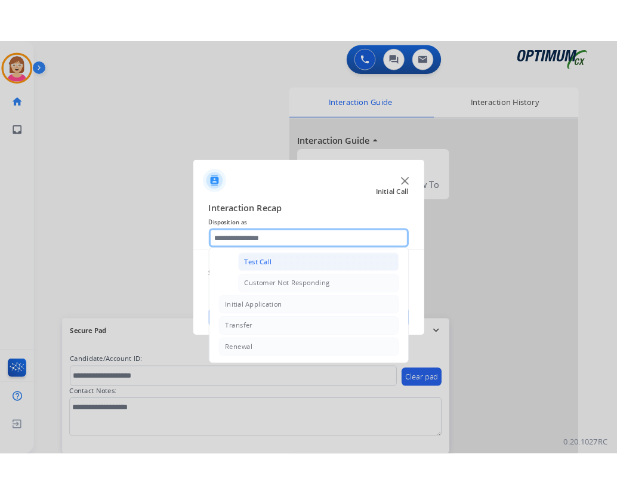
scroll to position [153, 0]
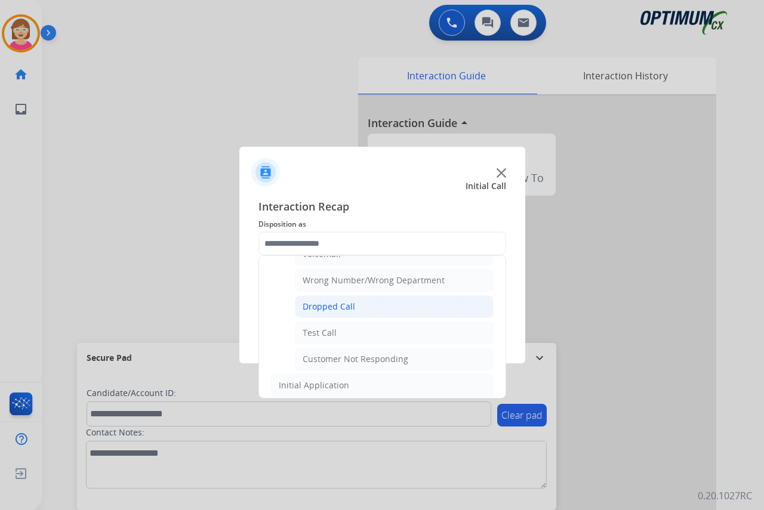
click at [340, 307] on div "Dropped Call" at bounding box center [328, 307] width 52 height 12
type input "**********"
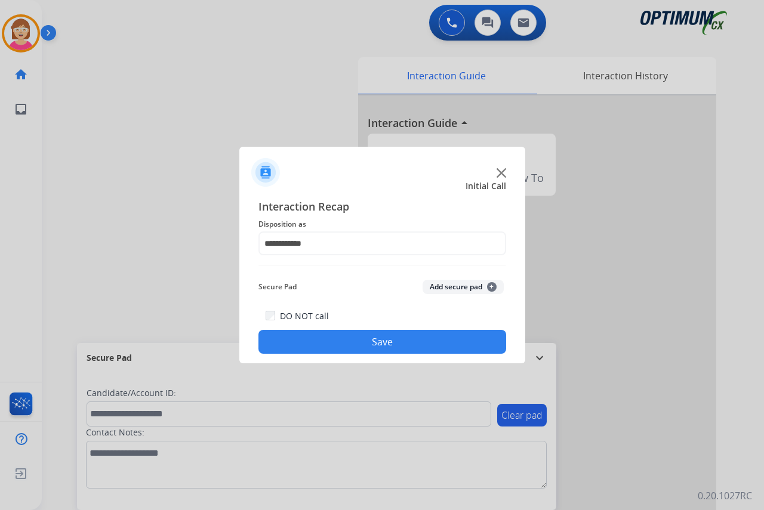
click at [329, 341] on button "Save" at bounding box center [382, 342] width 248 height 24
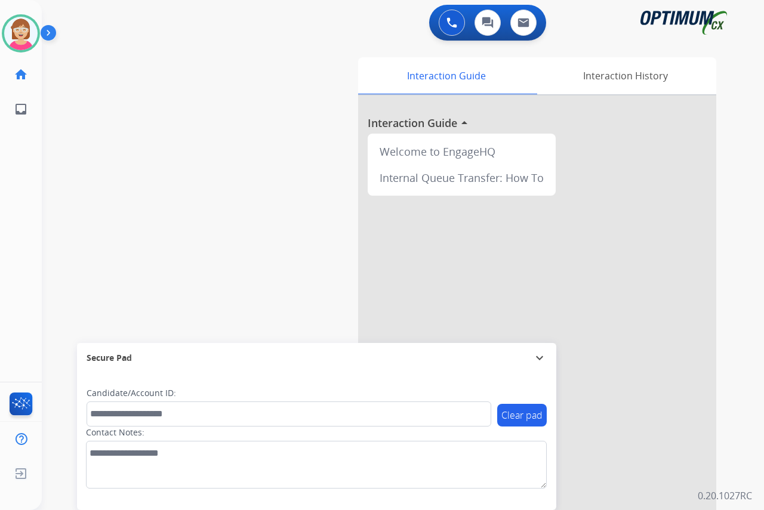
click at [14, 211] on div "[PERSON_NAME] Available Edit Avatar Agent: [PERSON_NAME] Profile: OCX Training …" at bounding box center [21, 255] width 42 height 510
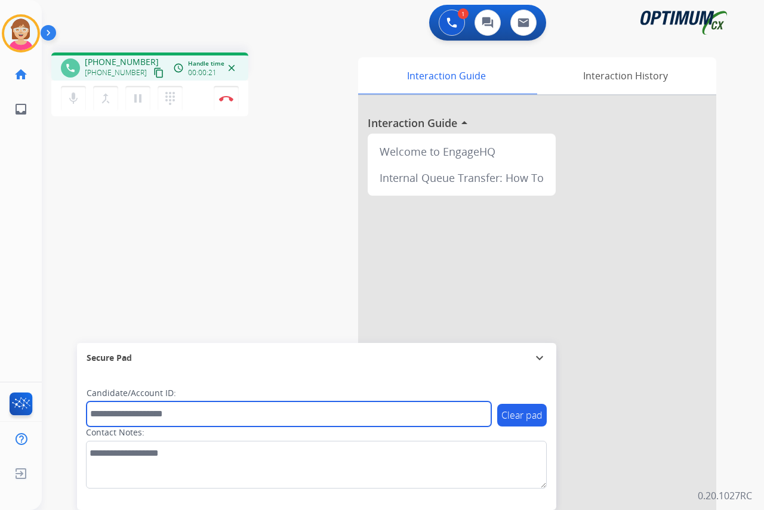
click at [108, 412] on input "text" at bounding box center [288, 413] width 404 height 25
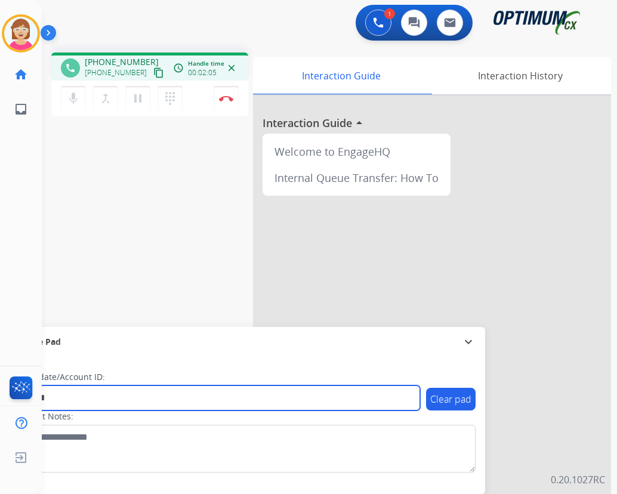
click at [86, 398] on input "*******" at bounding box center [218, 397] width 404 height 25
type input "**********"
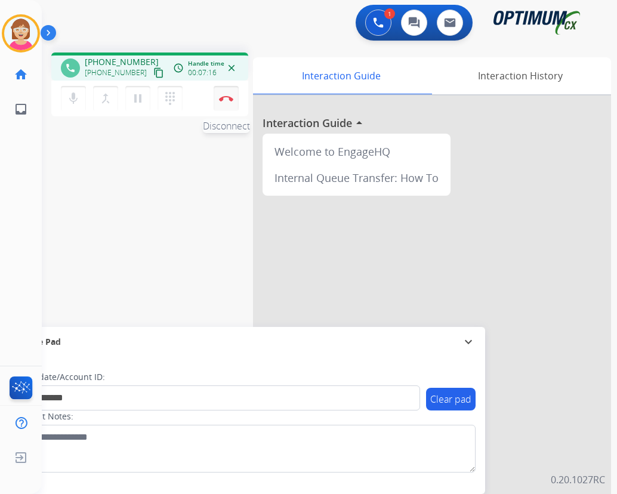
click at [224, 95] on img at bounding box center [226, 98] width 14 height 6
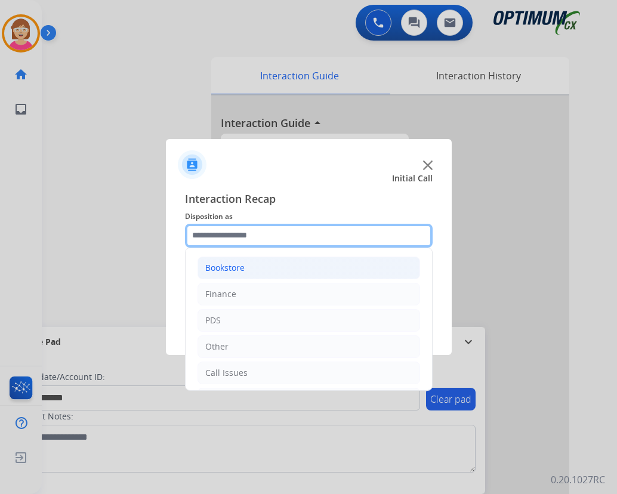
drag, startPoint x: 198, startPoint y: 234, endPoint x: 236, endPoint y: 276, distance: 56.6
click at [200, 237] on input "text" at bounding box center [309, 236] width 248 height 24
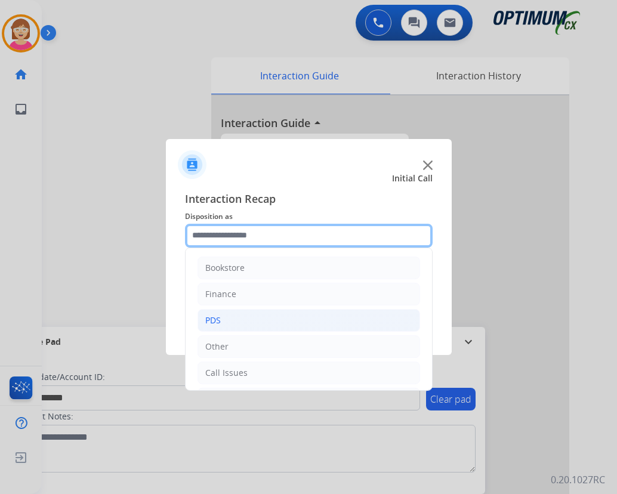
scroll to position [81, 0]
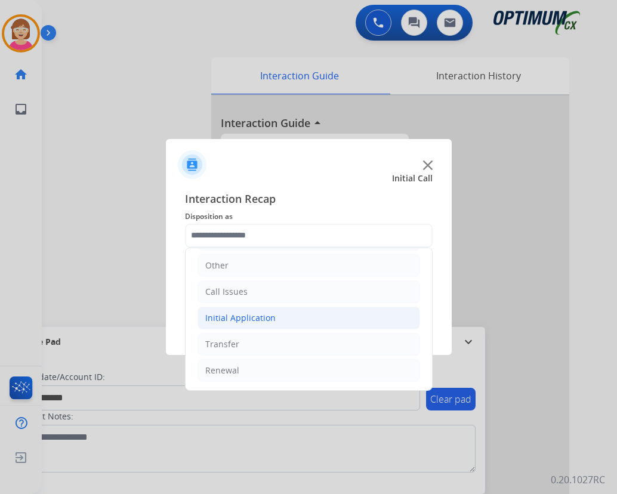
click at [255, 317] on div "Initial Application" at bounding box center [240, 318] width 70 height 12
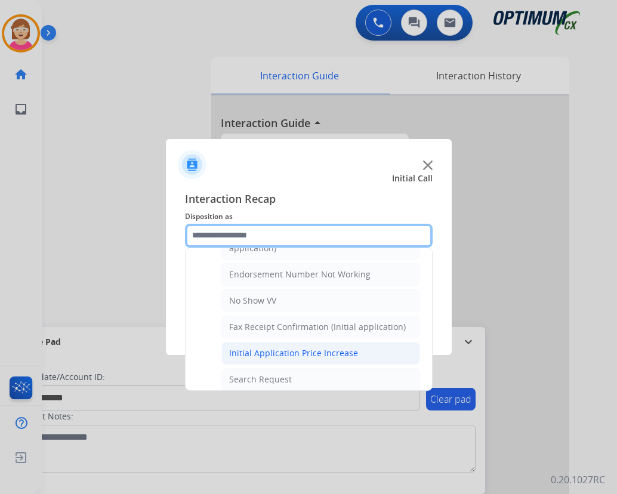
scroll to position [320, 0]
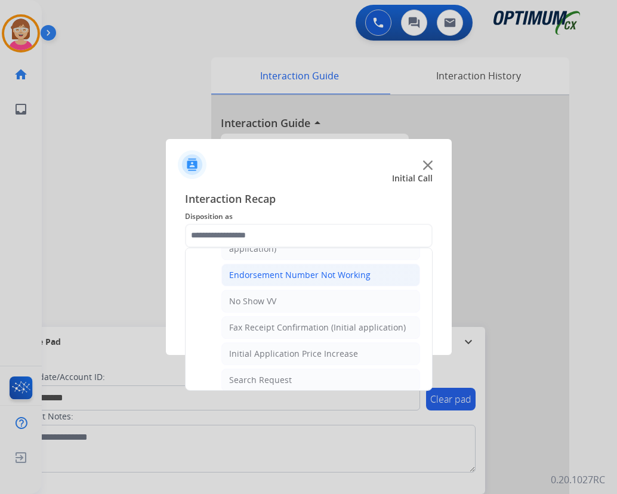
click at [302, 274] on div "Endorsement Number Not Working" at bounding box center [299, 275] width 141 height 12
type input "**********"
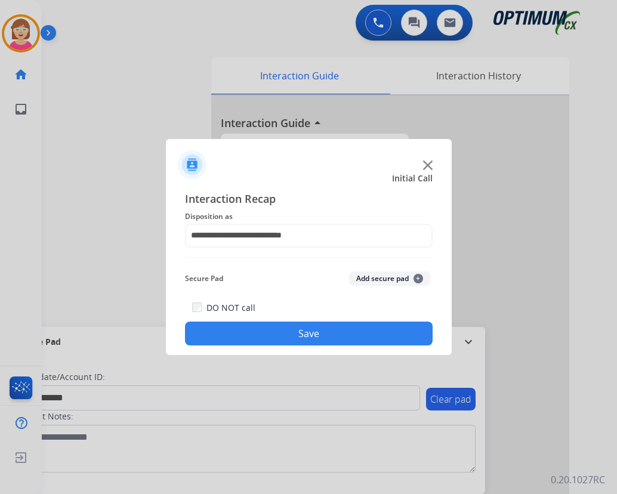
click at [419, 276] on span "+" at bounding box center [418, 279] width 10 height 10
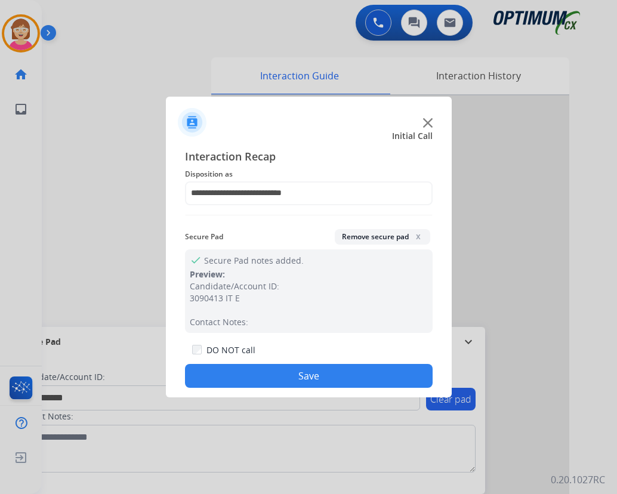
drag, startPoint x: 240, startPoint y: 376, endPoint x: 67, endPoint y: 348, distance: 175.2
click at [236, 370] on button "Save" at bounding box center [309, 376] width 248 height 24
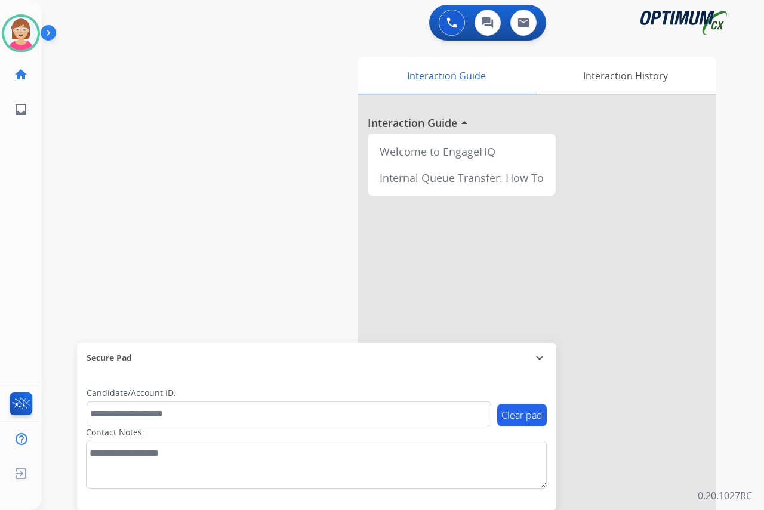
drag, startPoint x: 19, startPoint y: 232, endPoint x: 11, endPoint y: 225, distance: 10.2
click at [19, 232] on div "[PERSON_NAME] Available Edit Avatar Agent: [PERSON_NAME] Profile: OCX Training …" at bounding box center [21, 255] width 42 height 510
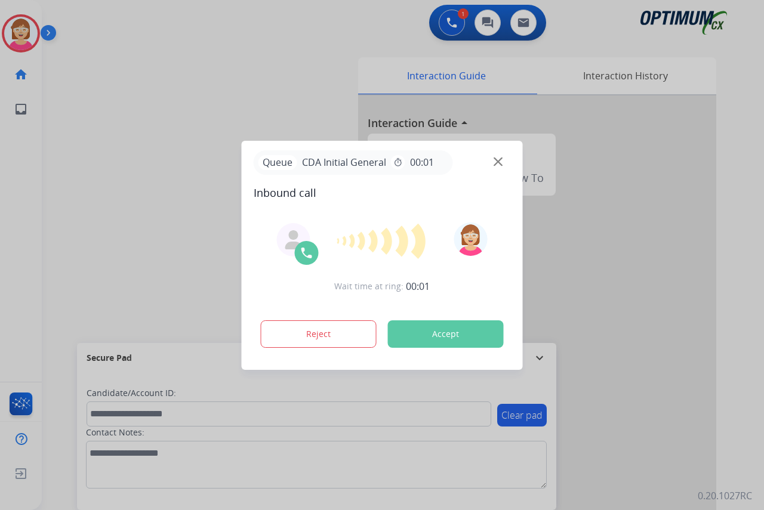
drag, startPoint x: 13, startPoint y: 301, endPoint x: 3, endPoint y: 301, distance: 9.5
click at [13, 301] on div at bounding box center [382, 255] width 764 height 510
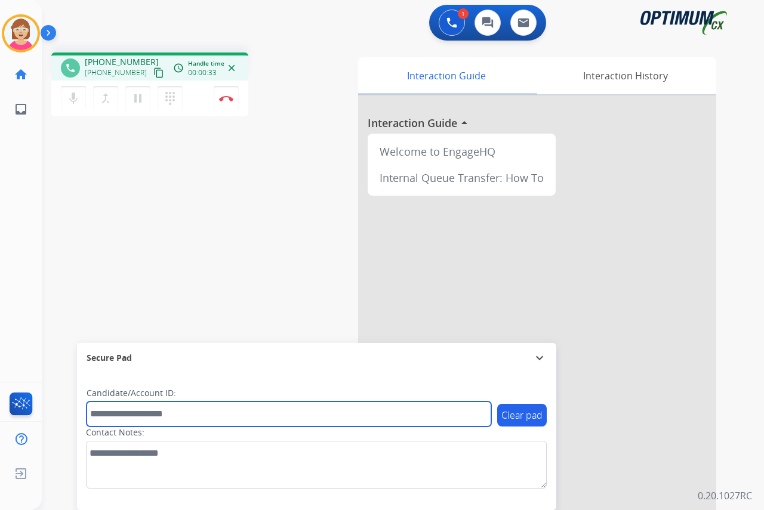
click at [92, 411] on input "text" at bounding box center [288, 413] width 404 height 25
type input "*******"
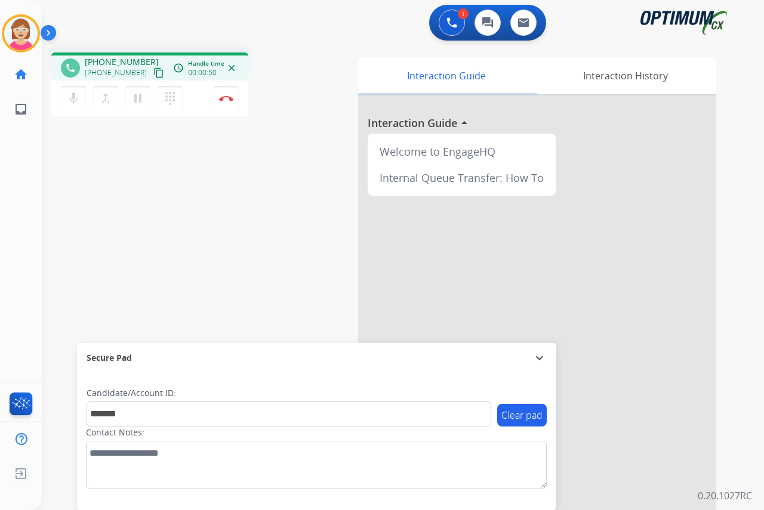
click at [12, 197] on div "[PERSON_NAME] Edit Avatar Agent: [PERSON_NAME] Profile: OCX Training home Home …" at bounding box center [21, 255] width 42 height 510
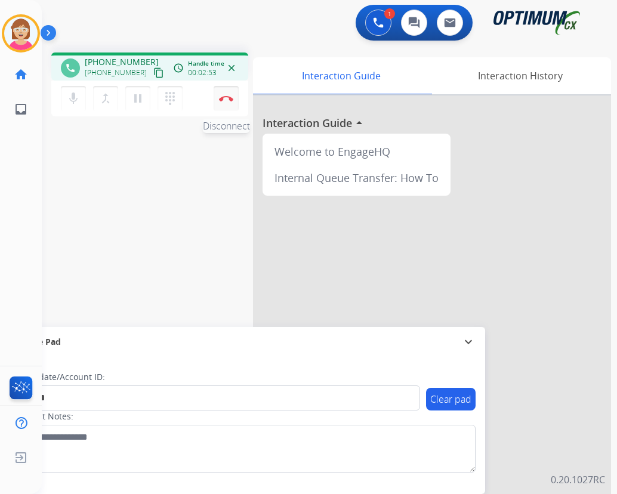
click at [224, 100] on img at bounding box center [226, 98] width 14 height 6
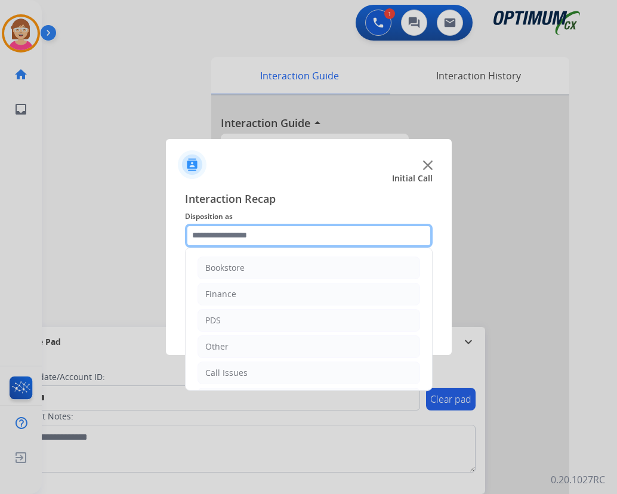
click at [228, 233] on input "text" at bounding box center [309, 236] width 248 height 24
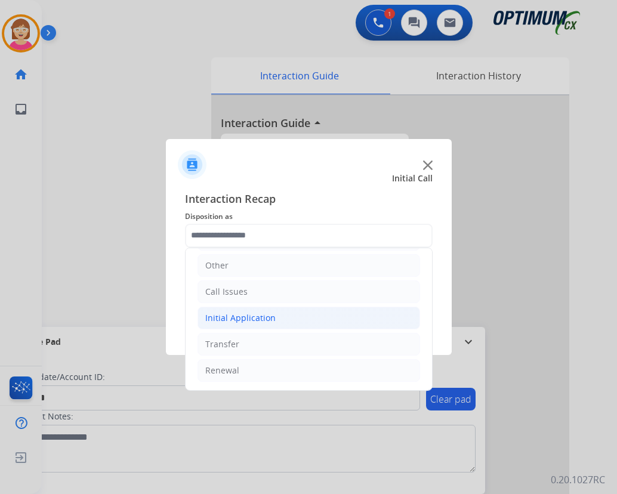
click at [248, 320] on div "Initial Application" at bounding box center [240, 318] width 70 height 12
click at [270, 341] on div "Credential Resend (Initial application)" at bounding box center [304, 344] width 151 height 12
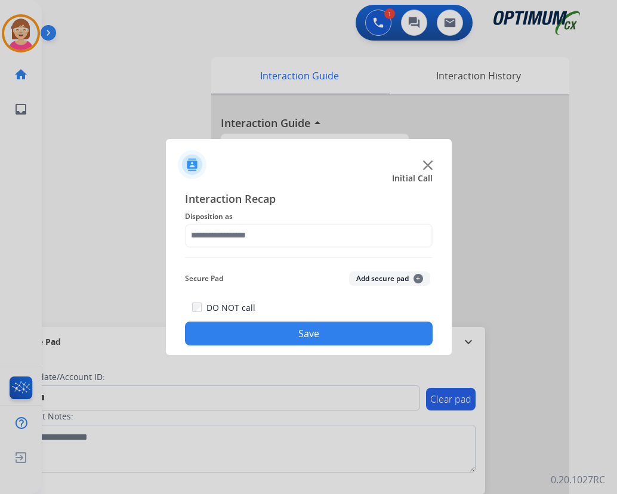
type input "**********"
click at [419, 277] on span "+" at bounding box center [418, 279] width 10 height 10
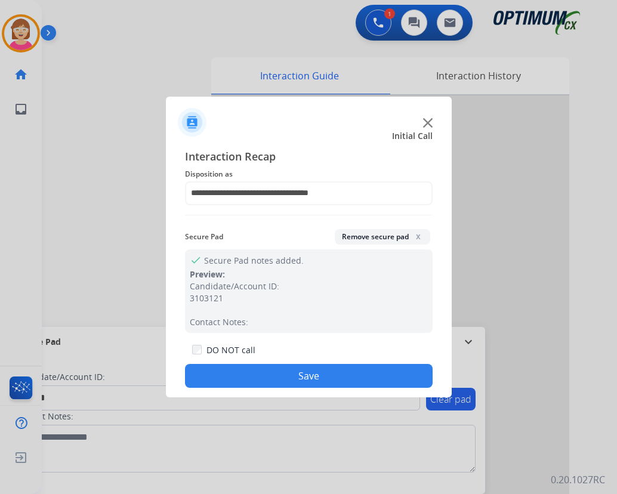
click at [257, 373] on button "Save" at bounding box center [309, 376] width 248 height 24
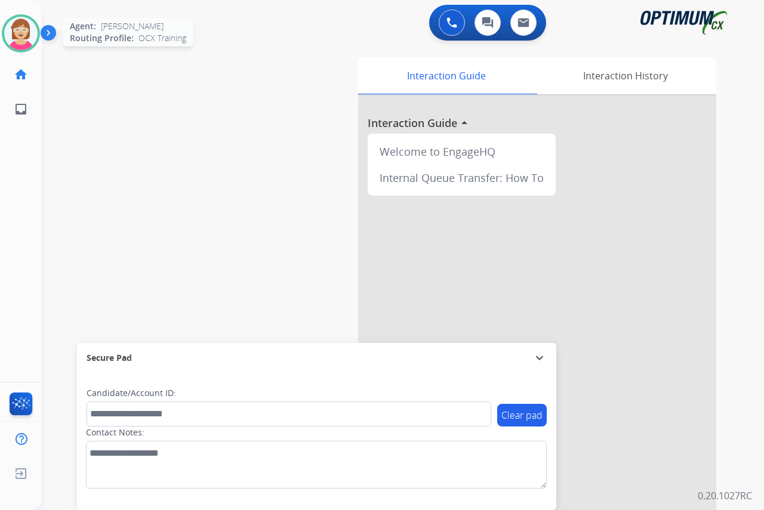
click at [16, 32] on img at bounding box center [20, 33] width 33 height 33
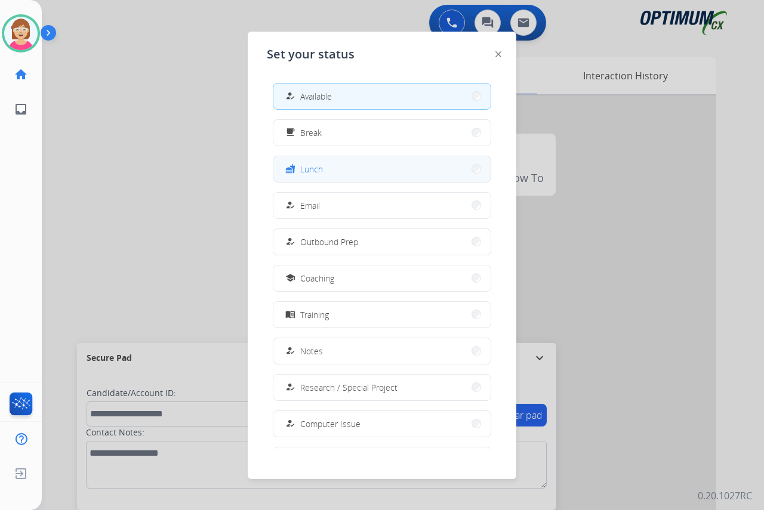
click at [347, 168] on button "fastfood Lunch" at bounding box center [381, 169] width 217 height 26
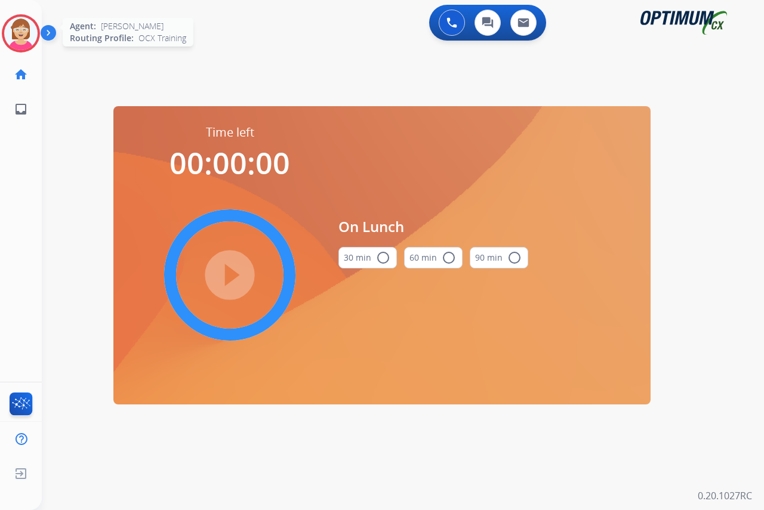
click at [24, 29] on img at bounding box center [20, 33] width 33 height 33
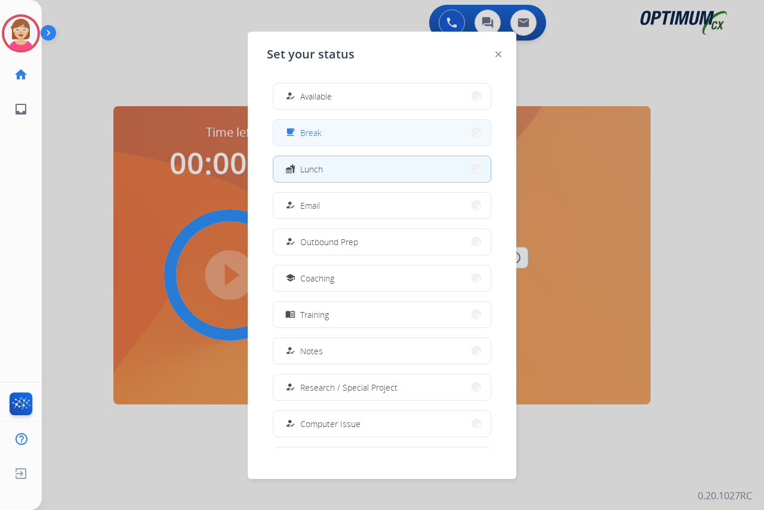
click at [325, 132] on button "free_breakfast Break" at bounding box center [381, 133] width 217 height 26
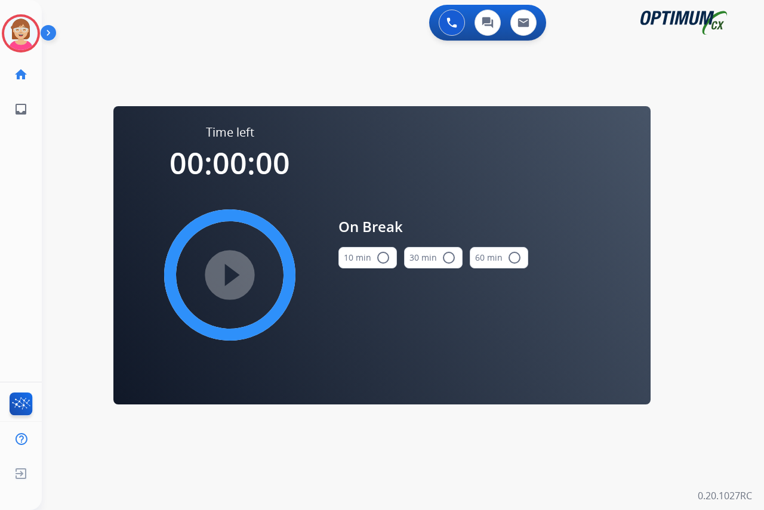
click at [380, 256] on mat-icon "radio_button_unchecked" at bounding box center [383, 258] width 14 height 14
click at [229, 273] on mat-icon "play_circle_filled" at bounding box center [229, 275] width 14 height 14
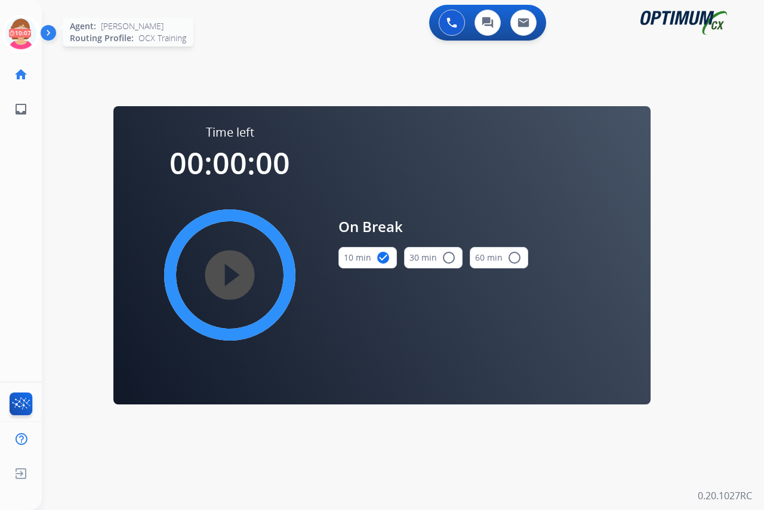
click at [17, 23] on icon at bounding box center [21, 33] width 39 height 39
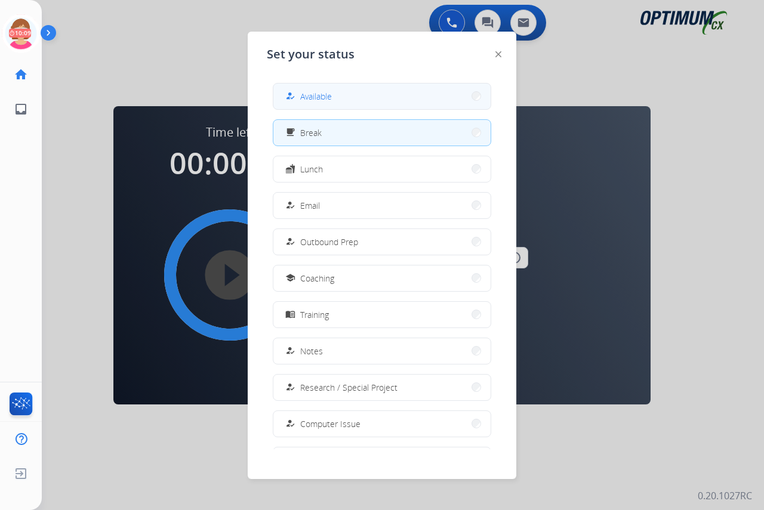
click at [312, 95] on span "Available" at bounding box center [316, 96] width 32 height 13
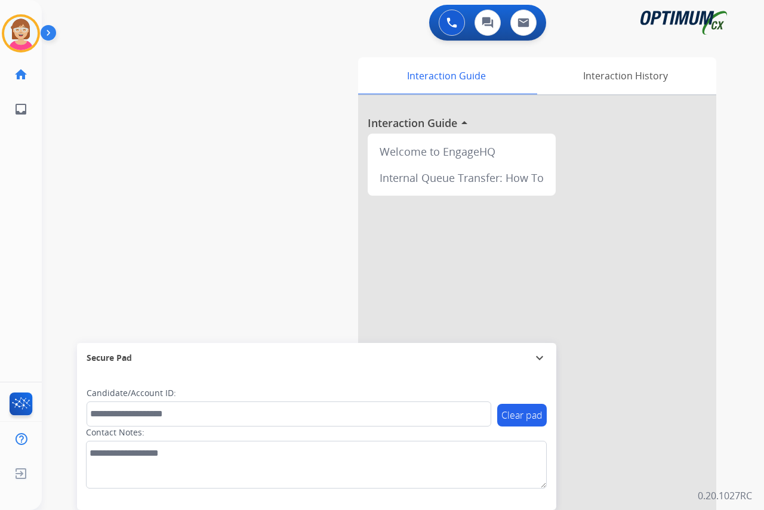
click at [10, 210] on div "[PERSON_NAME] Available Edit Avatar Agent: [PERSON_NAME] Profile: OCX Training …" at bounding box center [21, 255] width 42 height 510
click at [16, 211] on div "[PERSON_NAME] Available Edit Avatar Agent: [PERSON_NAME] Profile: OCX Training …" at bounding box center [21, 255] width 42 height 510
click at [9, 222] on div "[PERSON_NAME] Available Edit Avatar Agent: [PERSON_NAME] Profile: OCX Training …" at bounding box center [21, 255] width 42 height 510
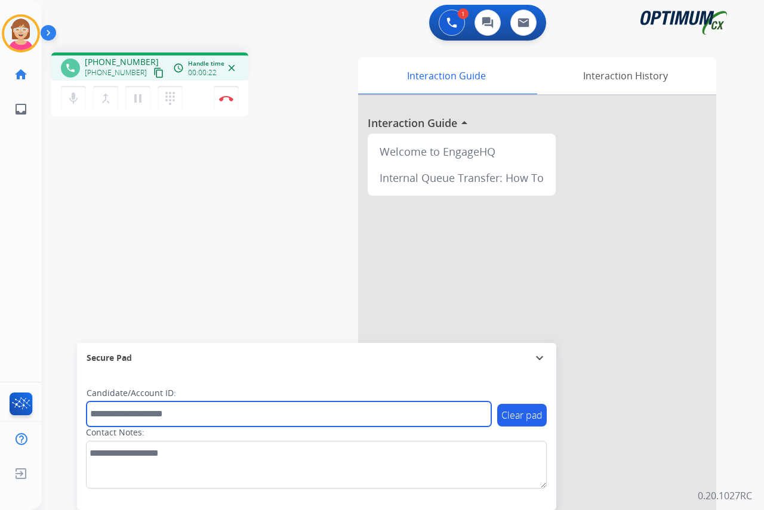
click at [100, 414] on input "text" at bounding box center [288, 413] width 404 height 25
click at [101, 413] on input "text" at bounding box center [288, 413] width 404 height 25
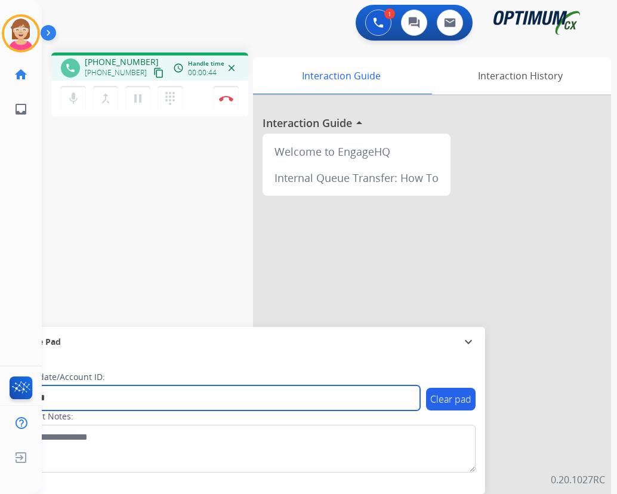
type input "*******"
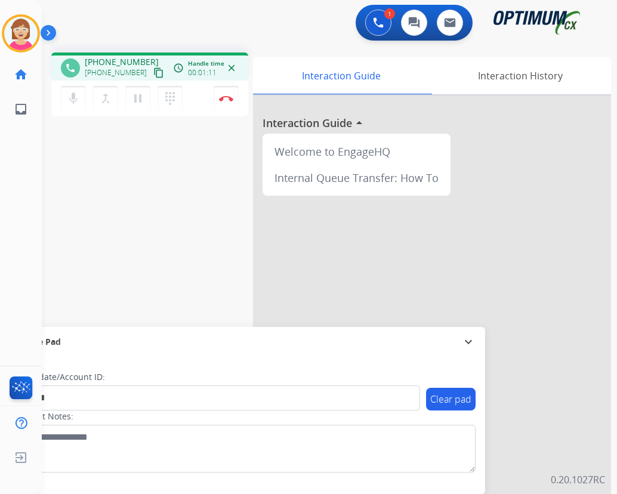
drag, startPoint x: 576, startPoint y: 110, endPoint x: 458, endPoint y: 56, distance: 129.4
drag, startPoint x: 458, startPoint y: 56, endPoint x: 172, endPoint y: 215, distance: 327.6
click at [172, 215] on div "phone [PHONE_NUMBER] [PHONE_NUMBER] content_copy access_time Call metrics Queue…" at bounding box center [315, 291] width 546 height 497
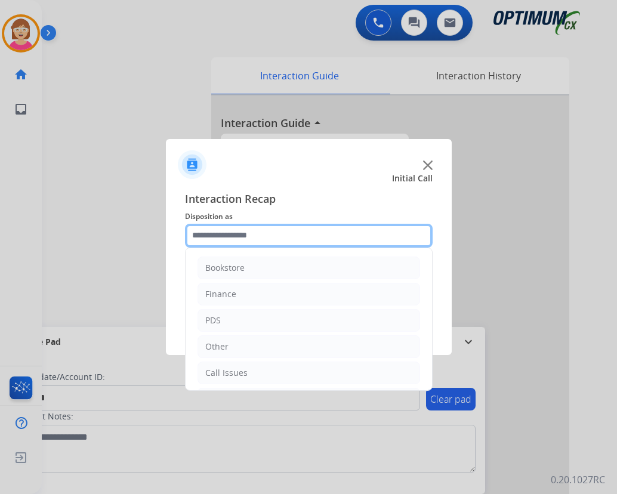
click at [212, 238] on input "text" at bounding box center [309, 236] width 248 height 24
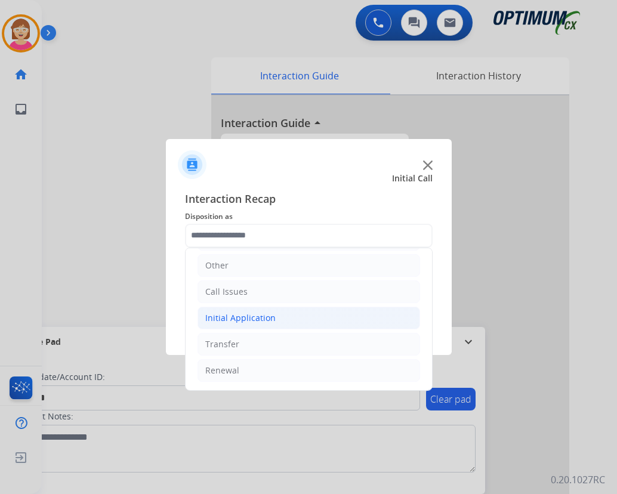
click at [243, 314] on div "Initial Application" at bounding box center [240, 318] width 70 height 12
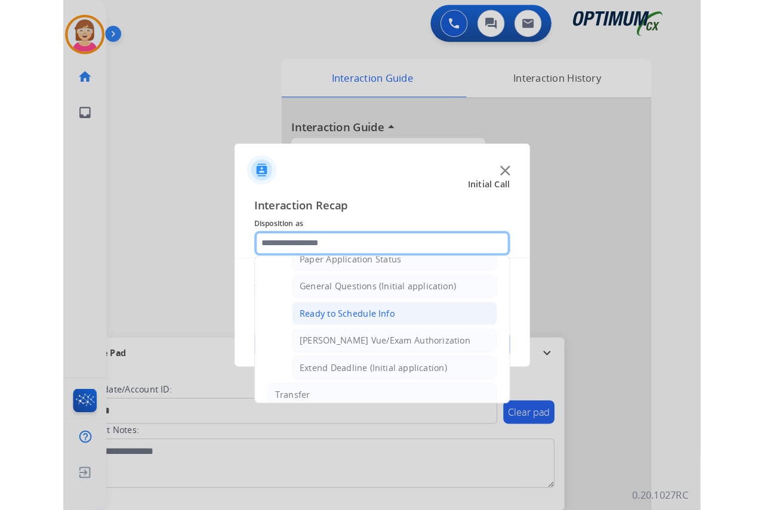
scroll to position [663, 0]
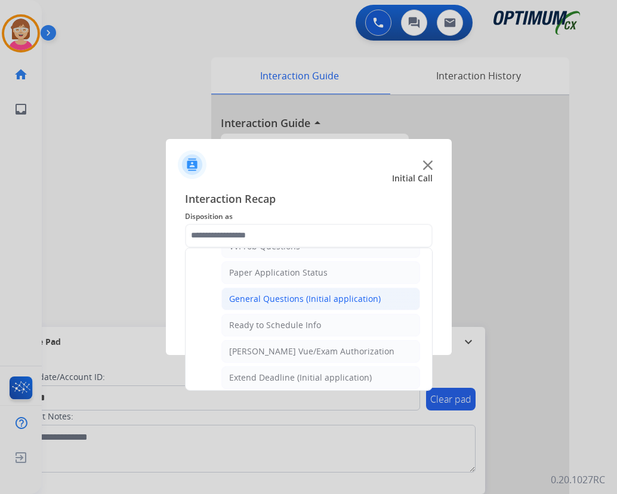
click at [272, 299] on div "General Questions (Initial application)" at bounding box center [305, 299] width 152 height 12
type input "**********"
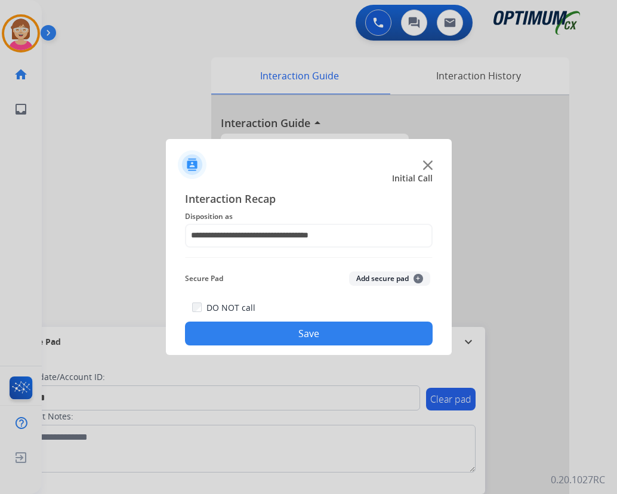
click at [419, 279] on span "+" at bounding box center [418, 279] width 10 height 10
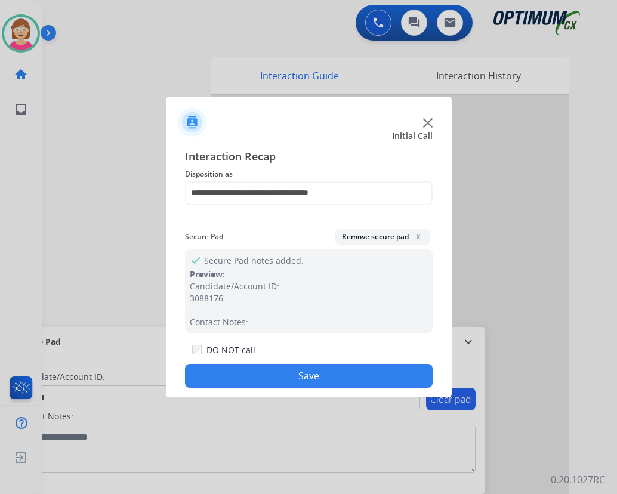
click at [227, 375] on button "Save" at bounding box center [309, 376] width 248 height 24
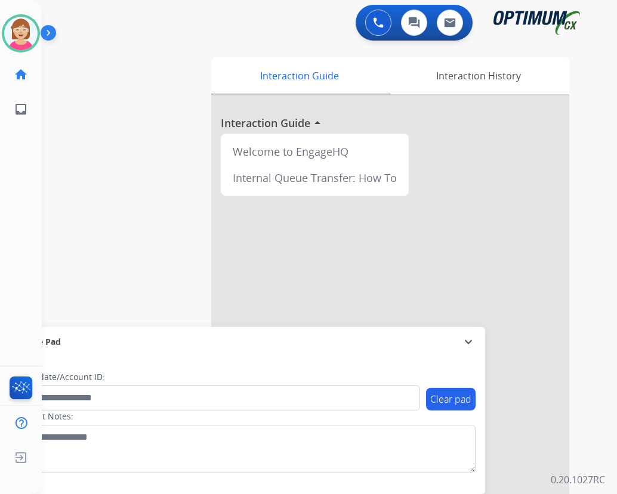
drag, startPoint x: 227, startPoint y: 375, endPoint x: 496, endPoint y: 231, distance: 305.8
click at [496, 231] on div at bounding box center [390, 317] width 358 height 445
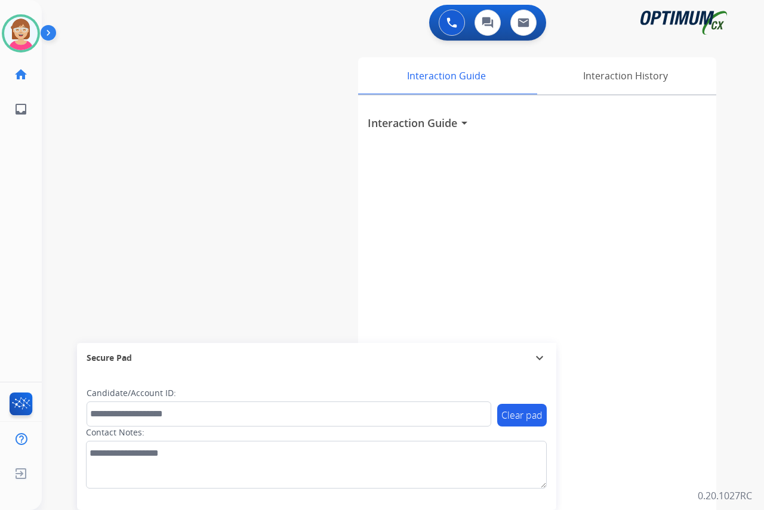
click at [13, 206] on div "[PERSON_NAME] Available Edit Avatar Agent: [PERSON_NAME] Profile: OCX Training …" at bounding box center [21, 255] width 42 height 510
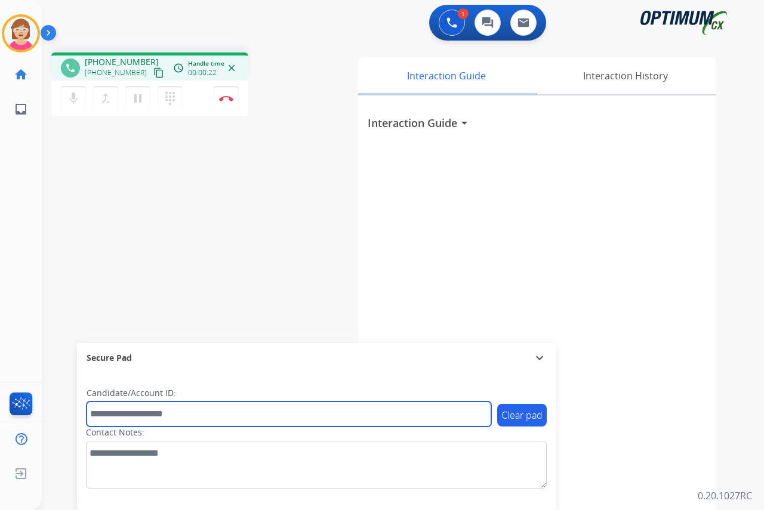
click at [107, 414] on input "text" at bounding box center [288, 413] width 404 height 25
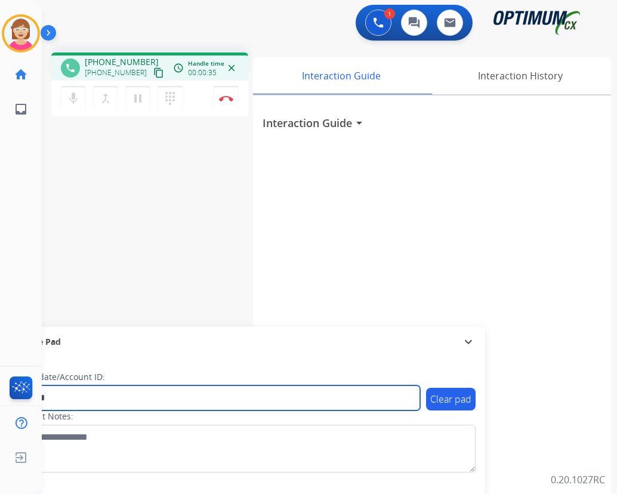
type input "*******"
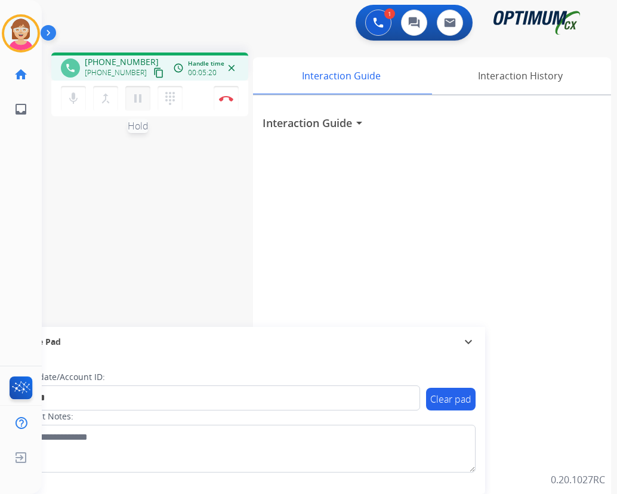
click at [138, 98] on mat-icon "pause" at bounding box center [138, 98] width 14 height 14
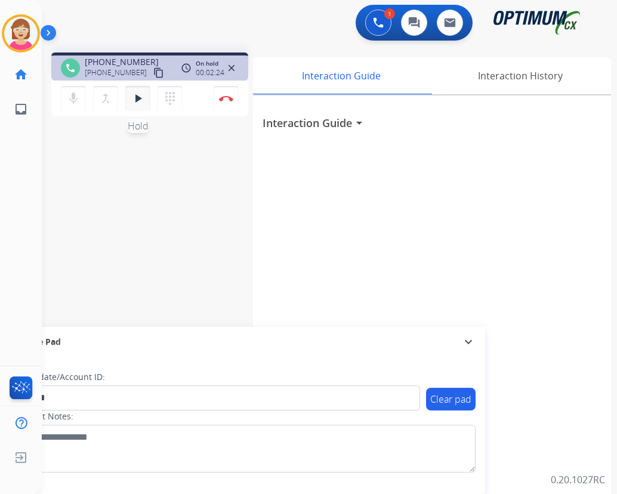
click at [135, 91] on mat-icon "play_arrow" at bounding box center [138, 98] width 14 height 14
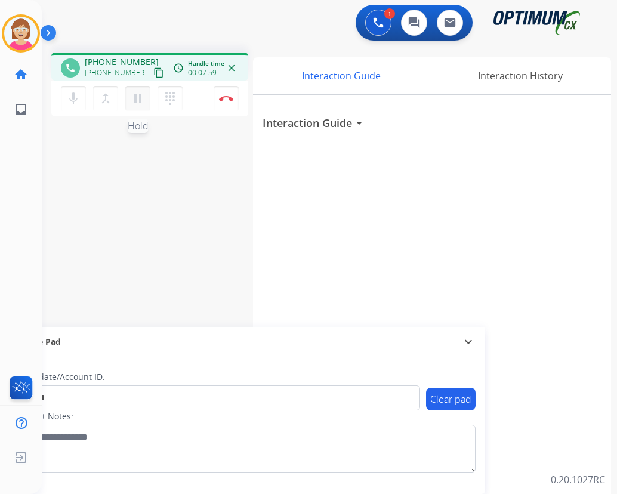
click at [138, 100] on mat-icon "pause" at bounding box center [138, 98] width 14 height 14
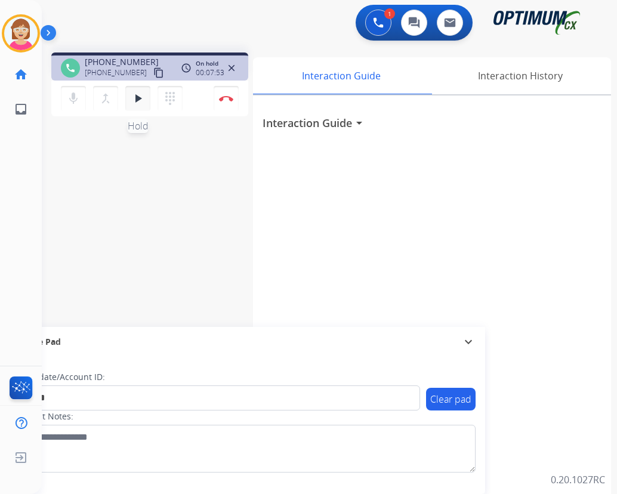
drag, startPoint x: 218, startPoint y: 466, endPoint x: 136, endPoint y: 97, distance: 378.2
click at [136, 97] on mat-icon "play_arrow" at bounding box center [138, 98] width 14 height 14
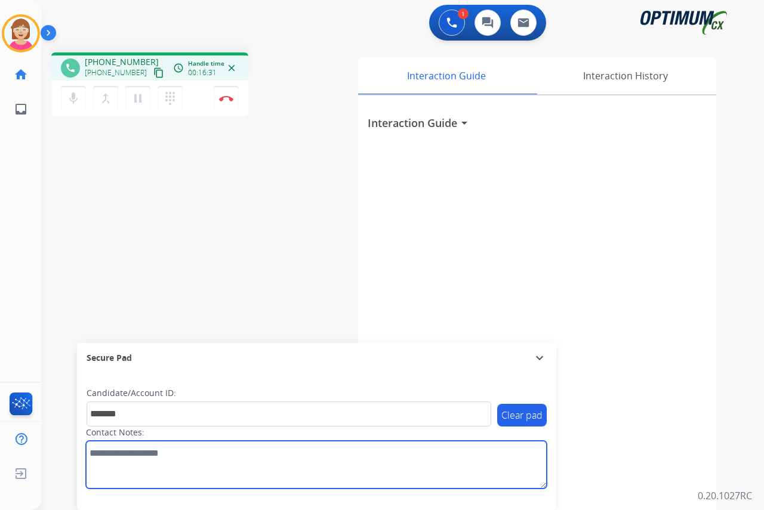
click at [97, 456] on textarea at bounding box center [316, 465] width 461 height 48
paste textarea "**********"
drag, startPoint x: 177, startPoint y: 466, endPoint x: 89, endPoint y: 467, distance: 87.7
click at [89, 467] on textarea at bounding box center [316, 465] width 461 height 48
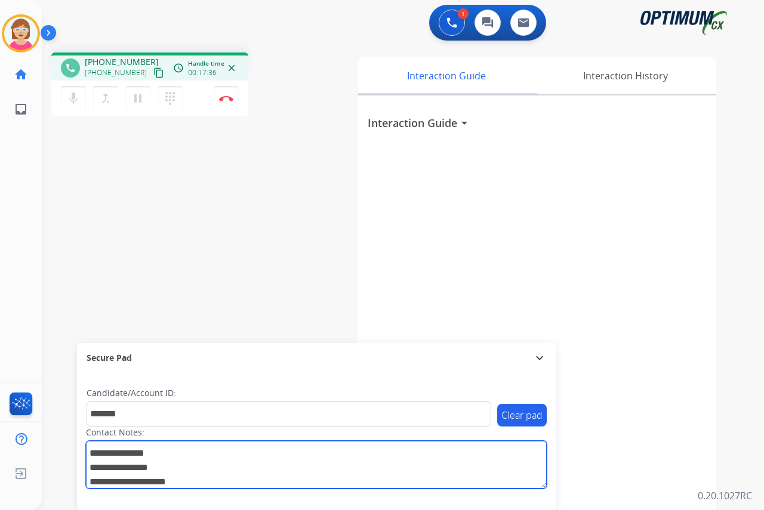
drag, startPoint x: 89, startPoint y: 467, endPoint x: 109, endPoint y: 471, distance: 19.4
drag, startPoint x: 200, startPoint y: 480, endPoint x: 159, endPoint y: 474, distance: 42.2
click at [145, 477] on textarea at bounding box center [316, 465] width 461 height 48
click at [206, 456] on textarea at bounding box center [316, 465] width 461 height 48
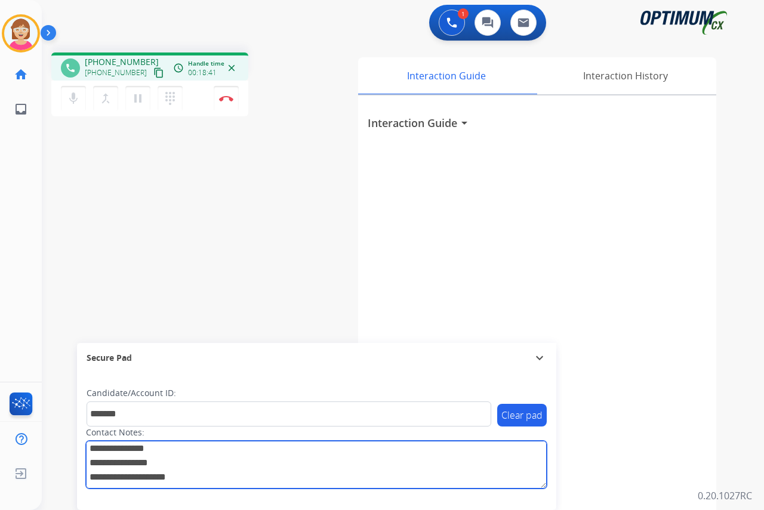
scroll to position [0, 0]
drag, startPoint x: 197, startPoint y: 478, endPoint x: 86, endPoint y: 452, distance: 113.6
click at [86, 452] on textarea at bounding box center [316, 465] width 461 height 48
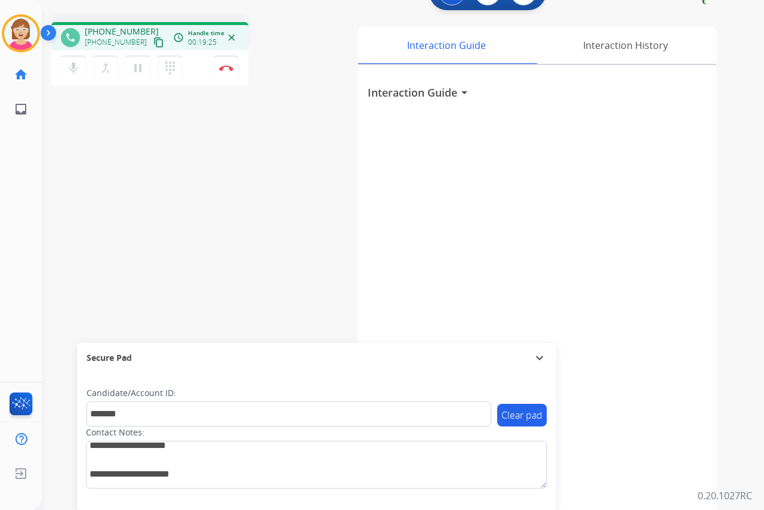
scroll to position [18, 0]
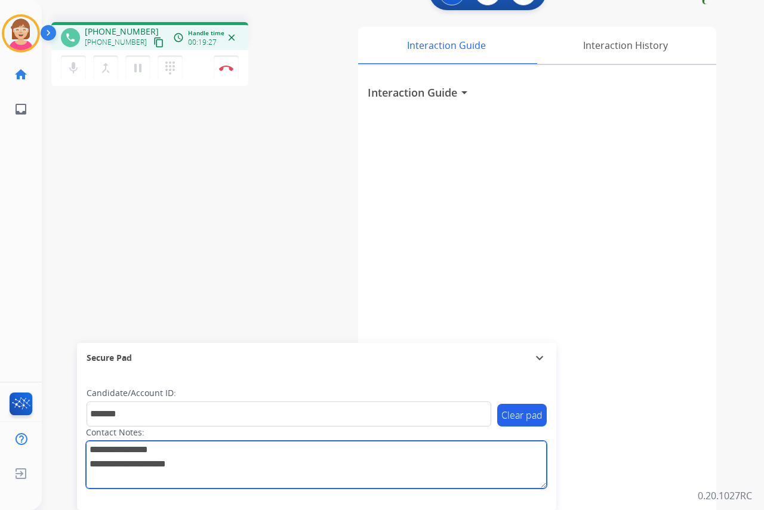
drag, startPoint x: 210, startPoint y: 462, endPoint x: 118, endPoint y: 455, distance: 92.2
drag, startPoint x: 118, startPoint y: 455, endPoint x: 206, endPoint y: 471, distance: 89.2
click at [206, 471] on textarea at bounding box center [316, 465] width 461 height 48
drag, startPoint x: 206, startPoint y: 471, endPoint x: 104, endPoint y: 455, distance: 102.6
click at [104, 455] on textarea at bounding box center [316, 465] width 461 height 48
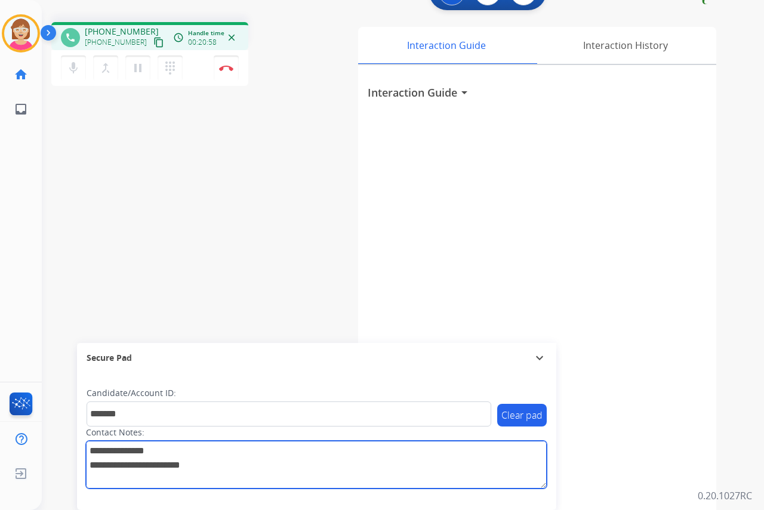
scroll to position [0, 0]
drag, startPoint x: 222, startPoint y: 453, endPoint x: 73, endPoint y: 450, distance: 149.2
click at [79, 452] on div "Clear pad Candidate/Account ID: ******* Contact Notes:" at bounding box center [316, 441] width 479 height 137
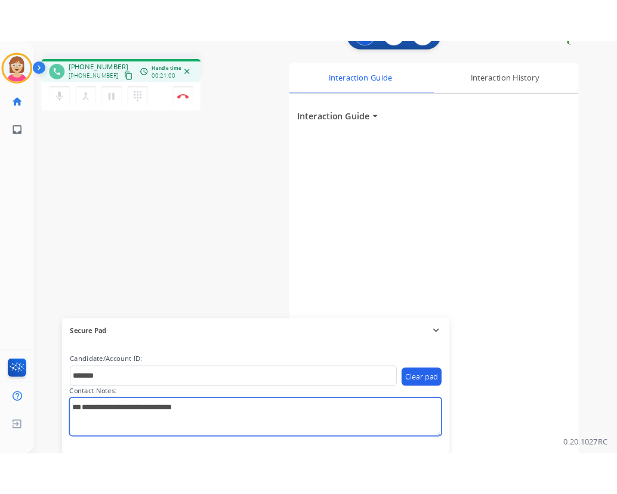
scroll to position [20, 0]
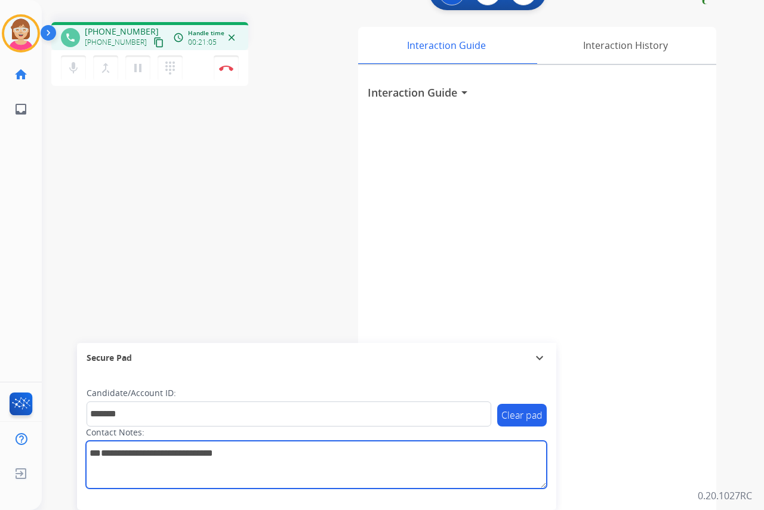
drag, startPoint x: 252, startPoint y: 477, endPoint x: 122, endPoint y: 474, distance: 130.1
click at [122, 474] on textarea at bounding box center [316, 465] width 461 height 48
type textarea "**********"
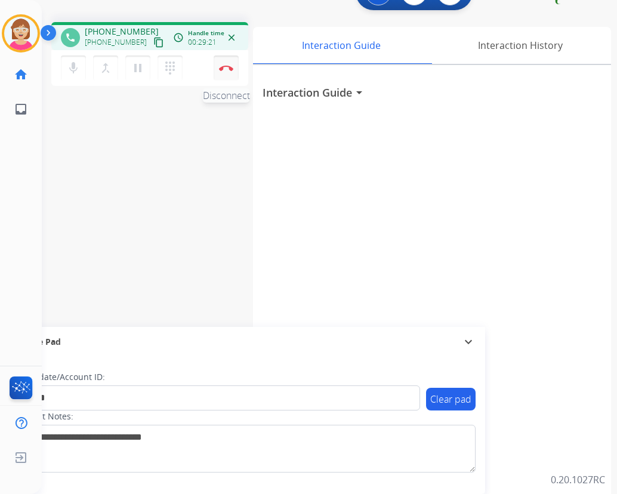
click at [225, 66] on img at bounding box center [226, 68] width 14 height 6
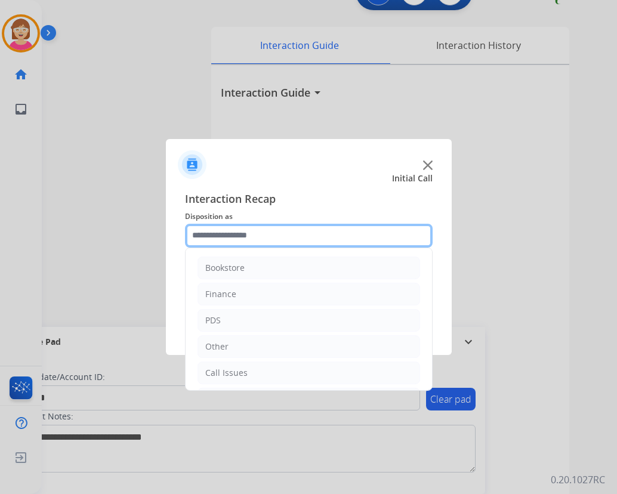
click at [205, 236] on input "text" at bounding box center [309, 236] width 248 height 24
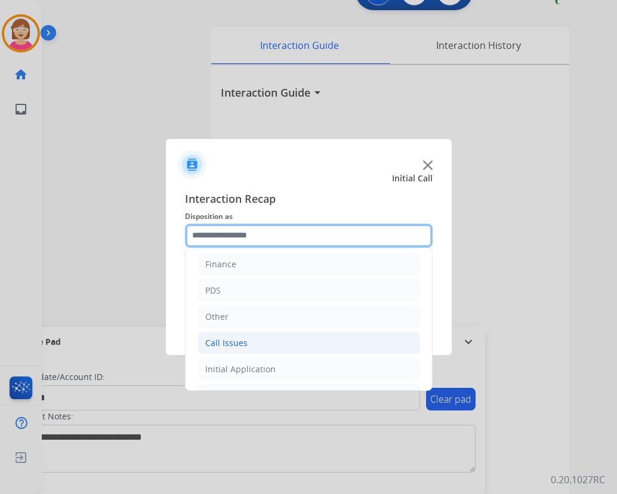
scroll to position [81, 0]
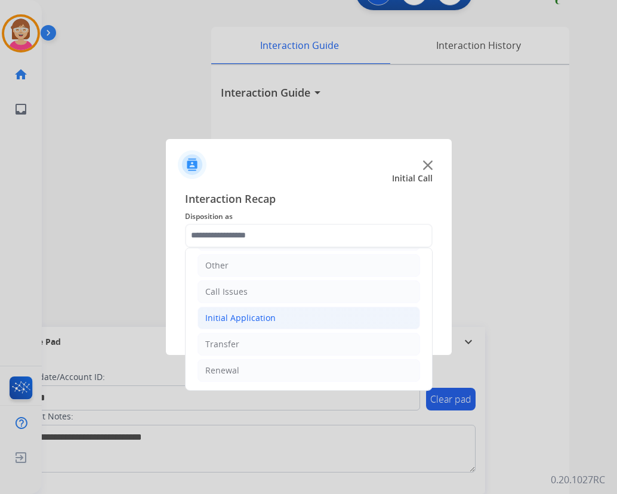
click at [250, 316] on div "Initial Application" at bounding box center [240, 318] width 70 height 12
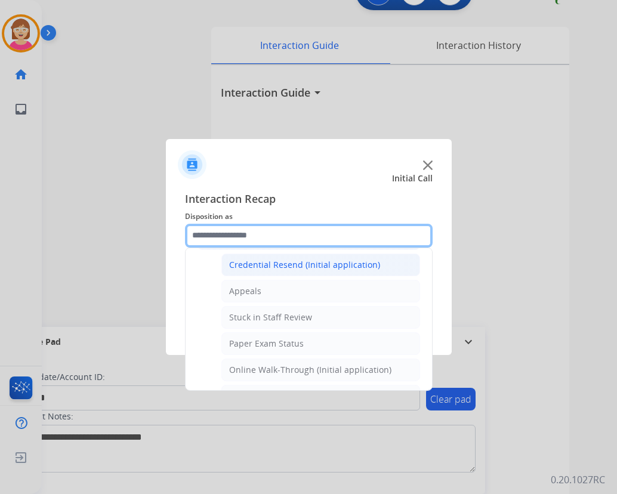
scroll to position [141, 0]
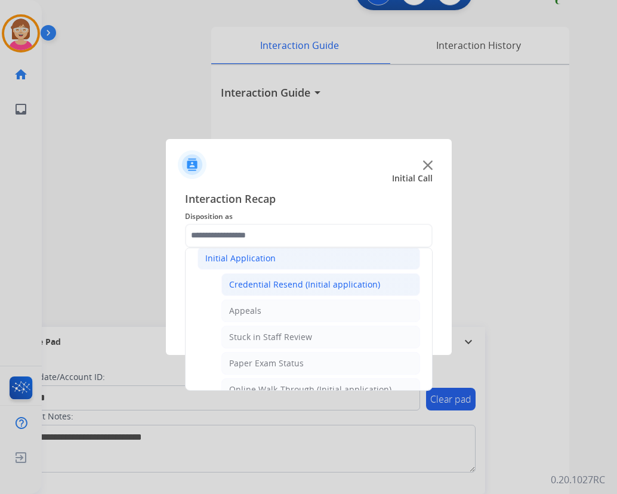
click at [261, 286] on div "Credential Resend (Initial application)" at bounding box center [304, 285] width 151 height 12
type input "**********"
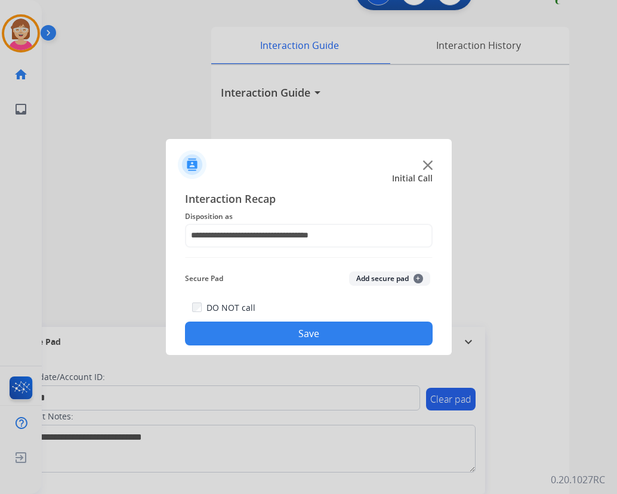
click at [418, 277] on span "+" at bounding box center [418, 279] width 10 height 10
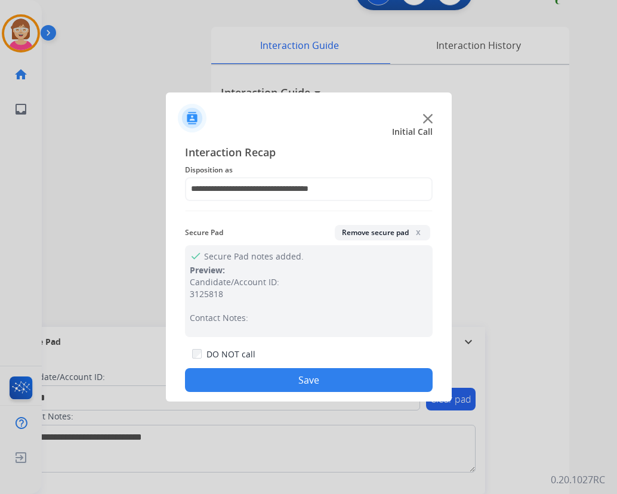
click at [252, 375] on button "Save" at bounding box center [309, 380] width 248 height 24
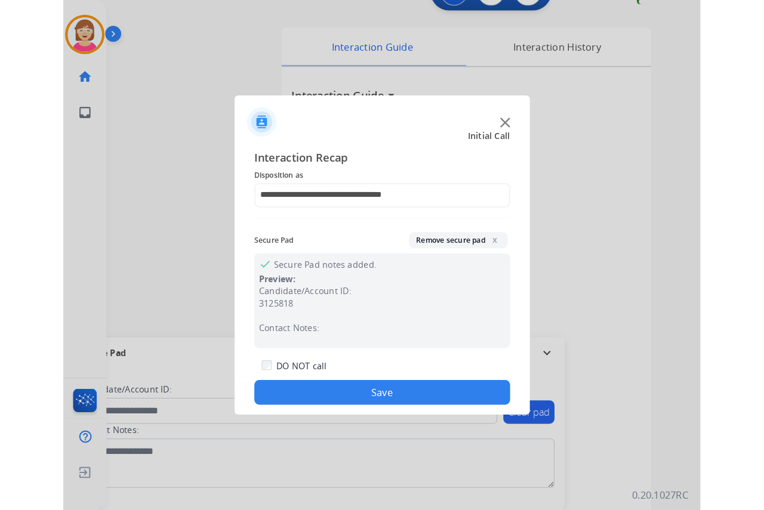
scroll to position [0, 0]
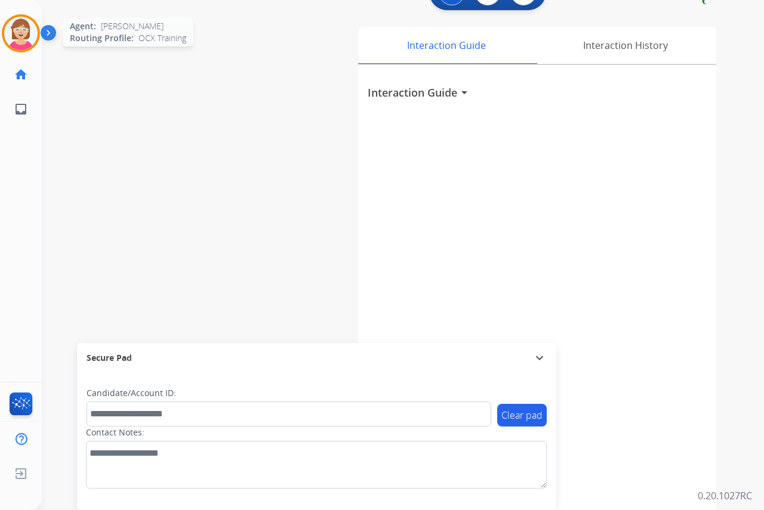
click at [26, 33] on img at bounding box center [20, 33] width 33 height 33
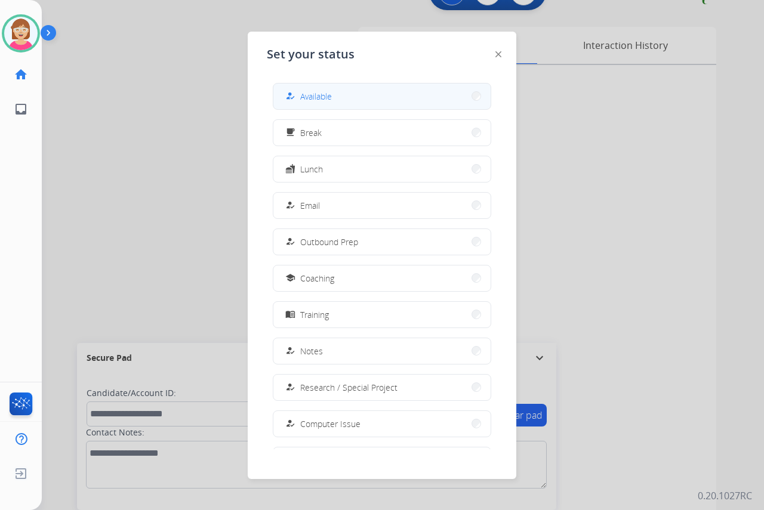
click at [327, 100] on span "Available" at bounding box center [316, 96] width 32 height 13
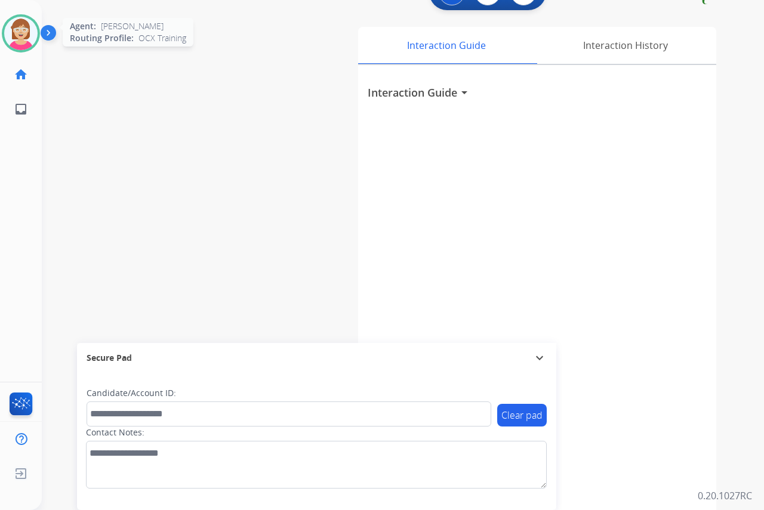
click at [25, 32] on img at bounding box center [20, 33] width 33 height 33
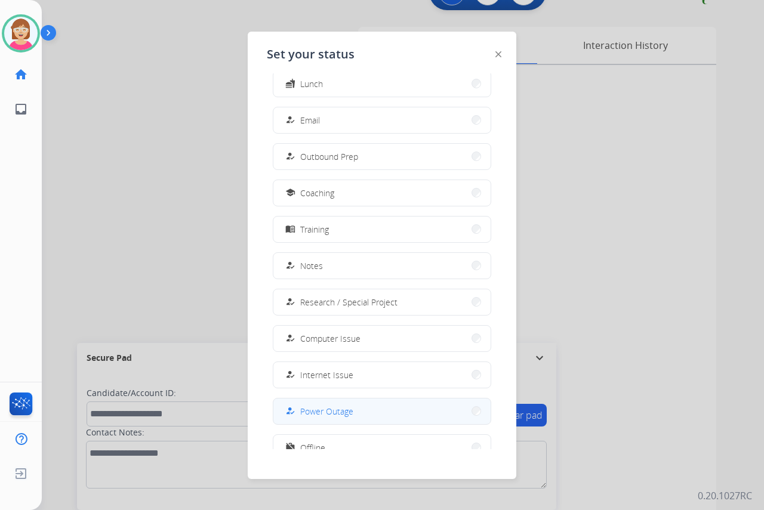
scroll to position [113, 0]
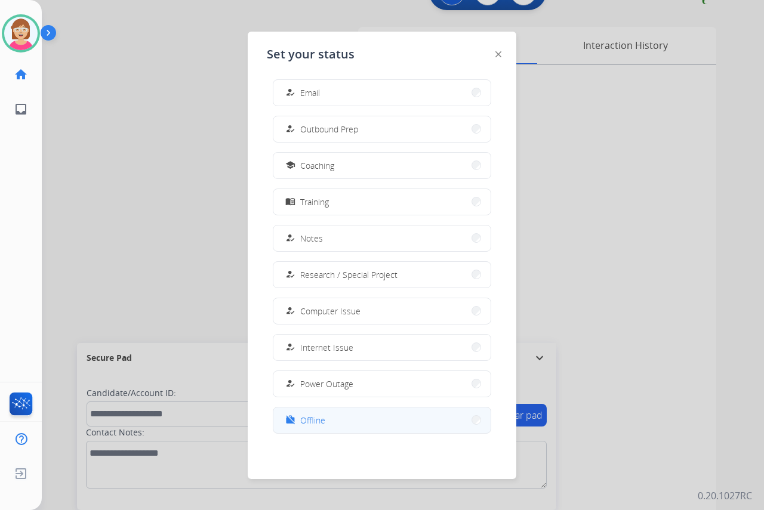
click at [320, 419] on span "Offline" at bounding box center [312, 420] width 25 height 13
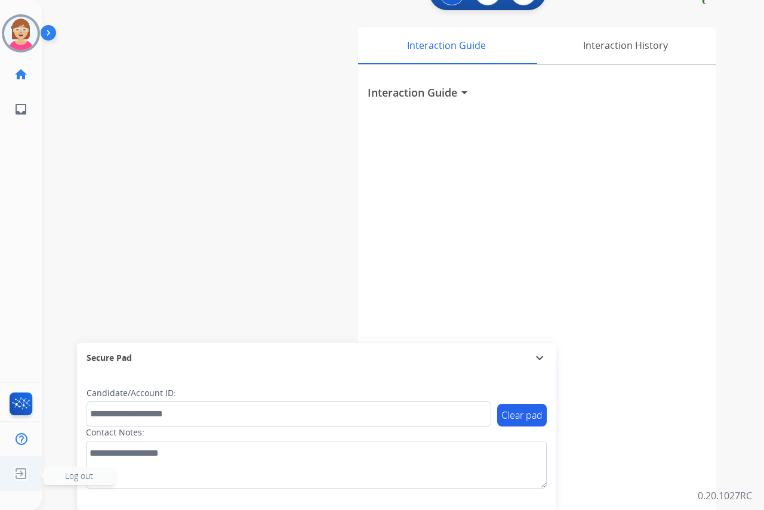
click at [84, 475] on span "Log out" at bounding box center [79, 475] width 28 height 11
